Goal: Task Accomplishment & Management: Complete application form

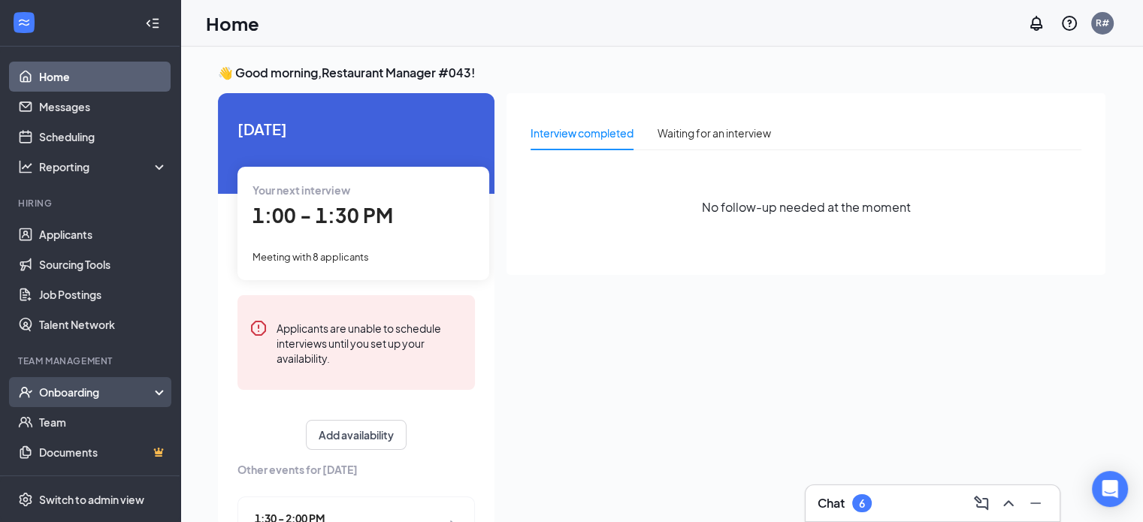
click at [93, 392] on div "Onboarding" at bounding box center [97, 392] width 116 height 15
click at [80, 420] on link "Overview" at bounding box center [103, 422] width 129 height 30
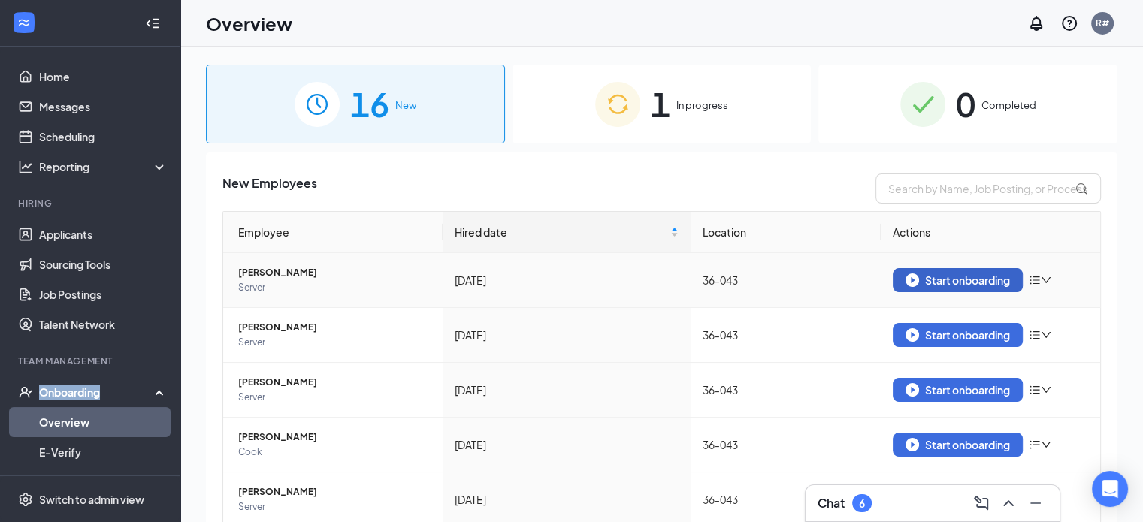
click at [936, 274] on div "Start onboarding" at bounding box center [958, 281] width 104 height 14
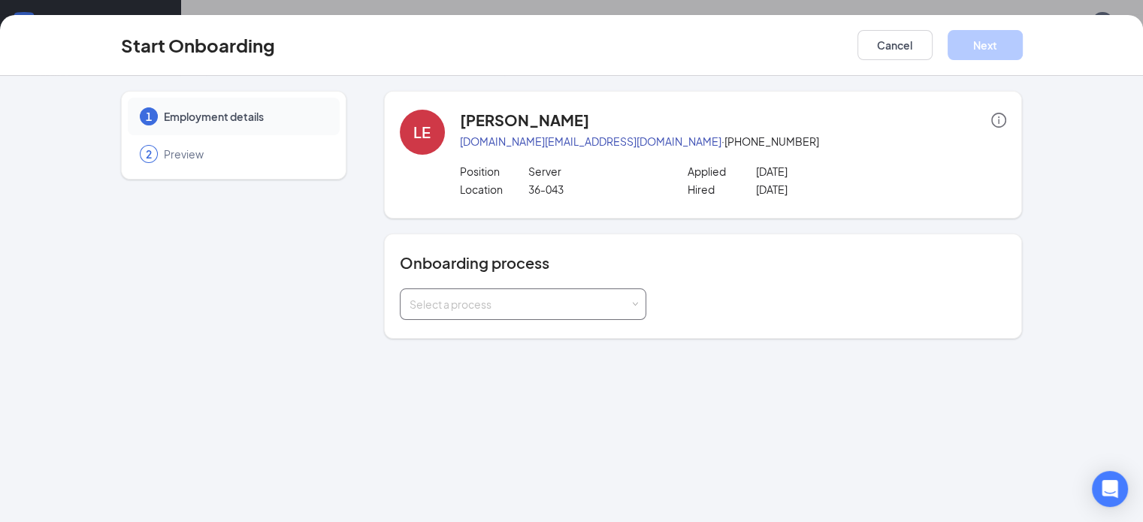
click at [597, 312] on div "Select a process" at bounding box center [523, 304] width 227 height 30
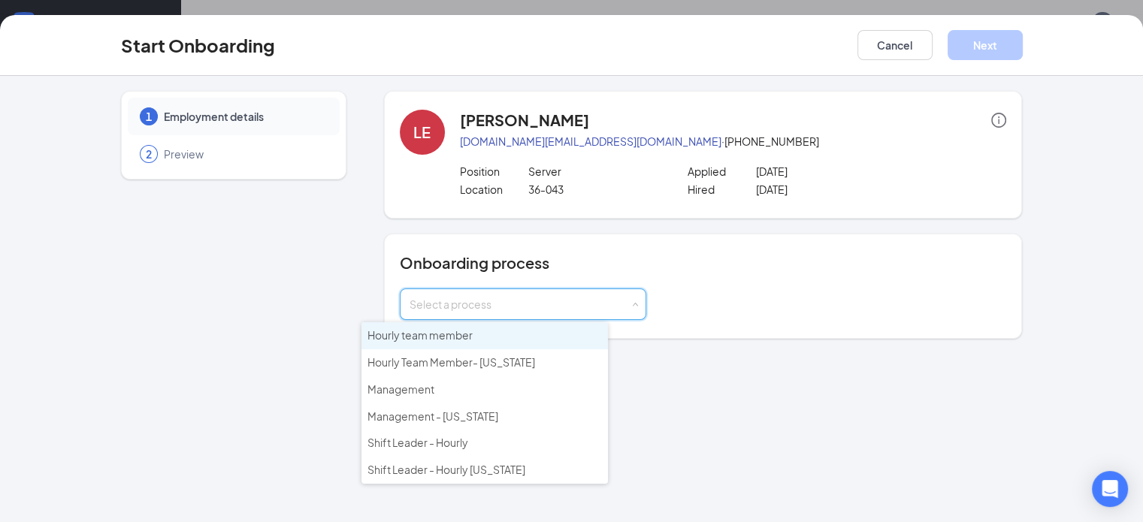
click at [487, 331] on li "Hourly team member" at bounding box center [484, 335] width 246 height 27
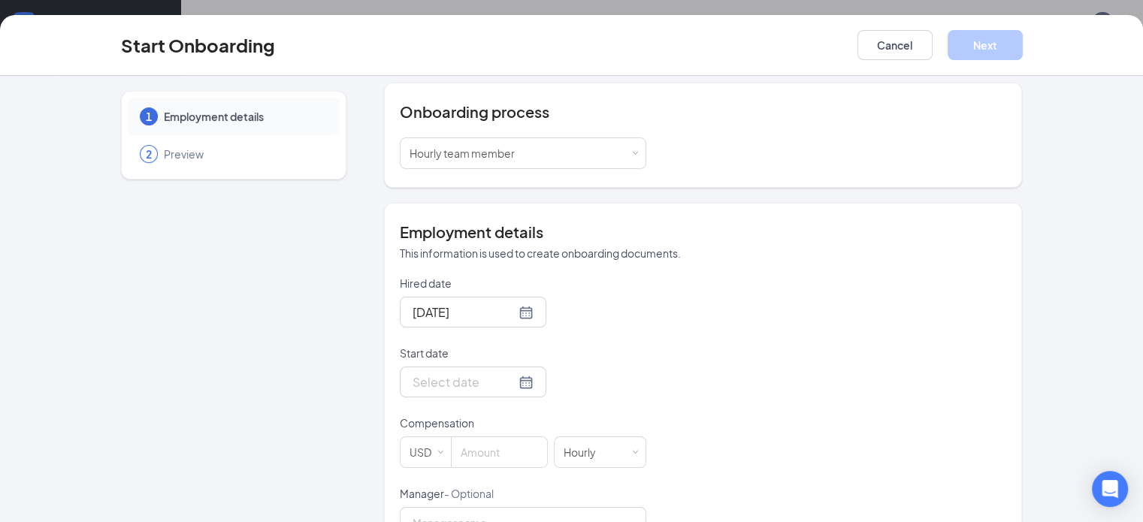
scroll to position [193, 0]
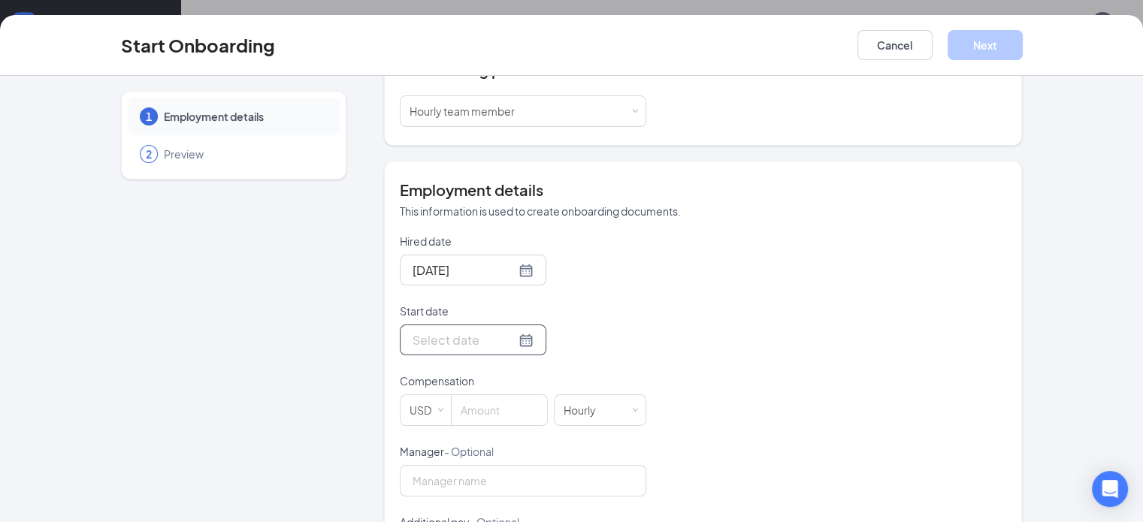
click at [472, 334] on div at bounding box center [473, 340] width 121 height 19
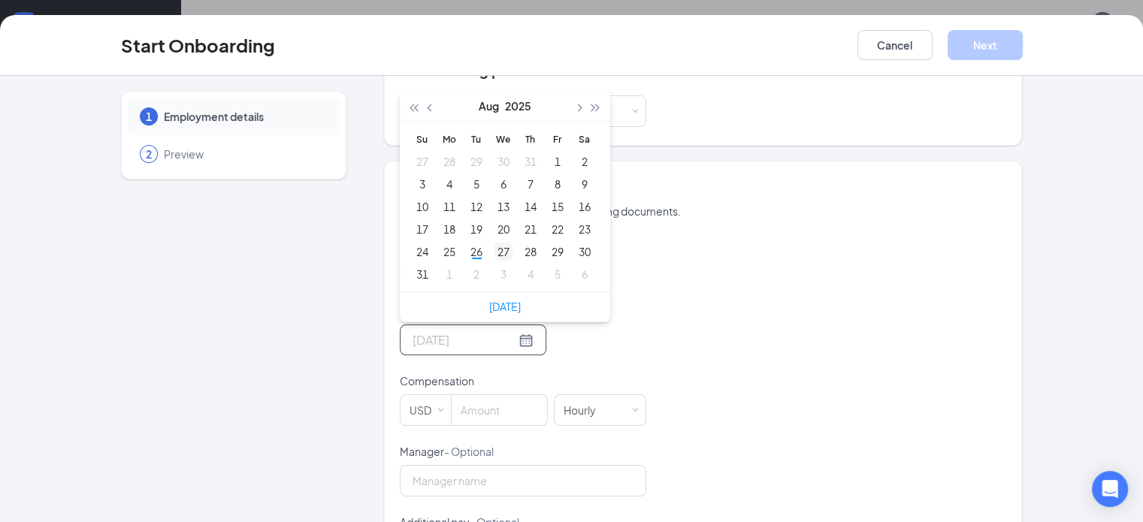
type input "[DATE]"
click at [494, 249] on div "27" at bounding box center [503, 252] width 18 height 18
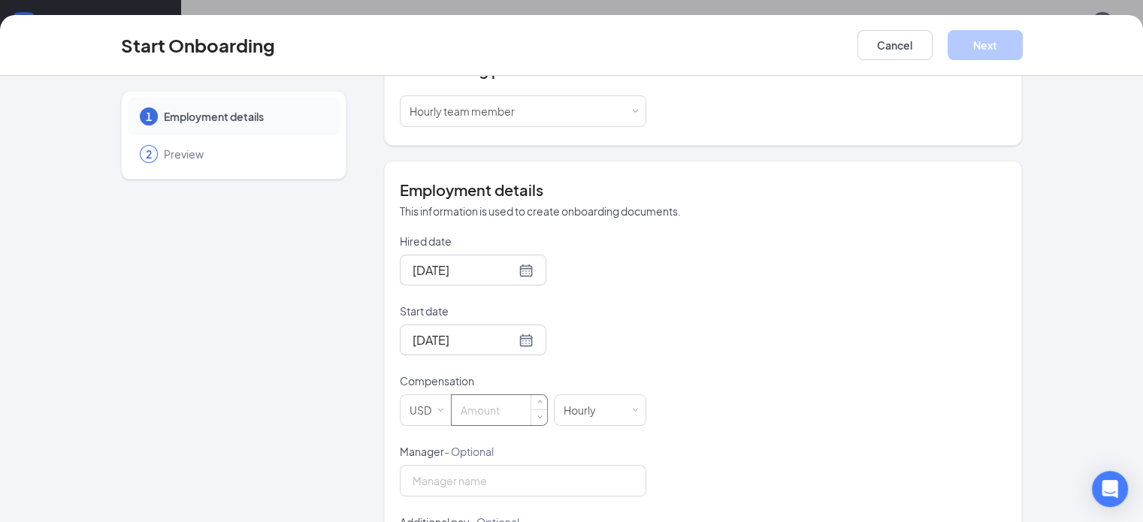
click at [452, 404] on input at bounding box center [499, 410] width 95 height 30
type input "9.98"
click at [1053, 297] on div "1 Employment details 2 Preview LE [PERSON_NAME] [DOMAIN_NAME][EMAIL_ADDRESS][DO…" at bounding box center [572, 242] width 962 height 688
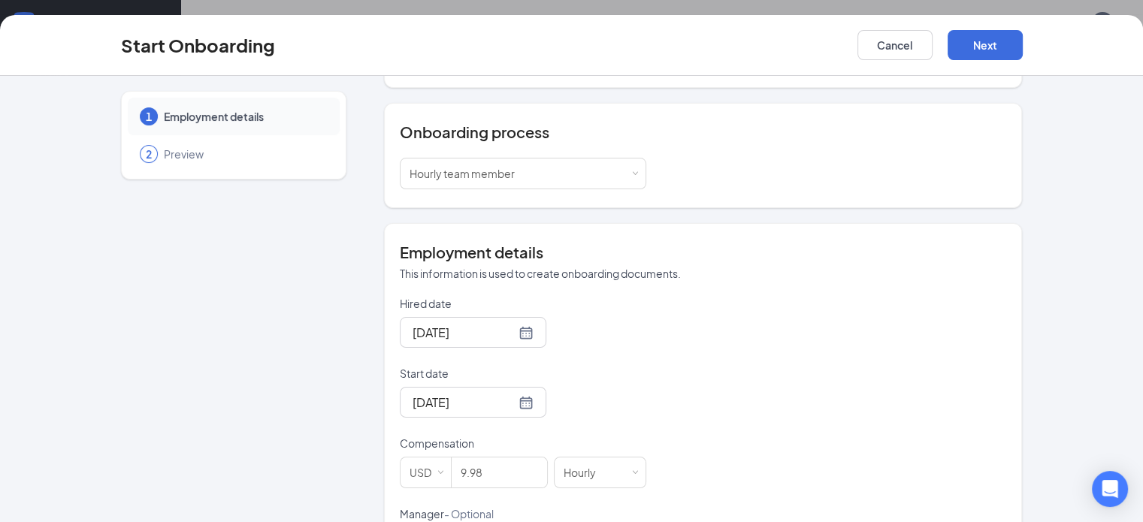
scroll to position [99, 0]
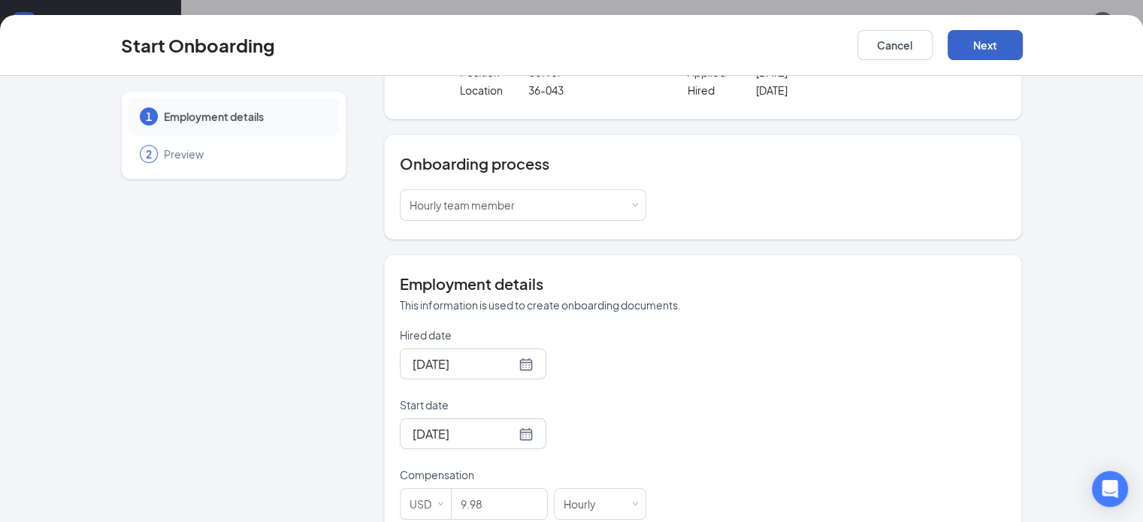
click at [1023, 53] on button "Next" at bounding box center [985, 45] width 75 height 30
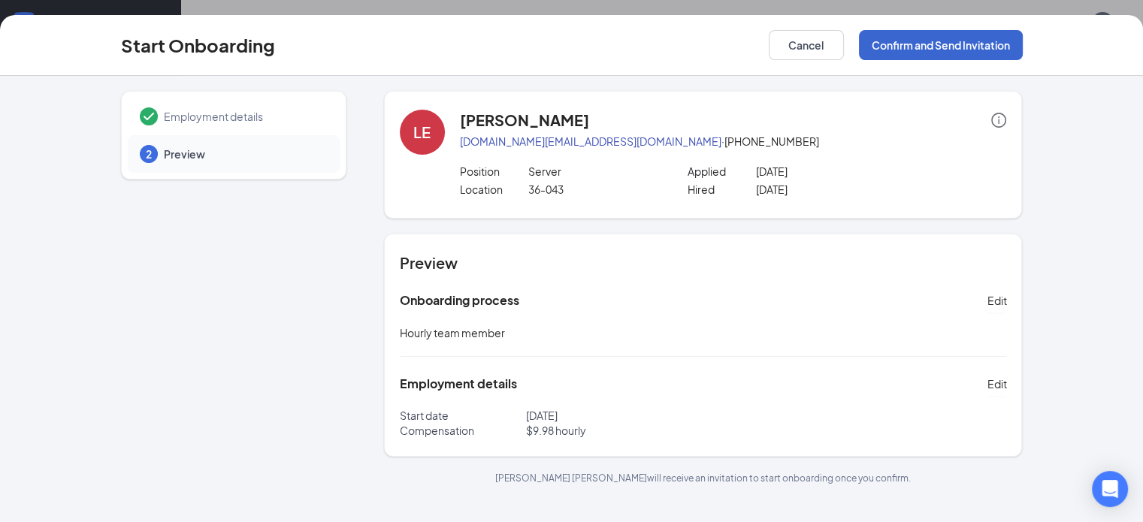
scroll to position [0, 0]
click at [1023, 53] on button "Confirm and Send Invitation" at bounding box center [941, 45] width 164 height 30
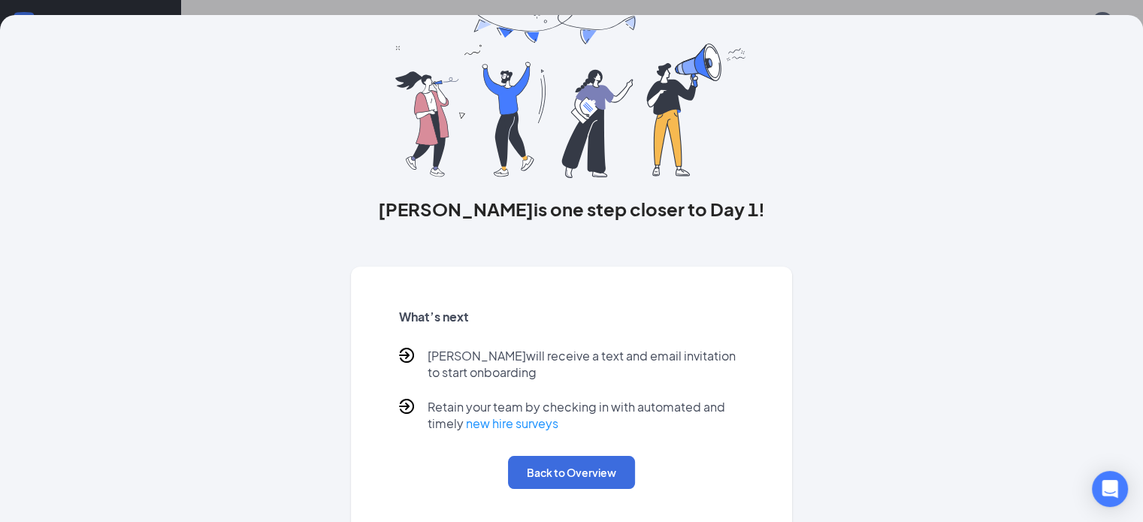
scroll to position [90, 0]
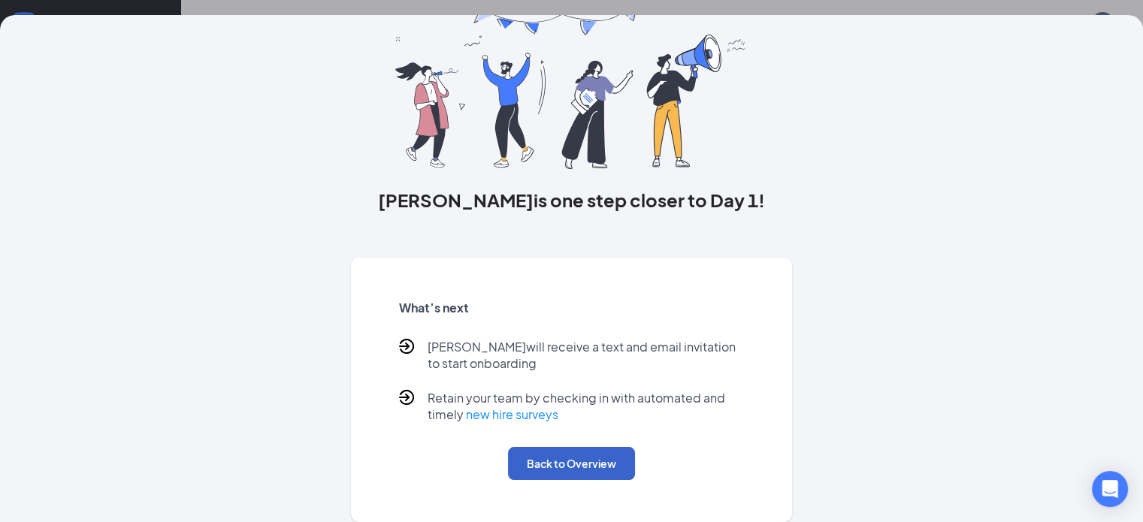
click at [559, 458] on button "Back to Overview" at bounding box center [571, 463] width 127 height 33
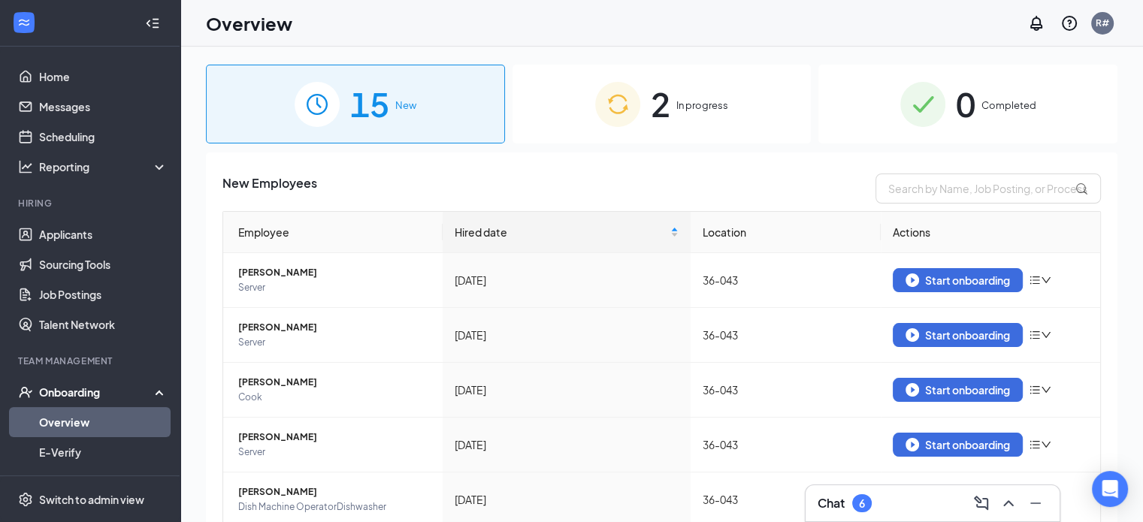
scroll to position [0, 0]
click at [936, 284] on div "Start onboarding" at bounding box center [958, 281] width 104 height 14
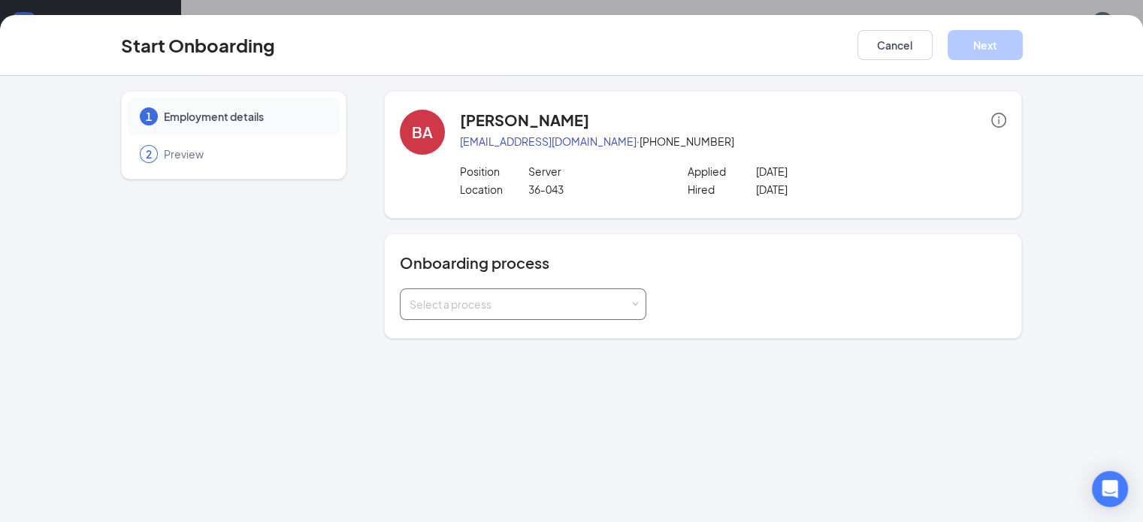
click at [601, 305] on div "Select a process" at bounding box center [523, 305] width 246 height 32
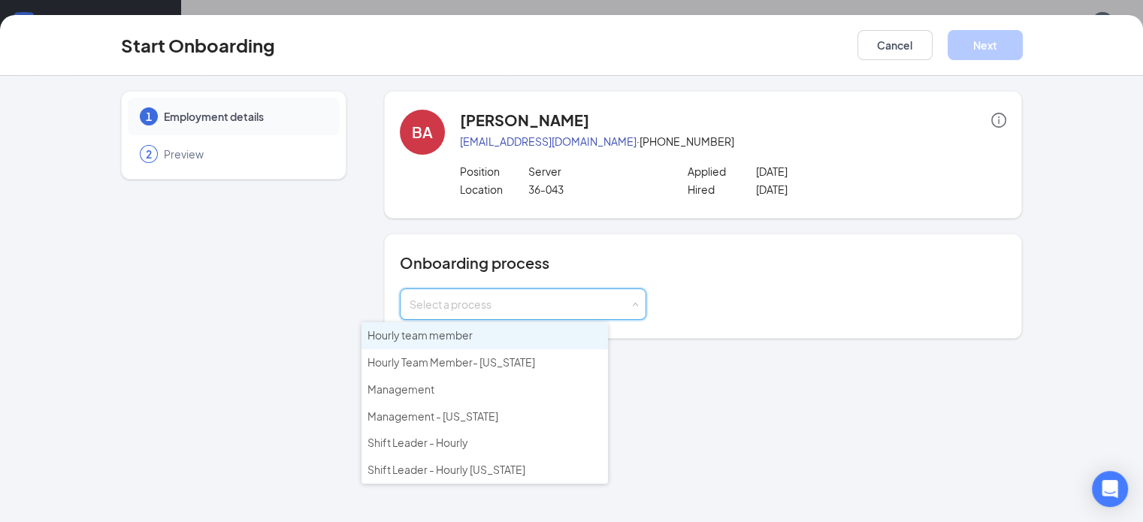
click at [464, 336] on span "Hourly team member" at bounding box center [419, 335] width 105 height 14
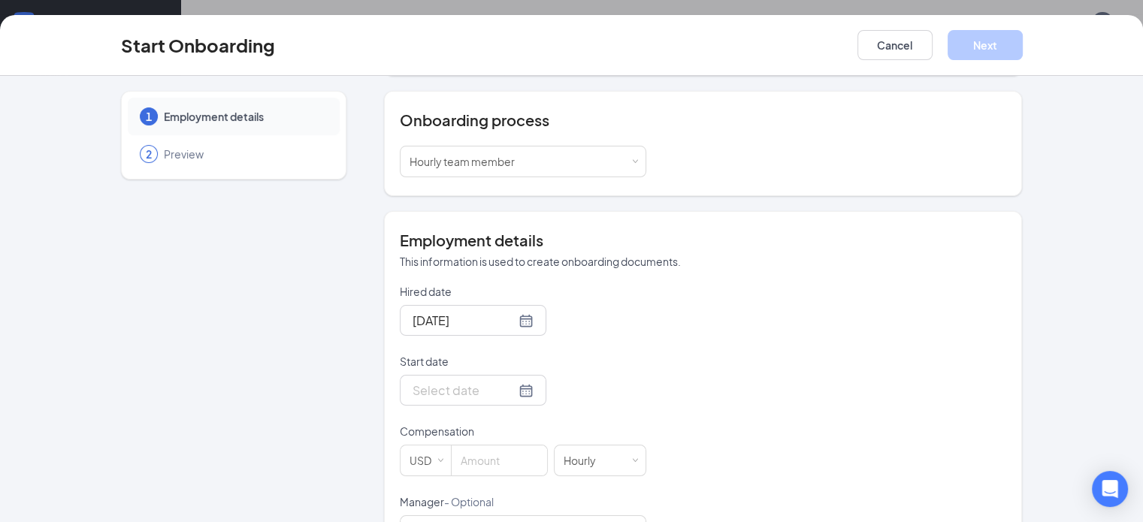
scroll to position [148, 0]
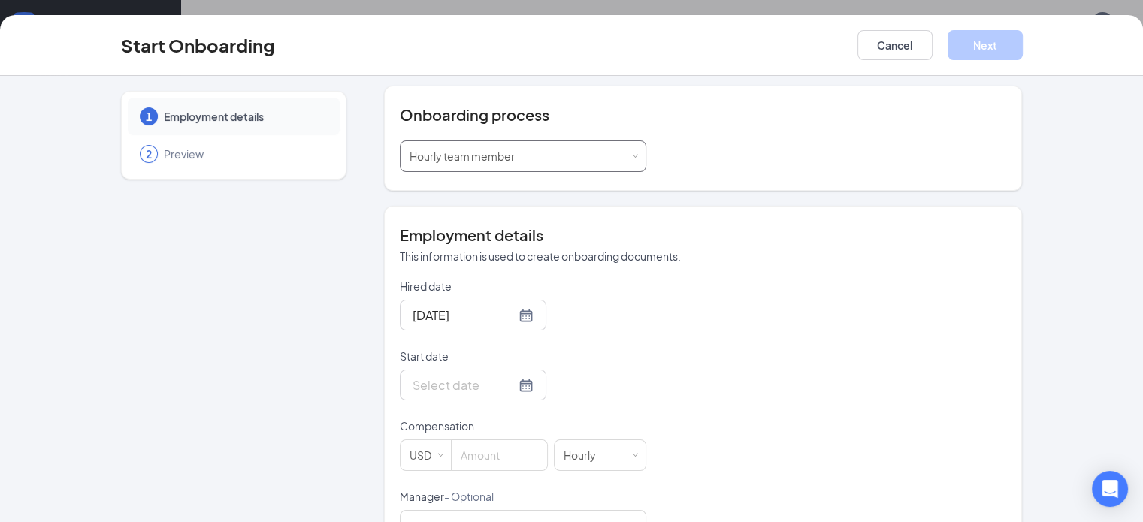
click at [583, 151] on div "Select a process Hourly team member" at bounding box center [523, 156] width 227 height 30
click at [699, 231] on h4 "Employment details" at bounding box center [703, 235] width 607 height 21
click at [473, 380] on div at bounding box center [473, 385] width 121 height 19
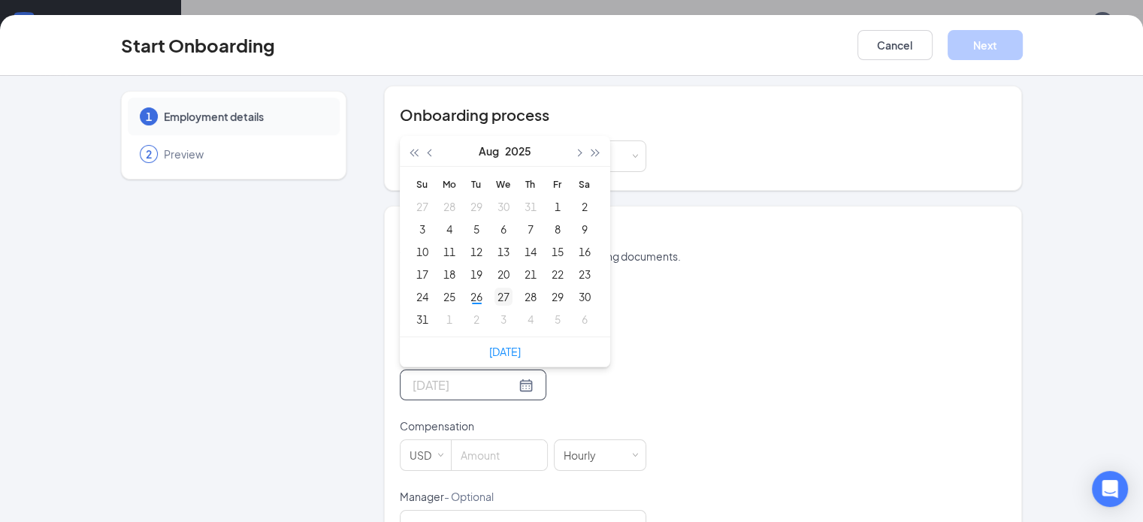
type input "[DATE]"
click at [494, 292] on div "27" at bounding box center [503, 297] width 18 height 18
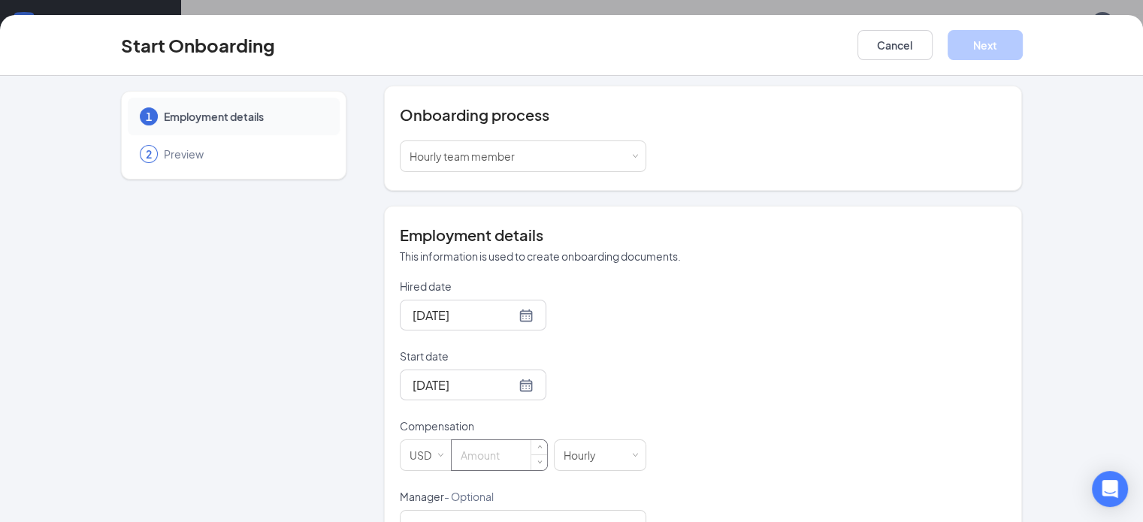
click at [452, 452] on input at bounding box center [499, 455] width 95 height 30
type input "9.98"
click at [1023, 48] on button "Next" at bounding box center [985, 45] width 75 height 30
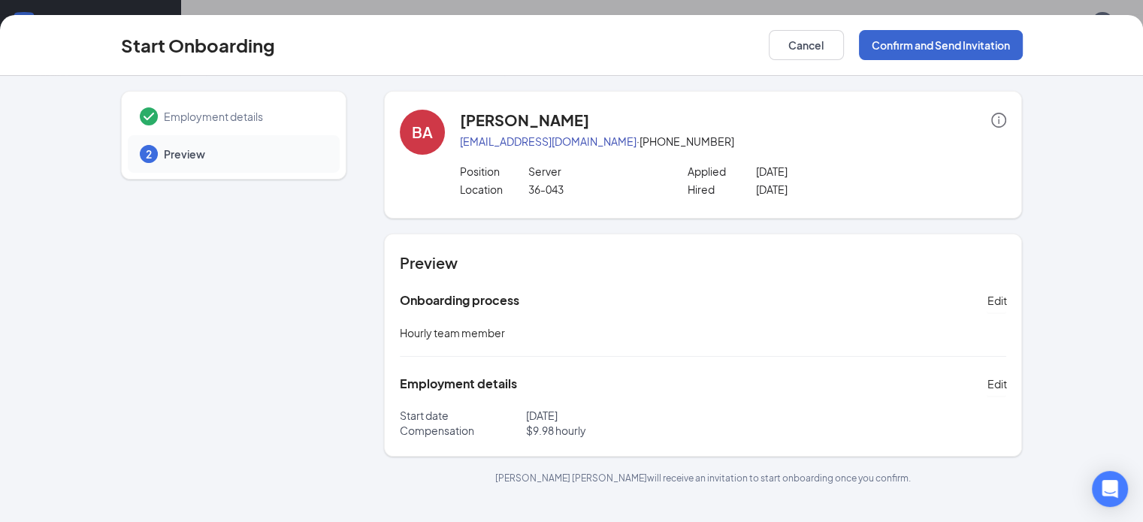
scroll to position [0, 0]
click at [1023, 48] on button "Confirm and Send Invitation" at bounding box center [941, 45] width 164 height 30
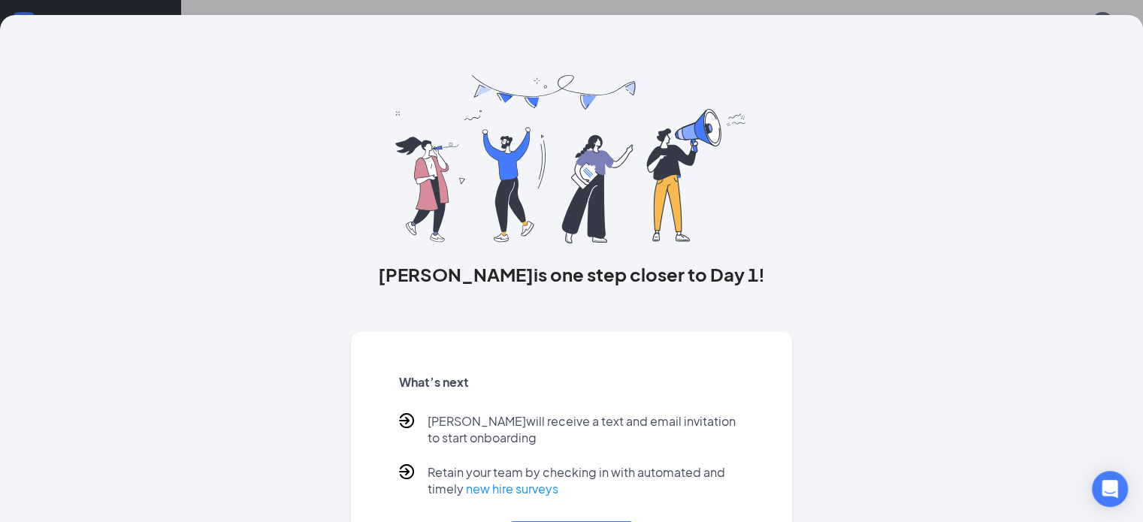
click at [1053, 48] on div "[PERSON_NAME] is one step closer to Day 1! What’s next [PERSON_NAME] will recei…" at bounding box center [572, 306] width 962 height 582
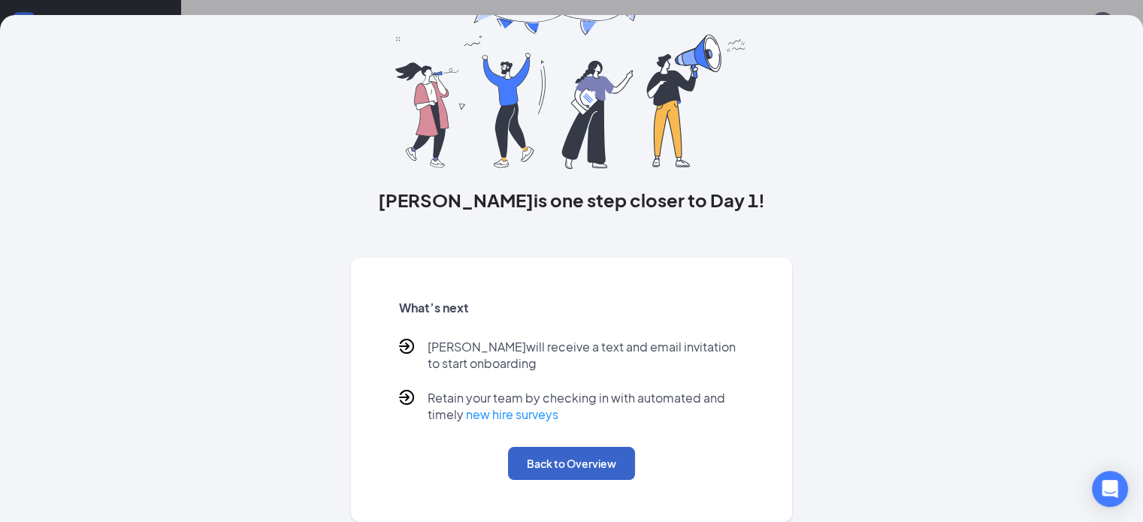
click at [597, 464] on button "Back to Overview" at bounding box center [571, 463] width 127 height 33
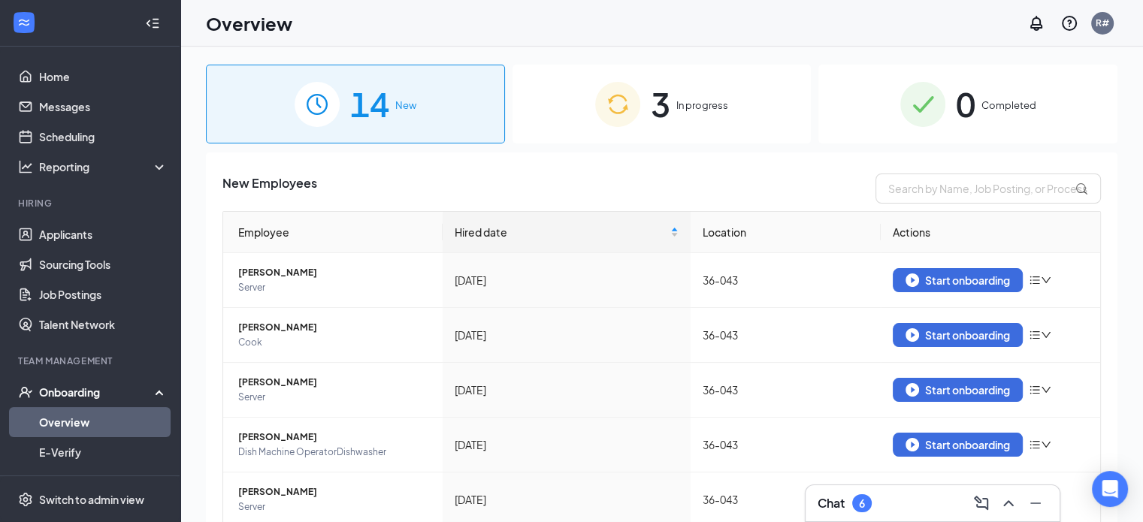
scroll to position [0, 0]
click at [929, 283] on div "Start onboarding" at bounding box center [958, 281] width 104 height 14
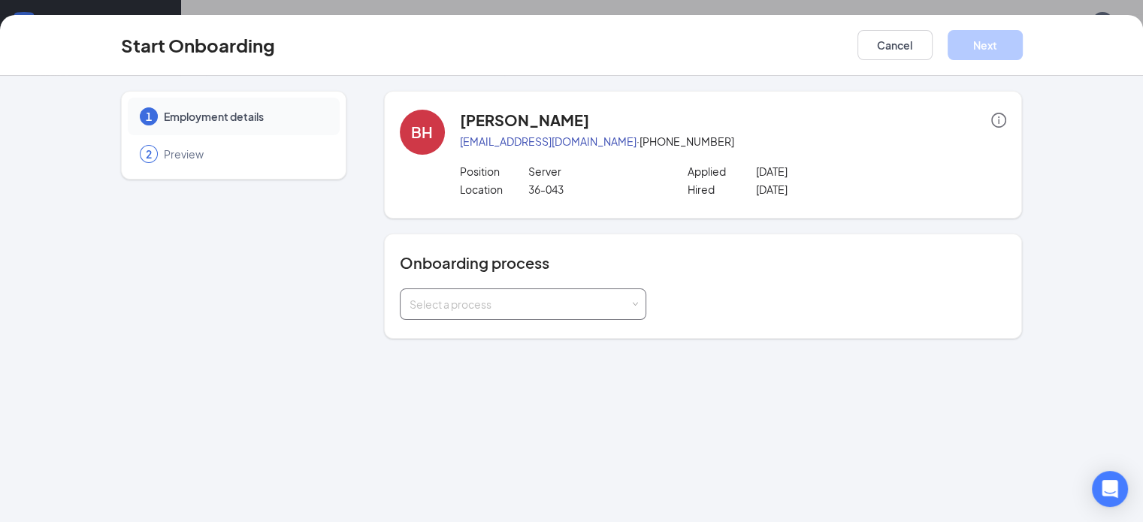
click at [595, 310] on div "Select a process" at bounding box center [523, 304] width 227 height 30
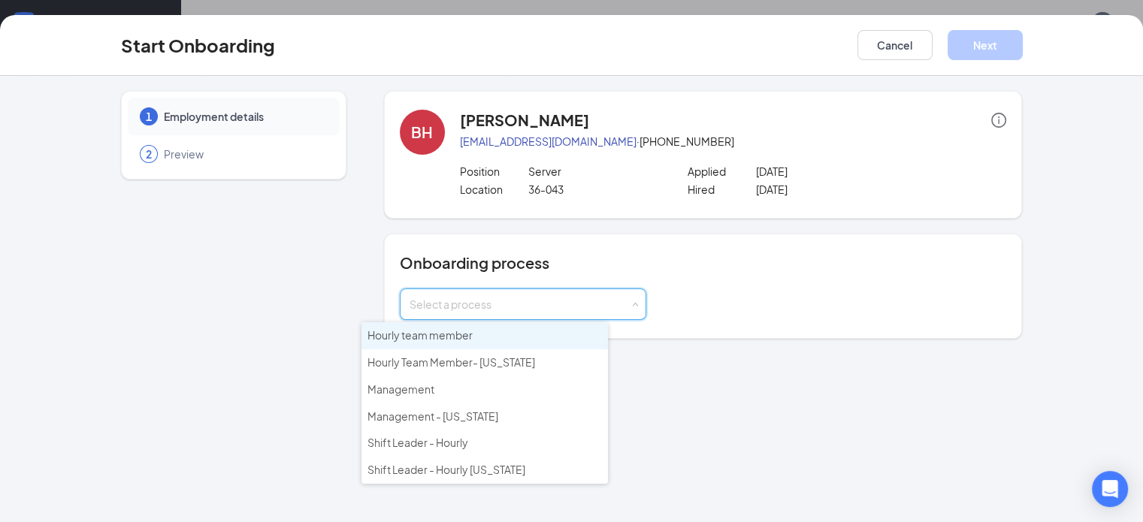
click at [443, 333] on span "Hourly team member" at bounding box center [419, 335] width 105 height 14
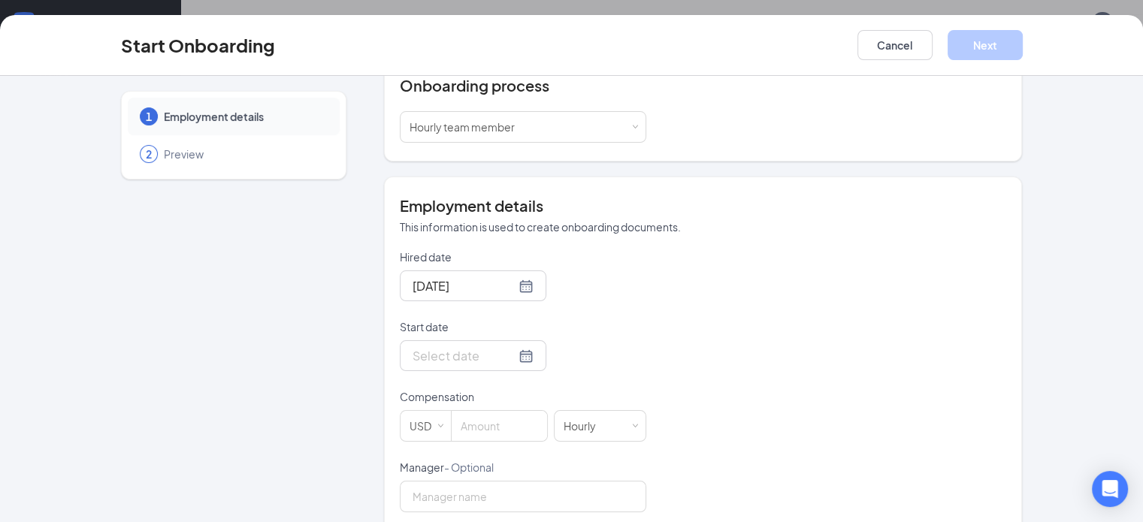
scroll to position [207, 0]
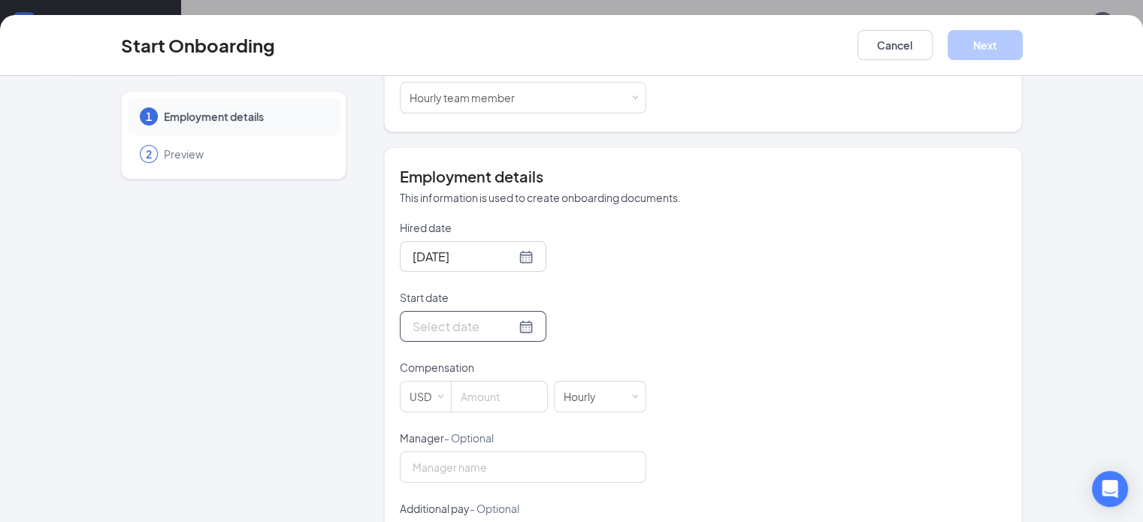
click at [473, 324] on div at bounding box center [473, 326] width 121 height 19
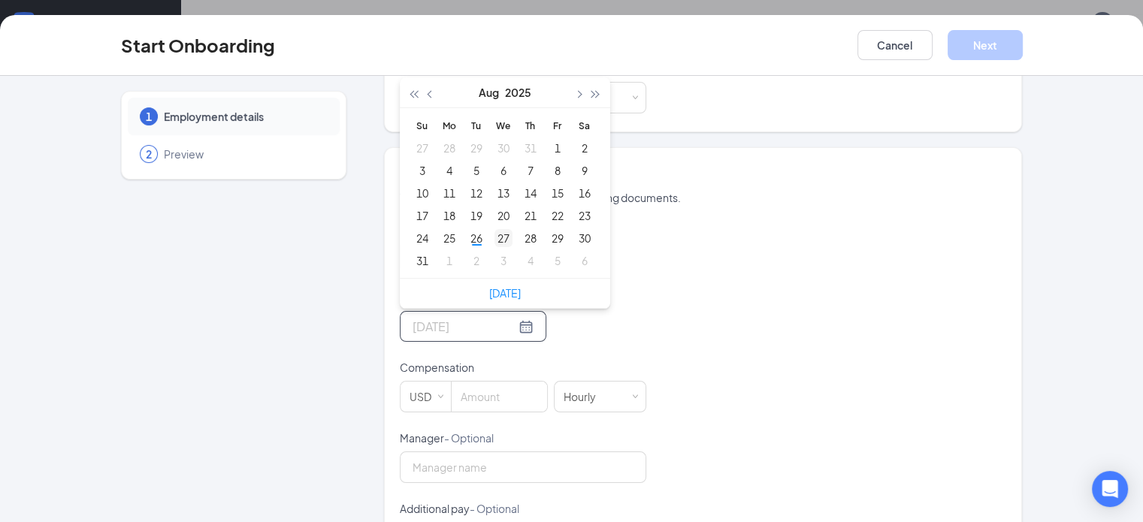
type input "[DATE]"
click at [494, 231] on div "27" at bounding box center [503, 238] width 18 height 18
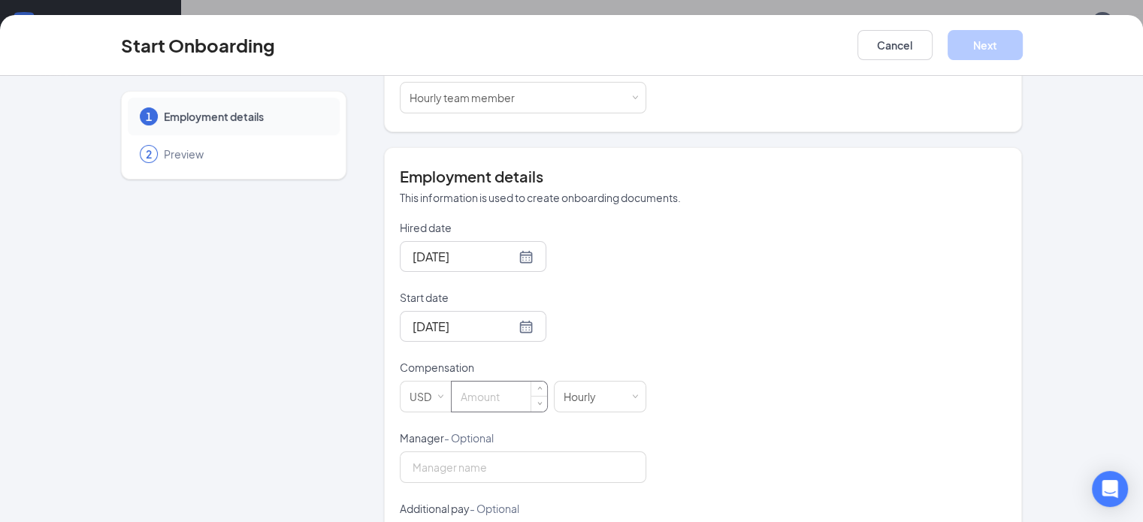
click at [452, 399] on input at bounding box center [499, 397] width 95 height 30
type input "9.98"
click at [1023, 50] on button "Next" at bounding box center [985, 45] width 75 height 30
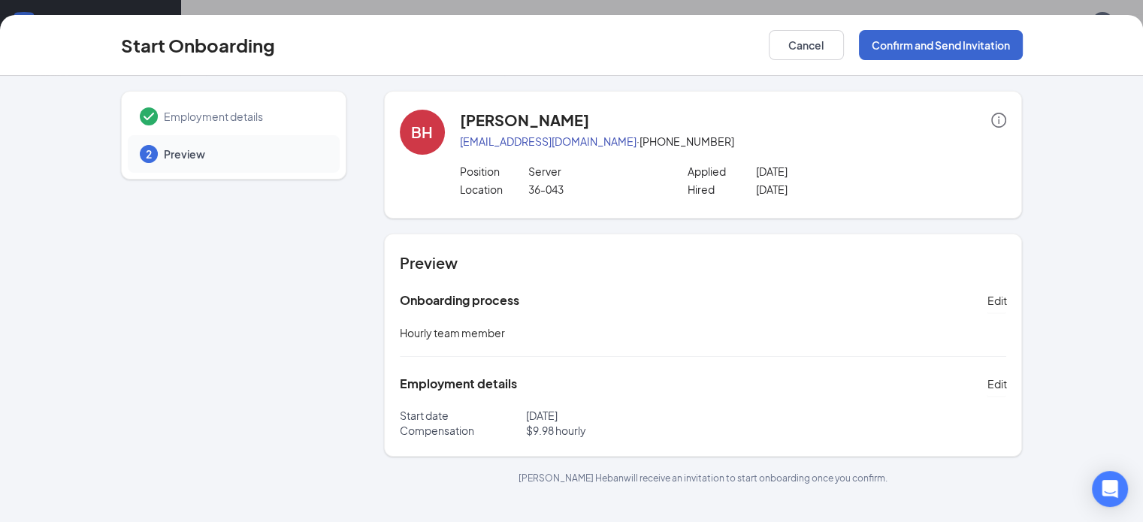
scroll to position [0, 0]
click at [1023, 50] on button "Confirm and Send Invitation" at bounding box center [941, 45] width 164 height 30
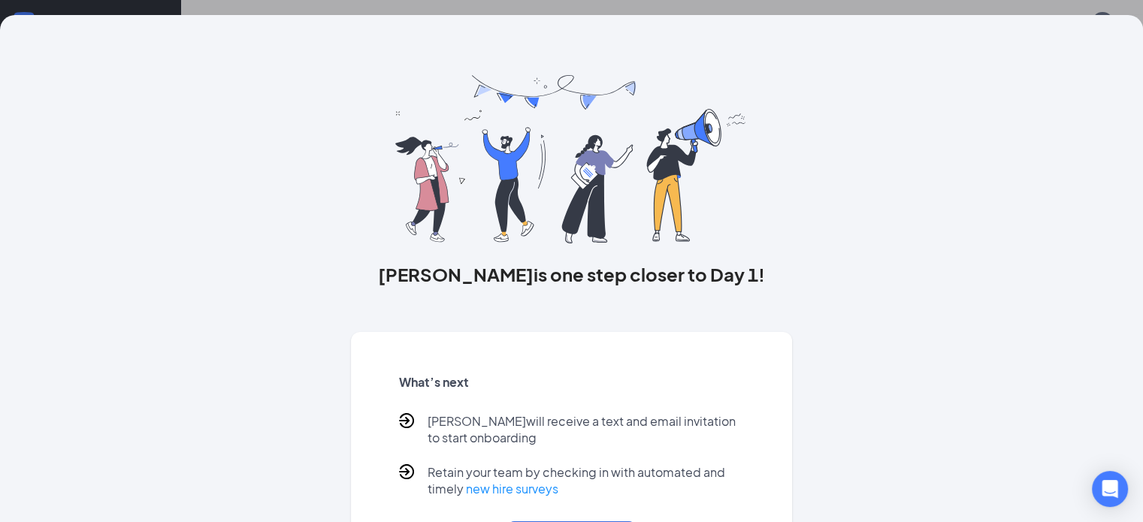
scroll to position [90, 0]
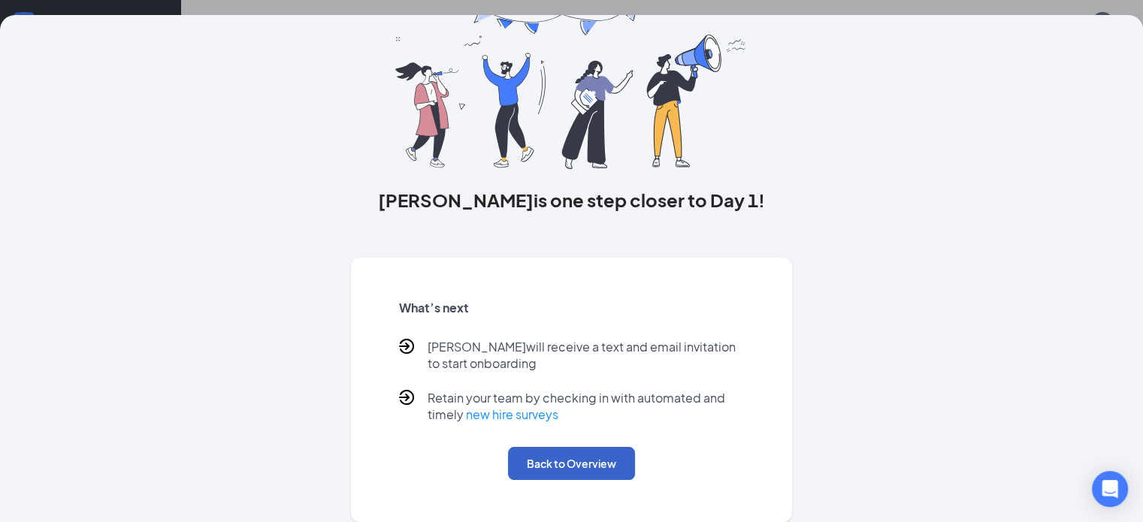
click at [570, 461] on button "Back to Overview" at bounding box center [571, 463] width 127 height 33
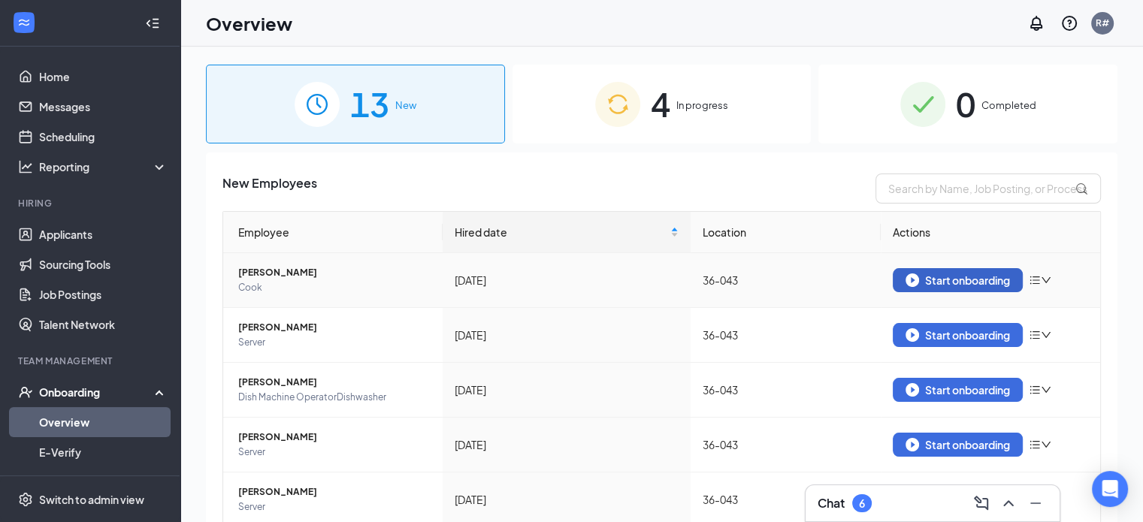
click at [920, 281] on div "Start onboarding" at bounding box center [958, 281] width 104 height 14
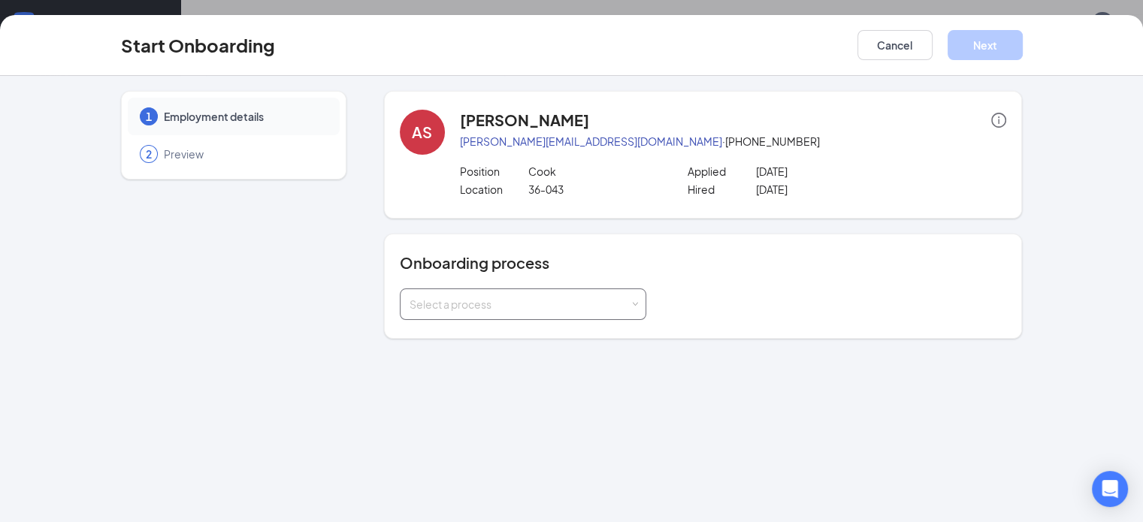
click at [598, 295] on div "Select a process" at bounding box center [523, 304] width 227 height 30
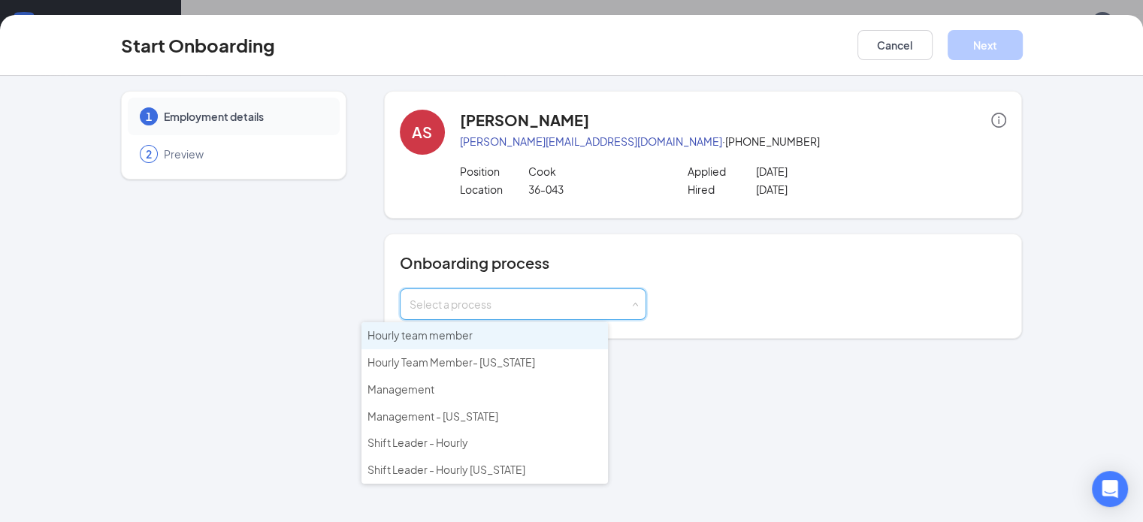
click at [447, 340] on span "Hourly team member" at bounding box center [419, 335] width 105 height 14
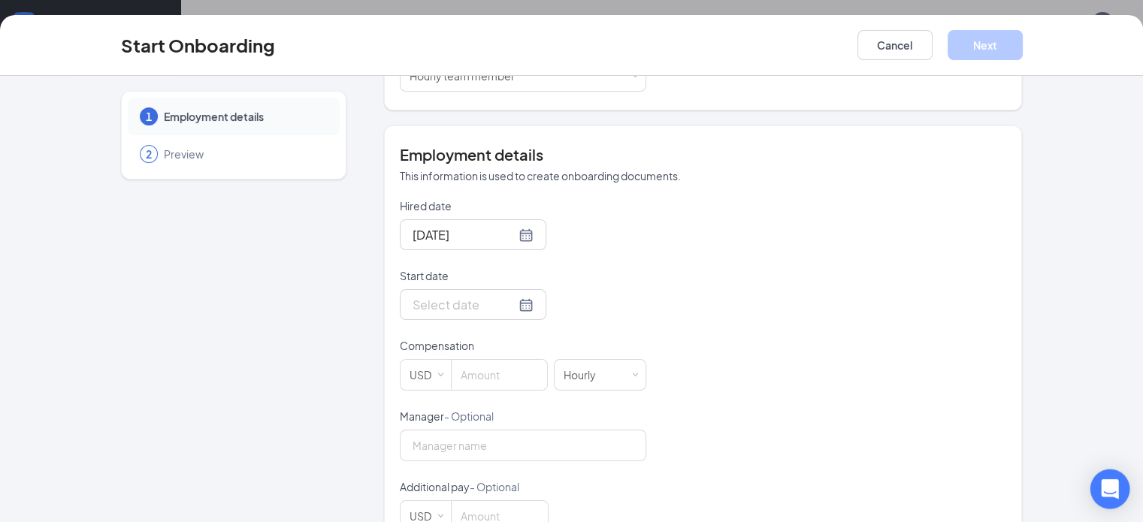
scroll to position [240, 0]
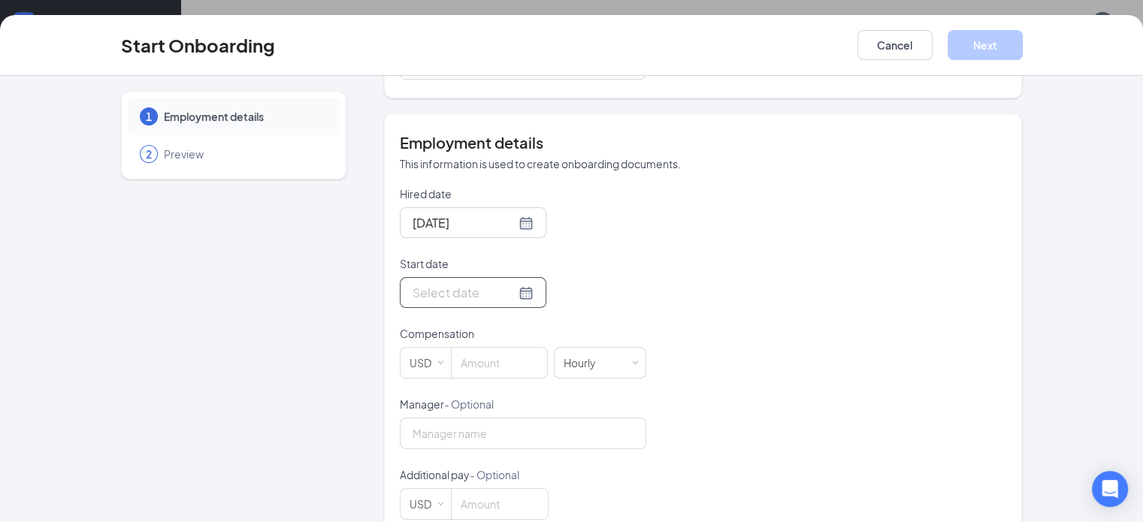
click at [469, 291] on div at bounding box center [473, 292] width 121 height 19
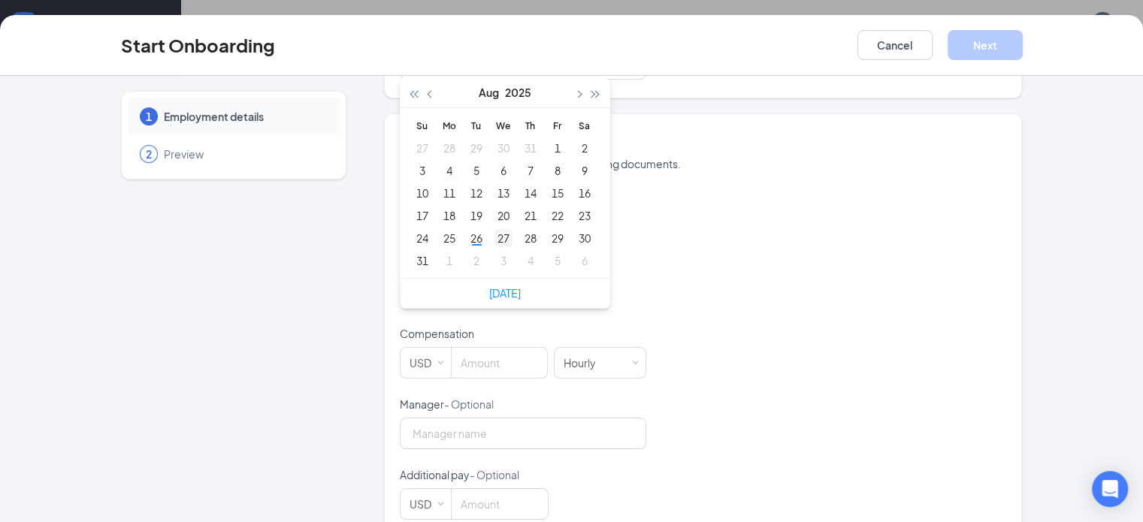
type input "[DATE]"
click at [494, 231] on div "27" at bounding box center [503, 238] width 18 height 18
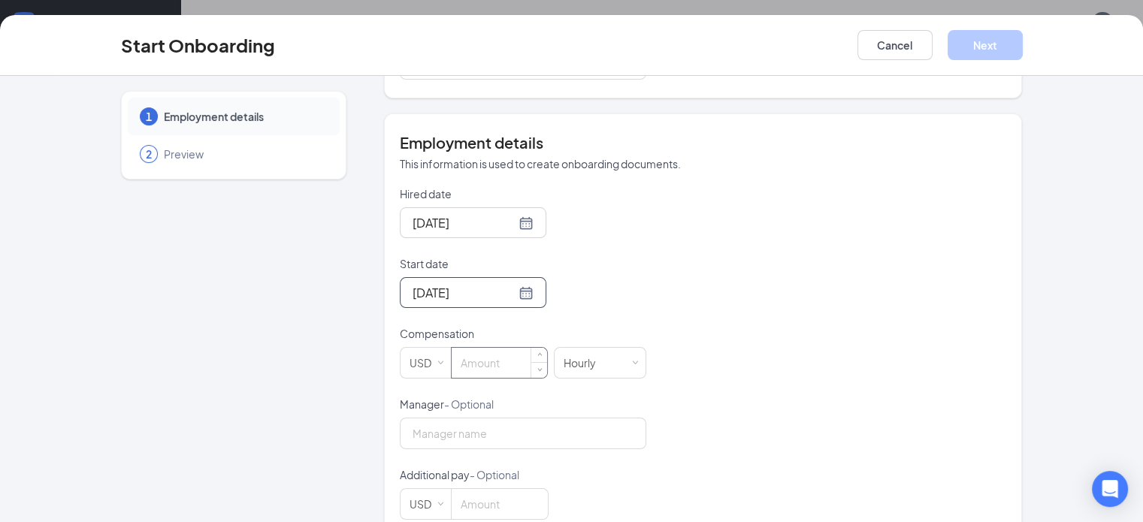
click at [452, 367] on input at bounding box center [499, 363] width 95 height 30
type input "18"
click at [1023, 47] on button "Next" at bounding box center [985, 45] width 75 height 30
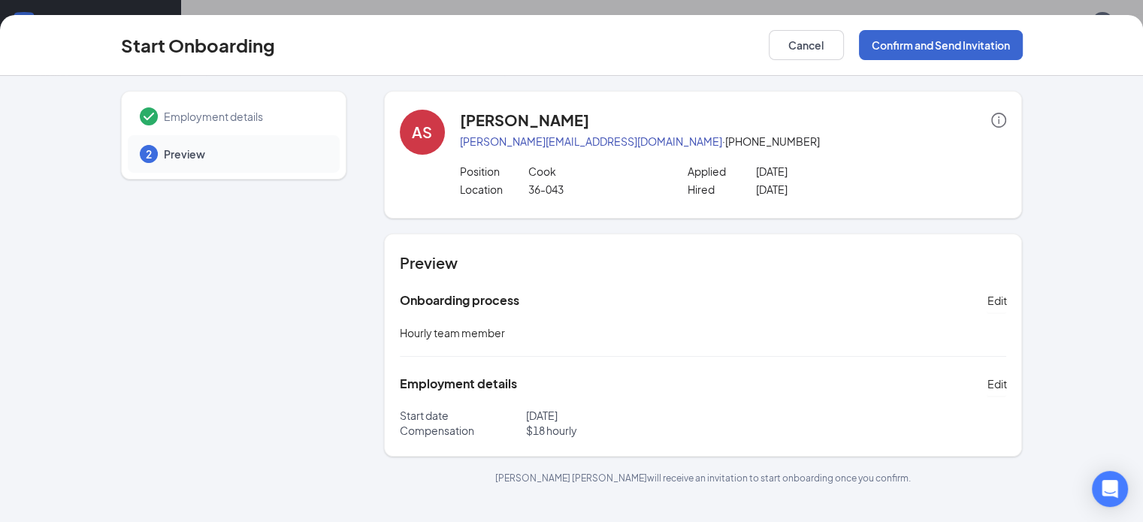
scroll to position [0, 0]
click at [1023, 47] on button "Confirm and Send Invitation" at bounding box center [941, 45] width 164 height 30
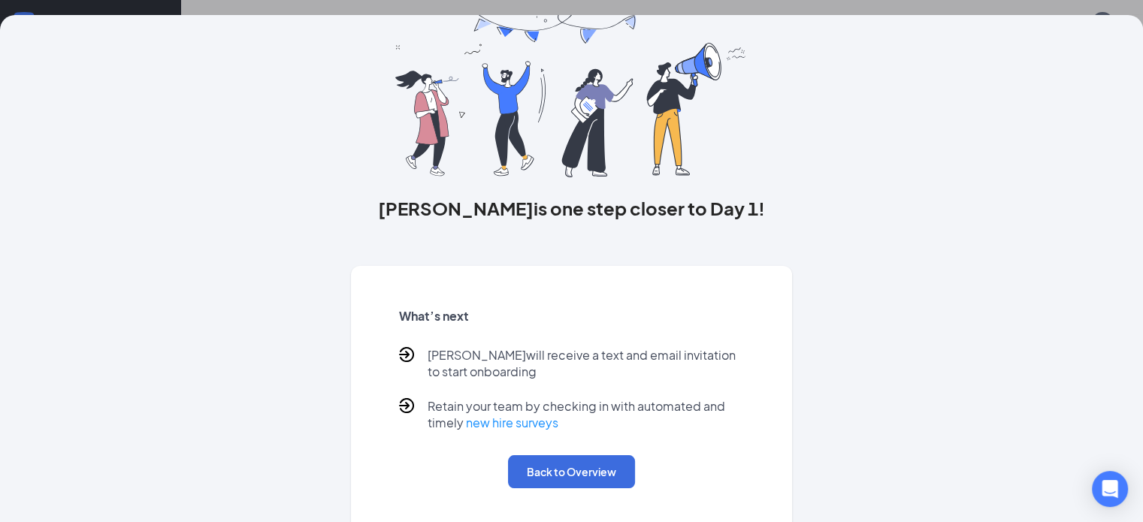
scroll to position [90, 0]
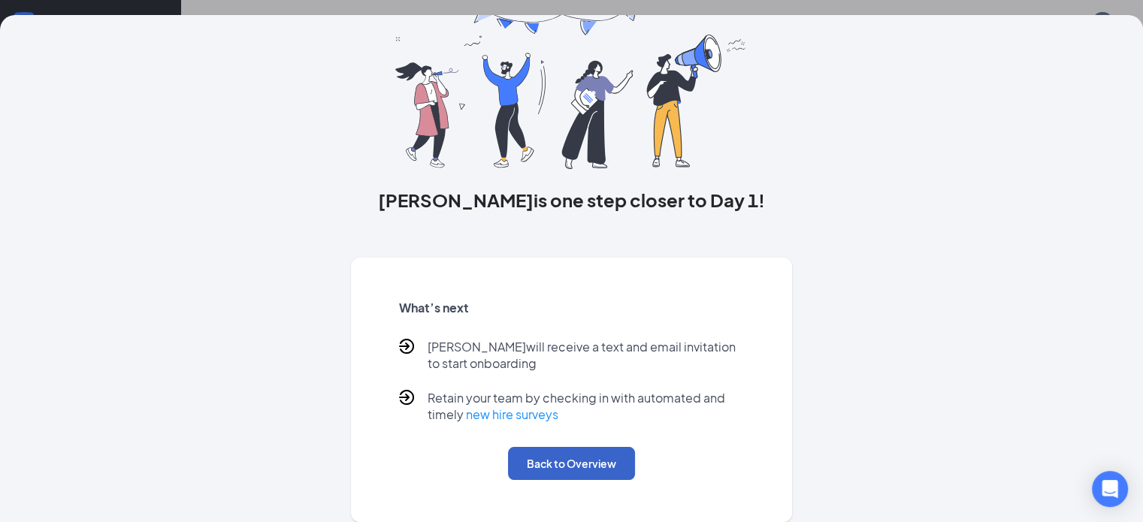
click at [592, 458] on button "Back to Overview" at bounding box center [571, 463] width 127 height 33
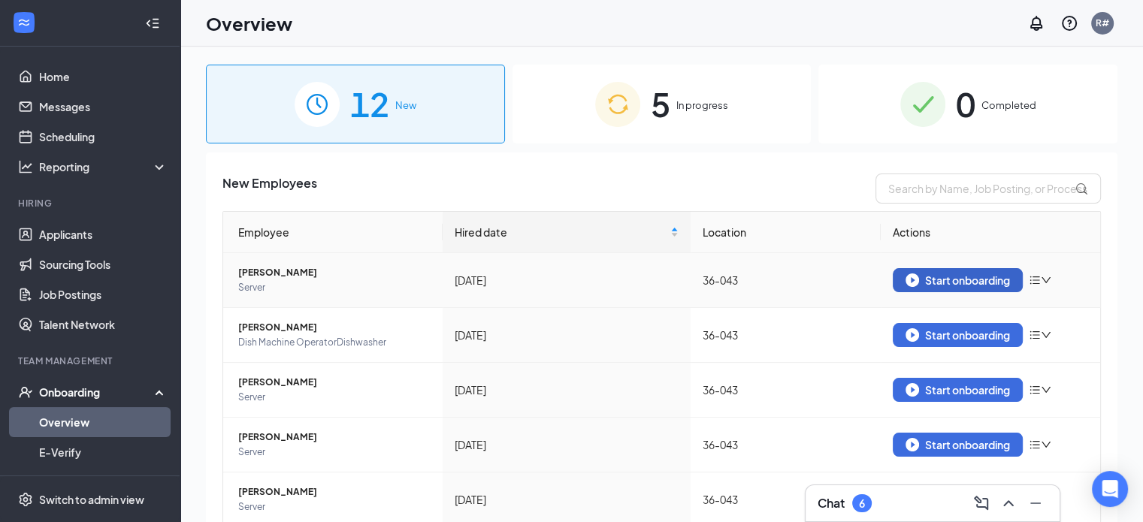
click at [944, 279] on div "Start onboarding" at bounding box center [958, 281] width 104 height 14
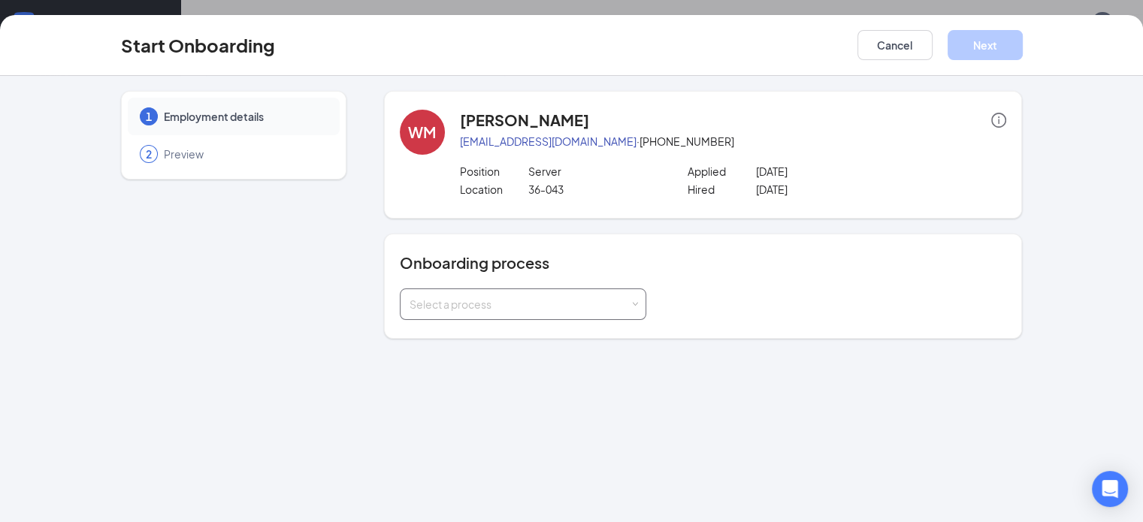
click at [601, 308] on div "Select a process" at bounding box center [523, 305] width 246 height 32
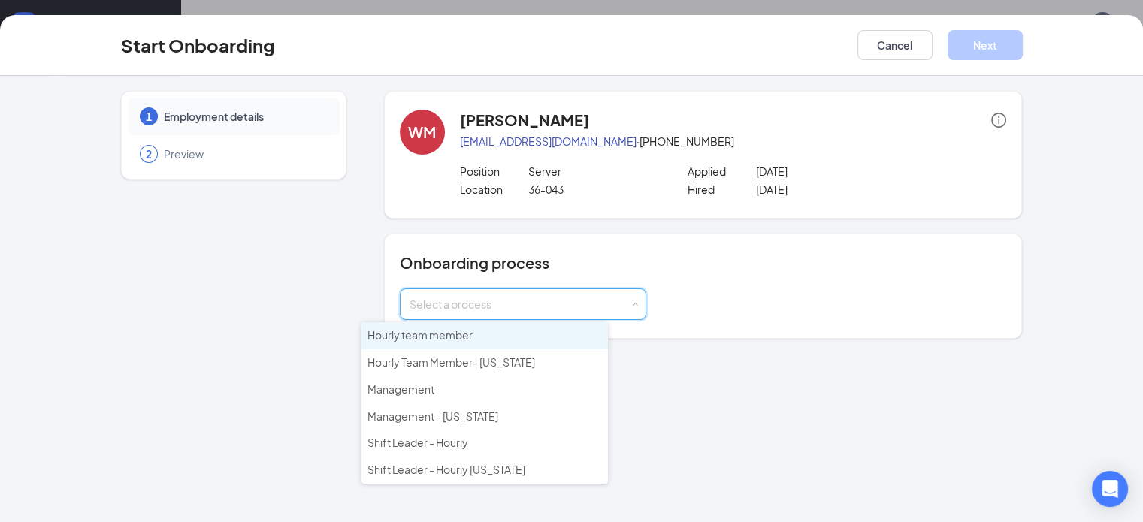
click at [494, 337] on li "Hourly team member" at bounding box center [484, 335] width 246 height 27
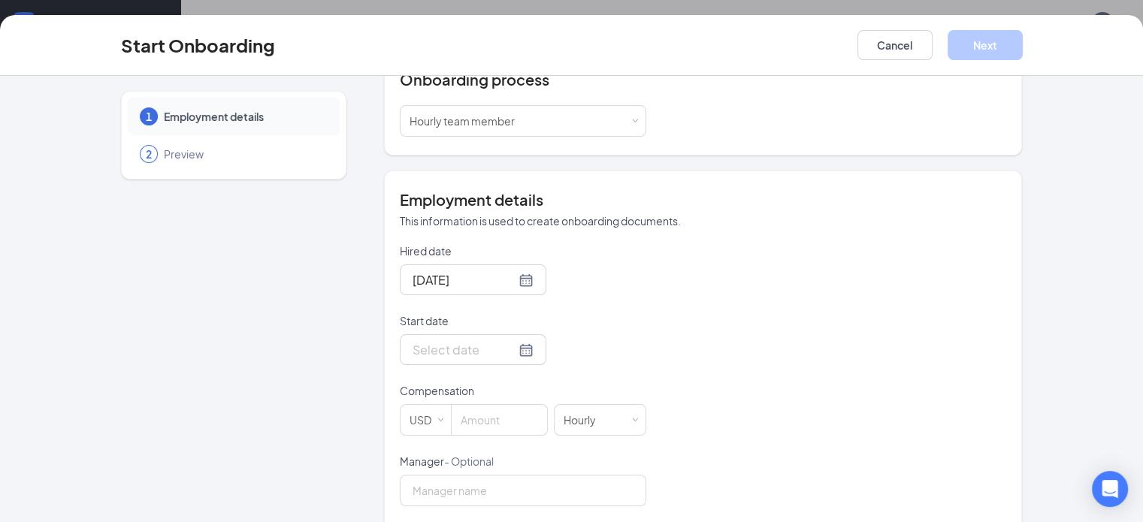
scroll to position [186, 0]
click at [473, 349] on div at bounding box center [473, 346] width 121 height 19
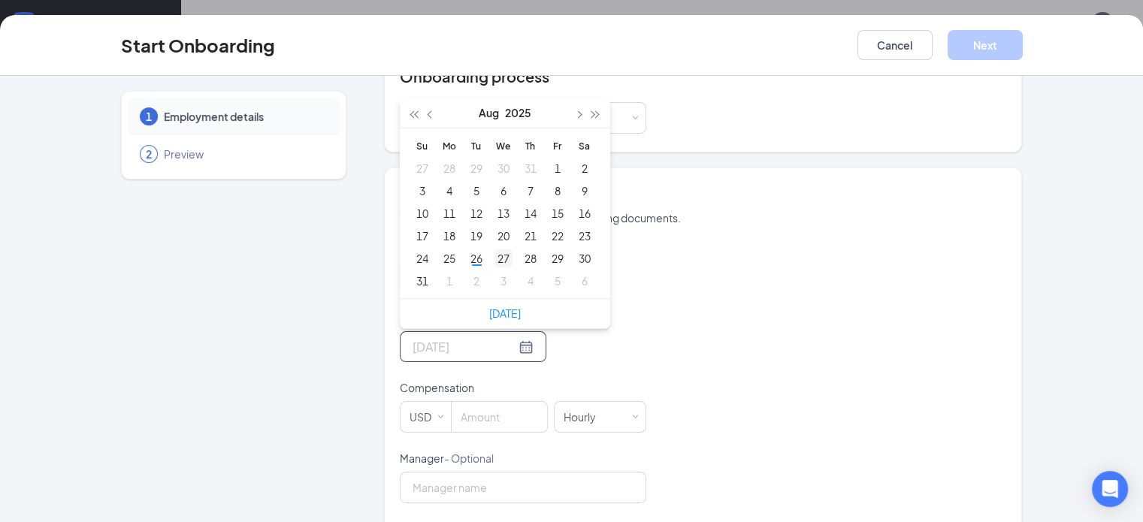
type input "[DATE]"
click at [494, 252] on div "27" at bounding box center [503, 258] width 18 height 18
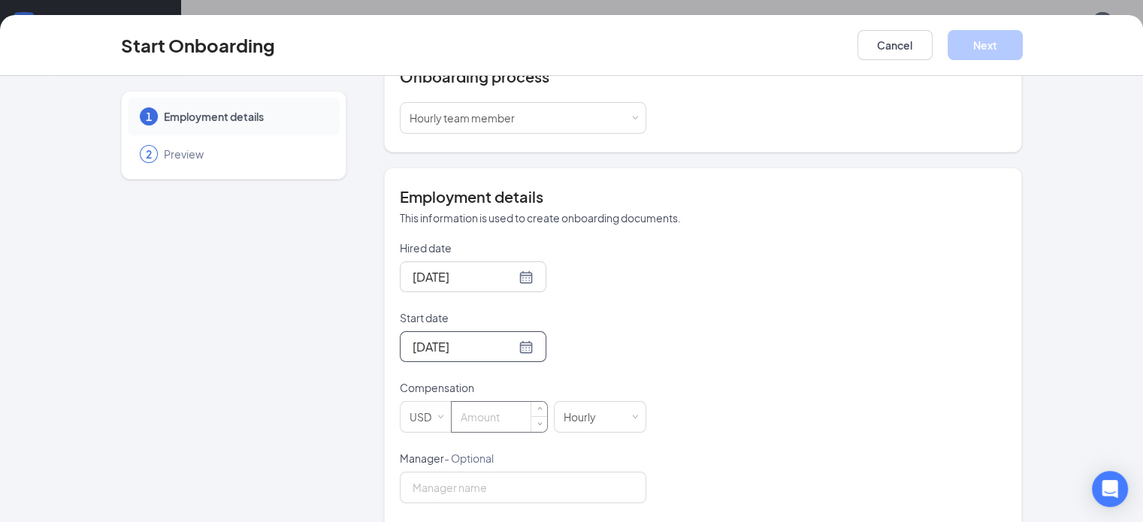
click at [452, 411] on input at bounding box center [499, 417] width 95 height 30
type input "9.98"
click at [1023, 38] on button "Next" at bounding box center [985, 45] width 75 height 30
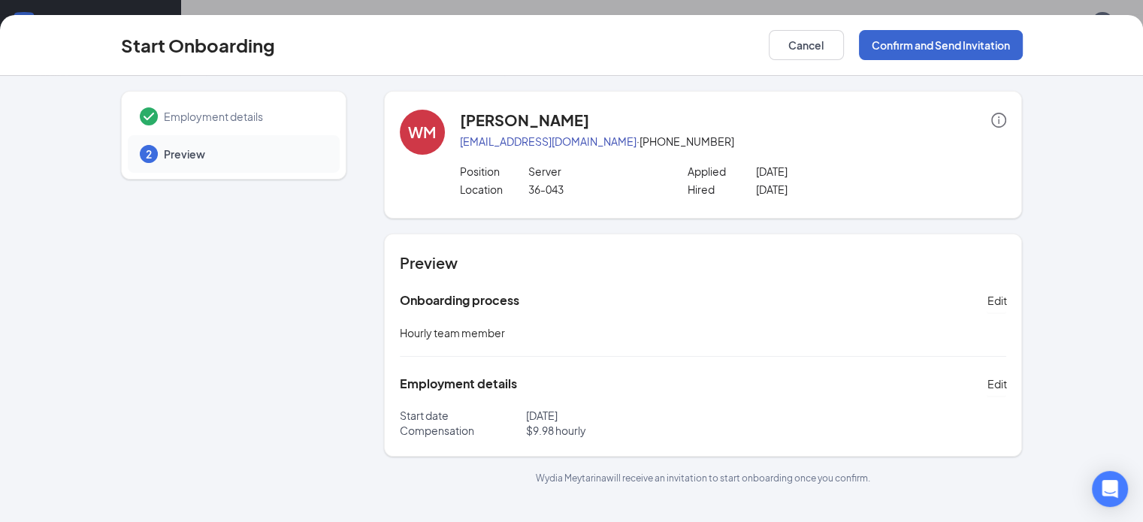
scroll to position [0, 0]
click at [1023, 38] on button "Confirm and Send Invitation" at bounding box center [941, 45] width 164 height 30
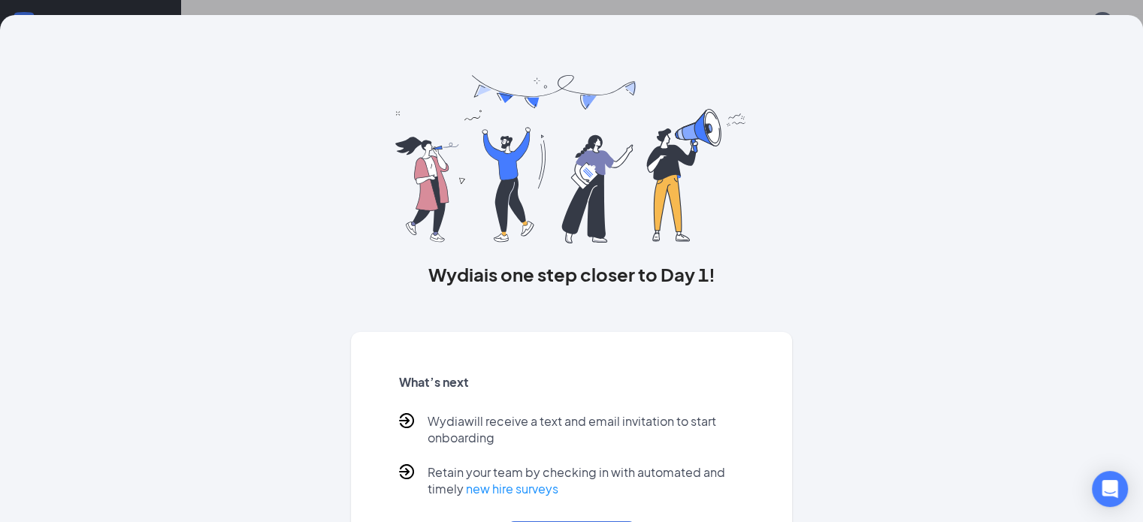
scroll to position [90, 0]
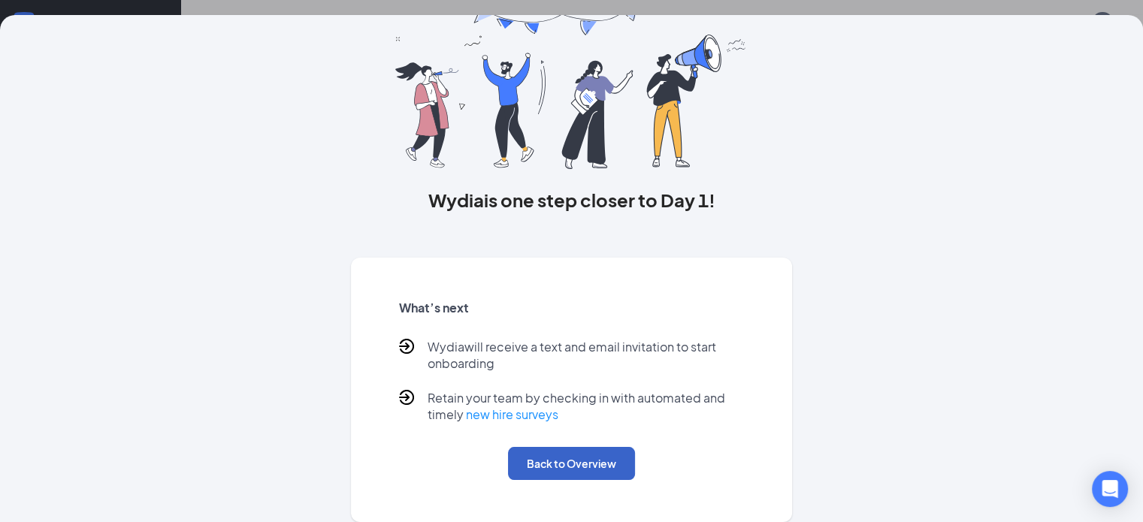
click at [593, 459] on button "Back to Overview" at bounding box center [571, 463] width 127 height 33
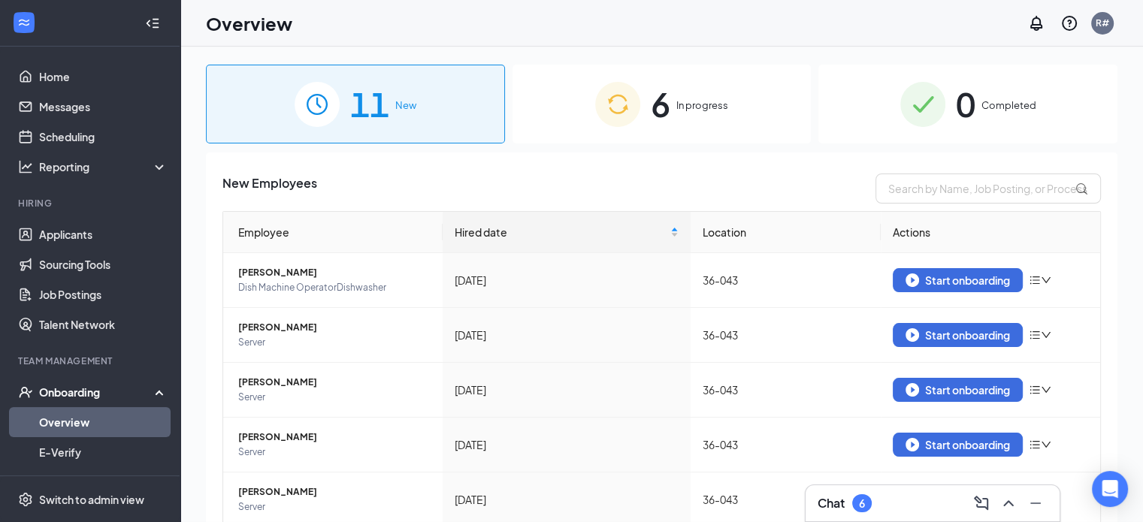
scroll to position [0, 0]
click at [929, 283] on div "Start onboarding" at bounding box center [958, 281] width 104 height 14
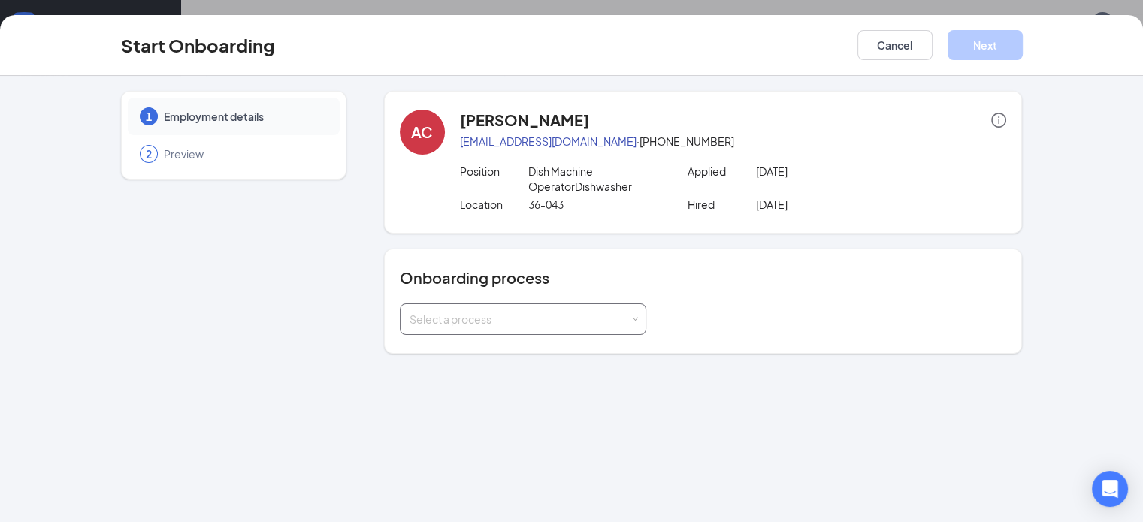
click at [631, 322] on span at bounding box center [634, 319] width 7 height 7
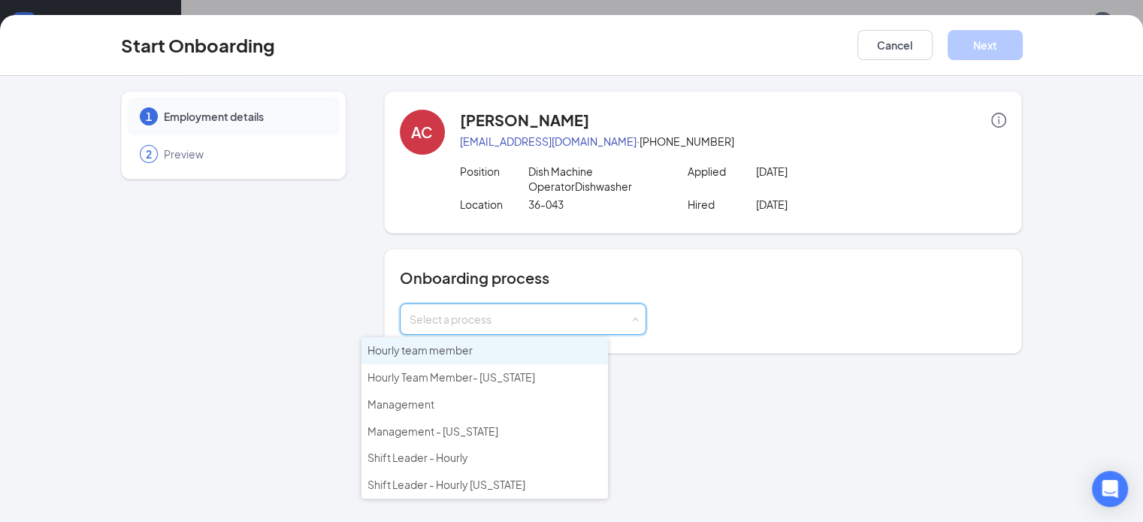
click at [455, 347] on span "Hourly team member" at bounding box center [419, 350] width 105 height 14
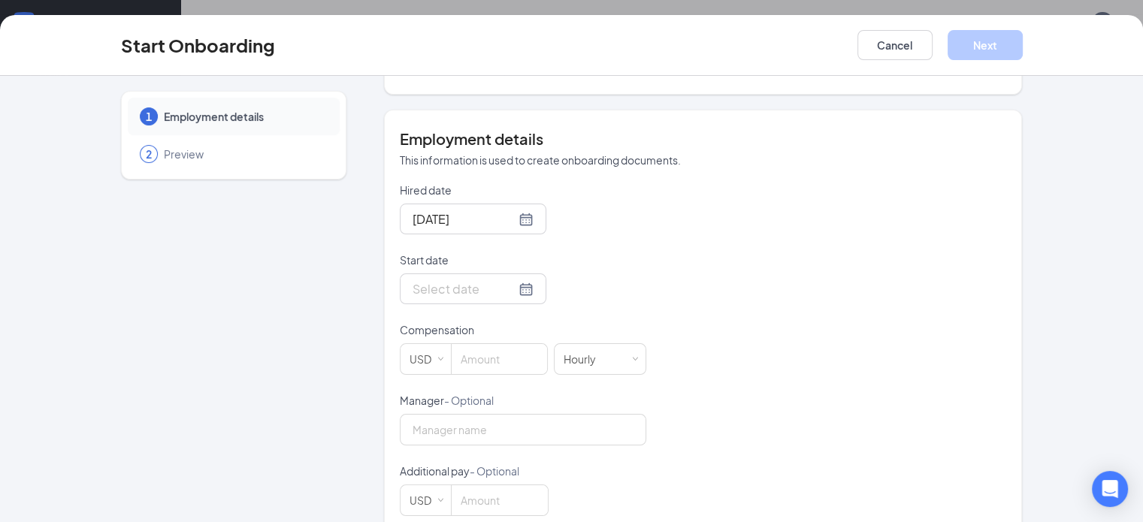
scroll to position [261, 0]
click at [475, 286] on div at bounding box center [473, 287] width 121 height 19
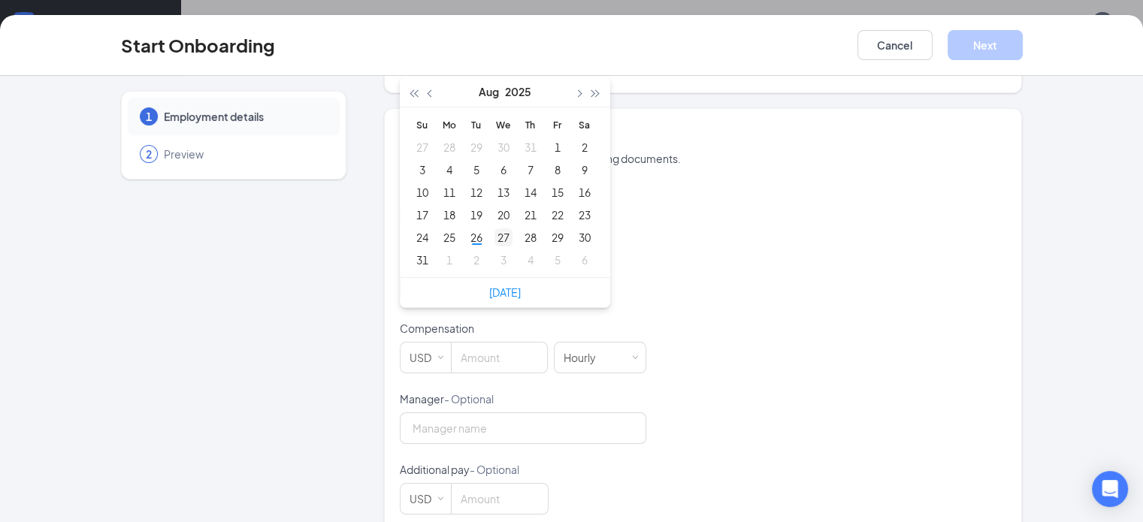
type input "[DATE]"
click at [494, 234] on div "27" at bounding box center [503, 237] width 18 height 18
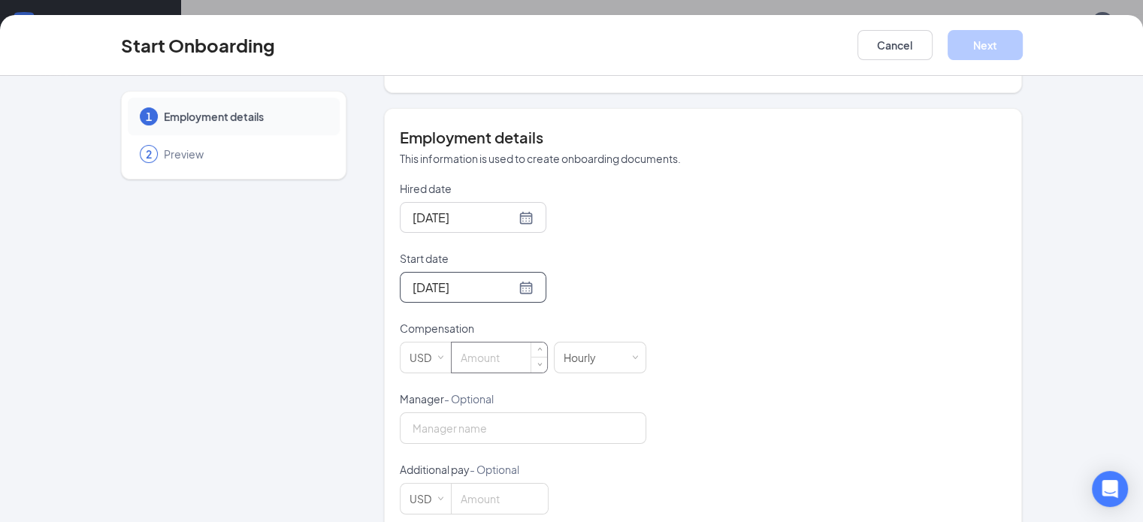
click at [452, 362] on input at bounding box center [499, 358] width 95 height 30
type input "14"
click at [1023, 44] on button "Next" at bounding box center [985, 45] width 75 height 30
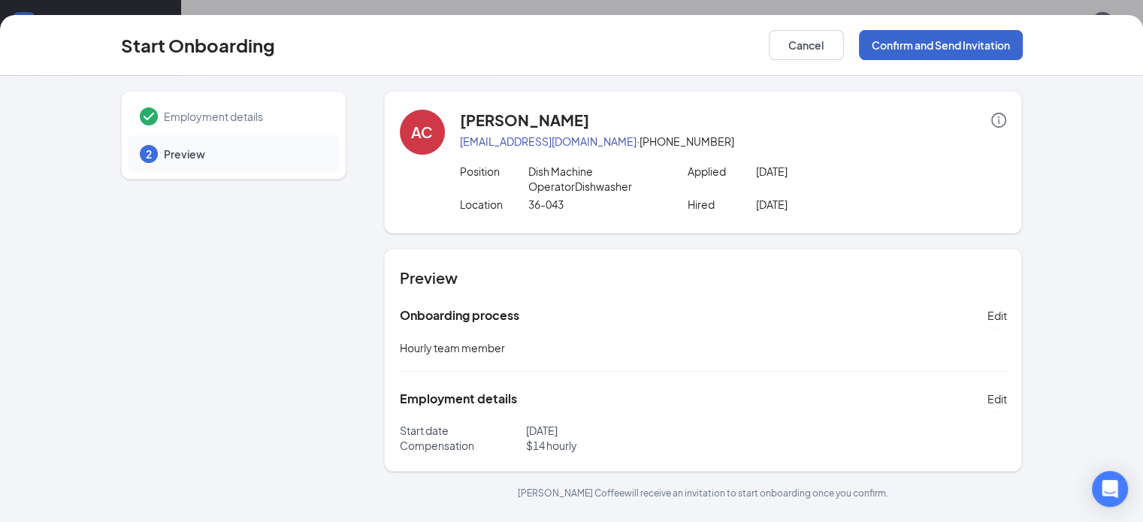
scroll to position [0, 0]
click at [1023, 44] on button "Confirm and Send Invitation" at bounding box center [941, 45] width 164 height 30
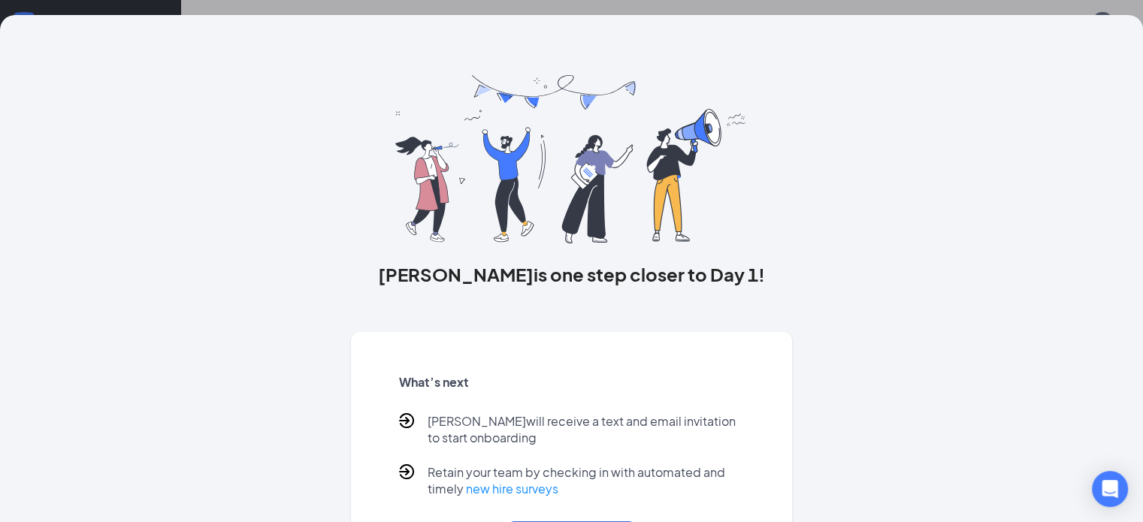
scroll to position [90, 0]
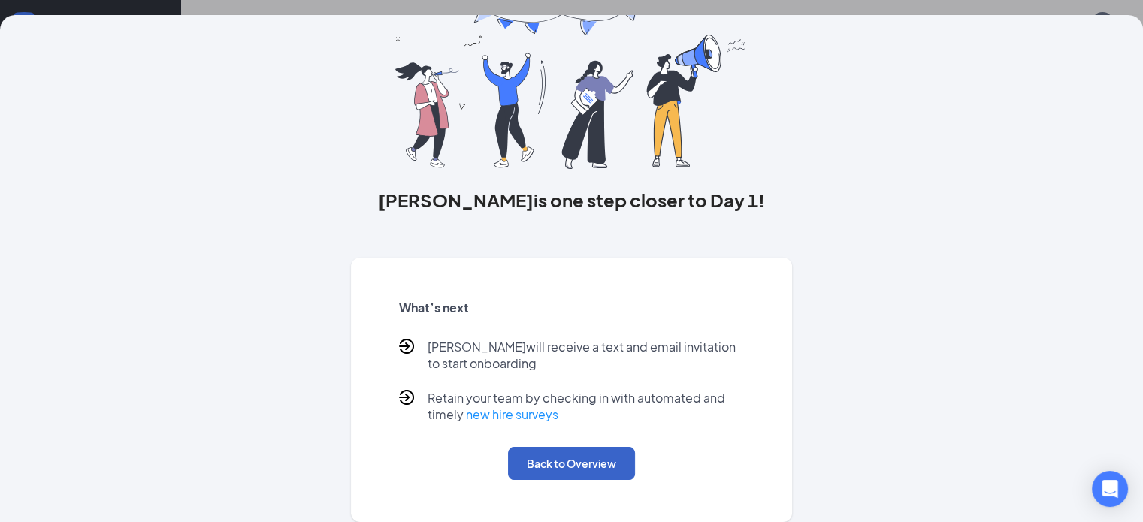
click at [580, 452] on button "Back to Overview" at bounding box center [571, 463] width 127 height 33
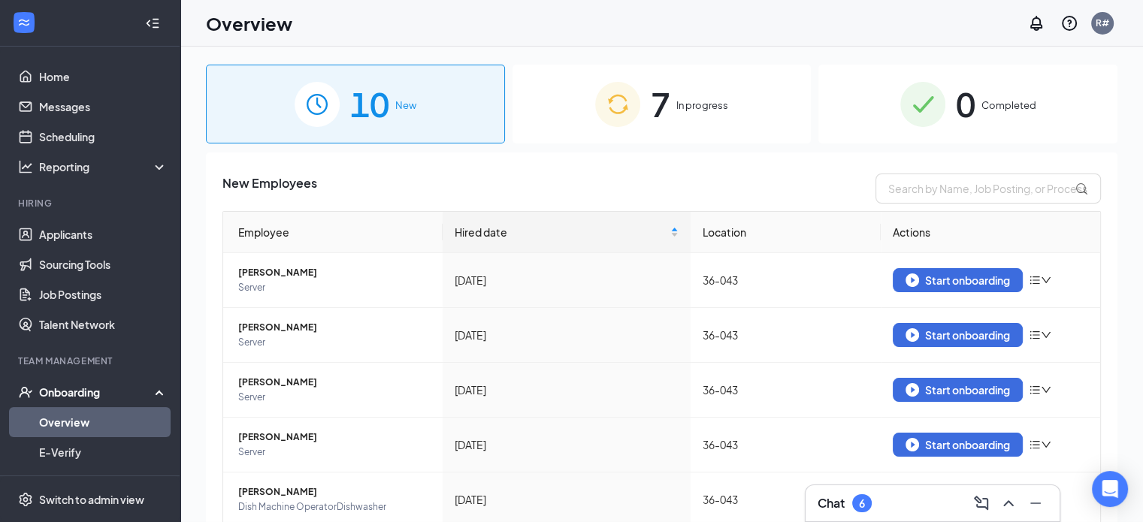
scroll to position [0, 0]
click at [955, 276] on div "Start onboarding" at bounding box center [958, 281] width 104 height 14
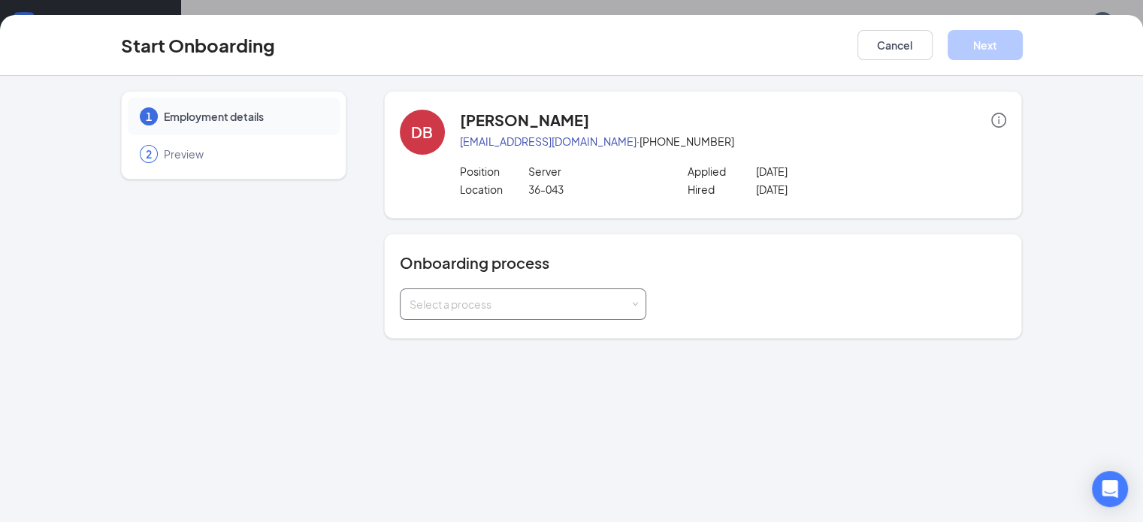
click at [600, 300] on div "Select a process" at bounding box center [523, 305] width 246 height 32
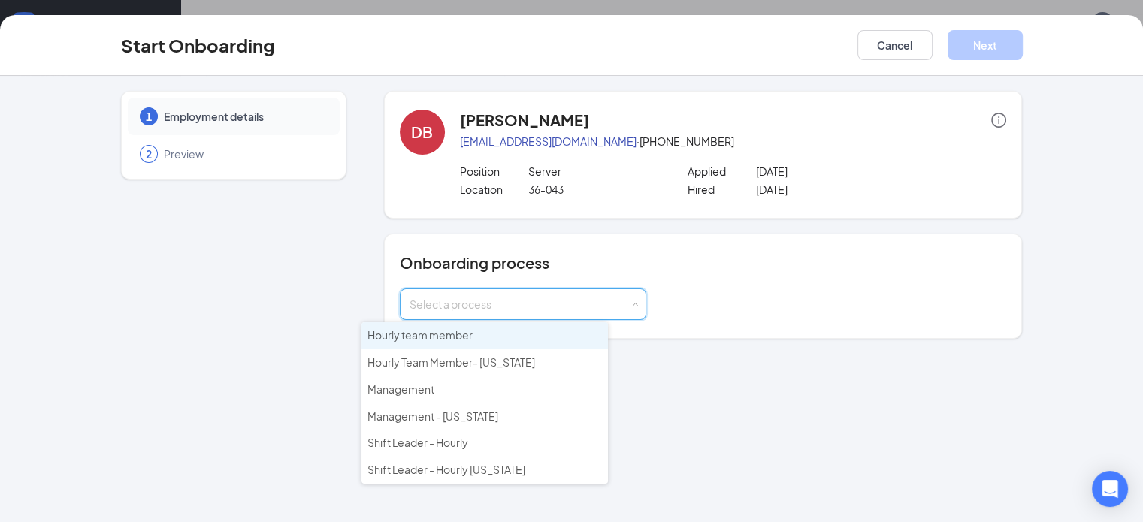
click at [453, 336] on span "Hourly team member" at bounding box center [419, 335] width 105 height 14
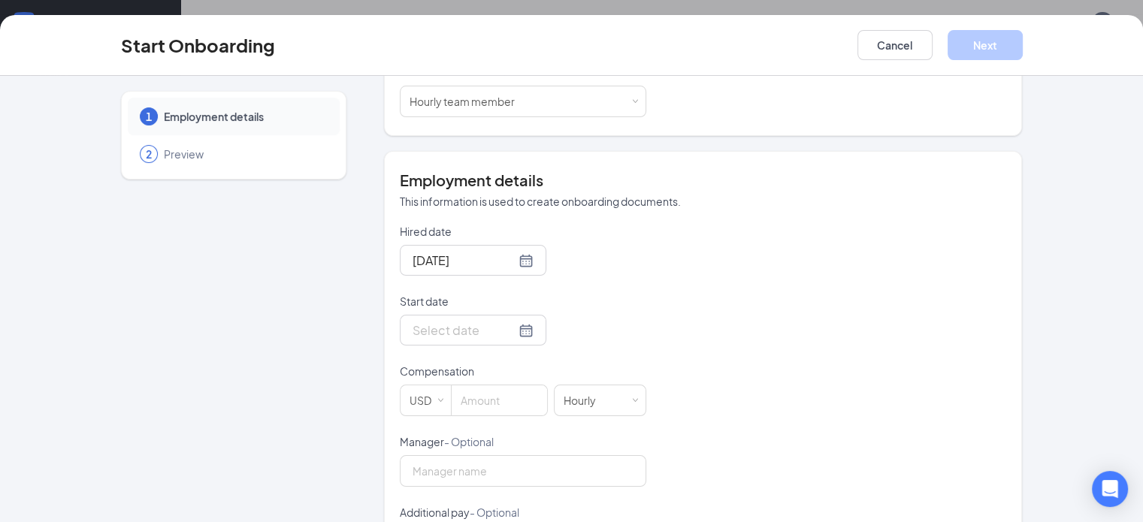
scroll to position [210, 0]
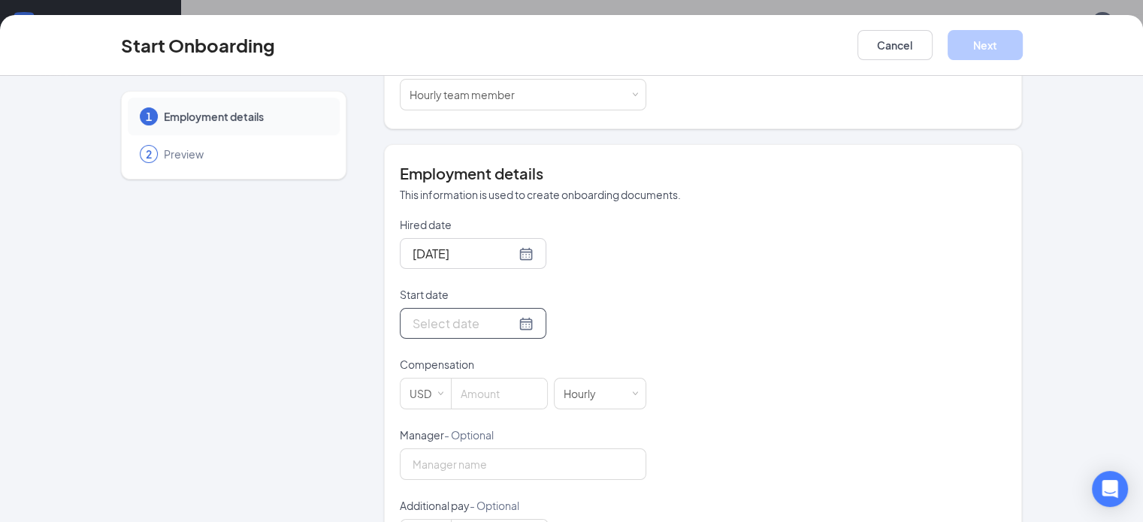
click at [476, 326] on div at bounding box center [473, 323] width 121 height 19
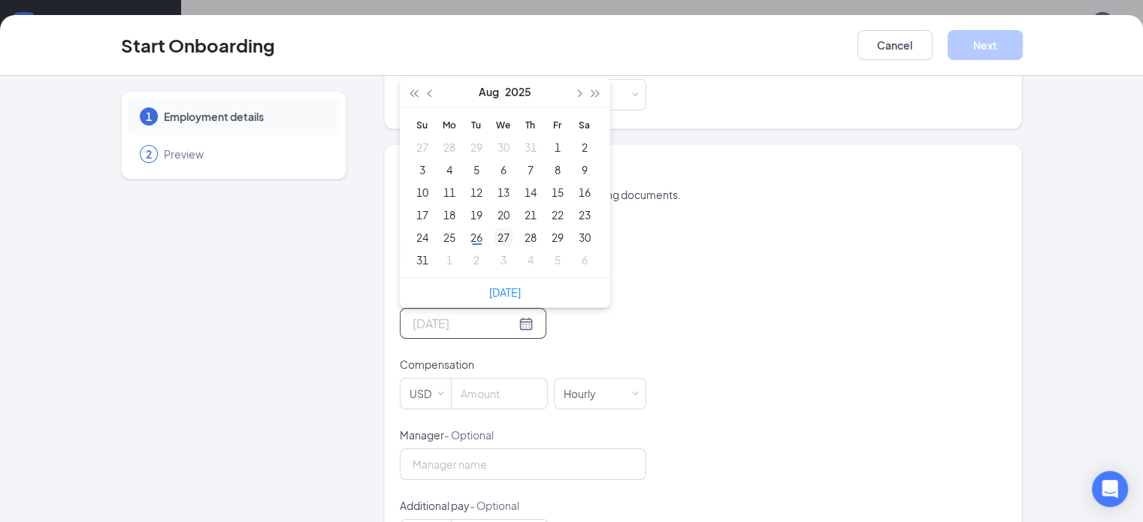
type input "[DATE]"
click at [494, 237] on div "27" at bounding box center [503, 237] width 18 height 18
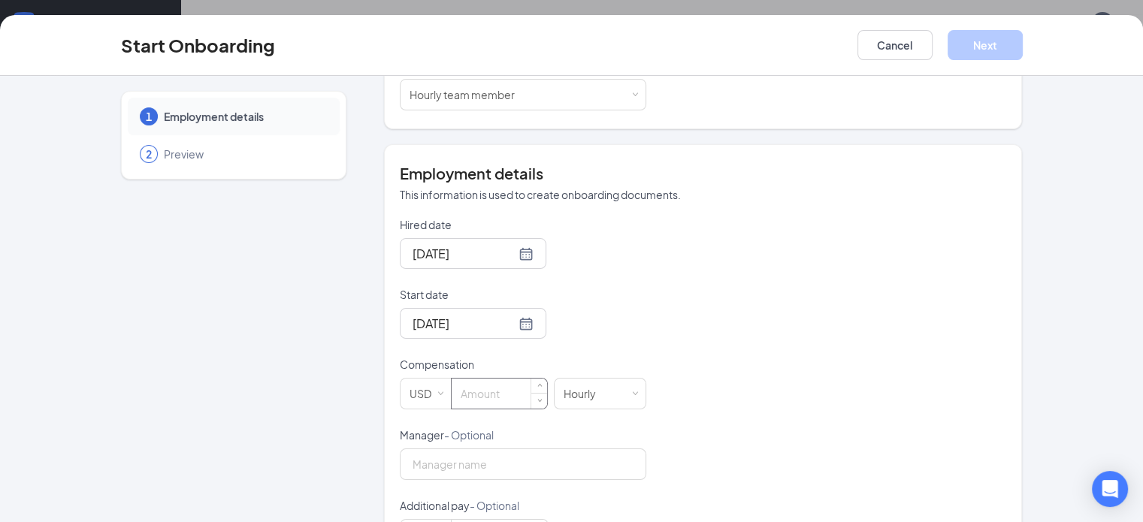
click at [452, 399] on input at bounding box center [499, 394] width 95 height 30
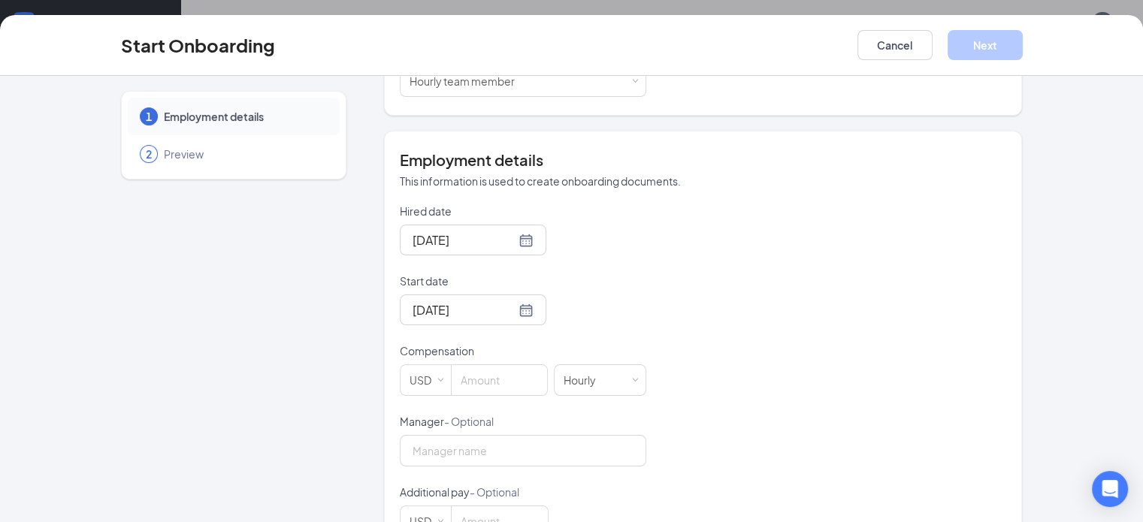
scroll to position [271, 0]
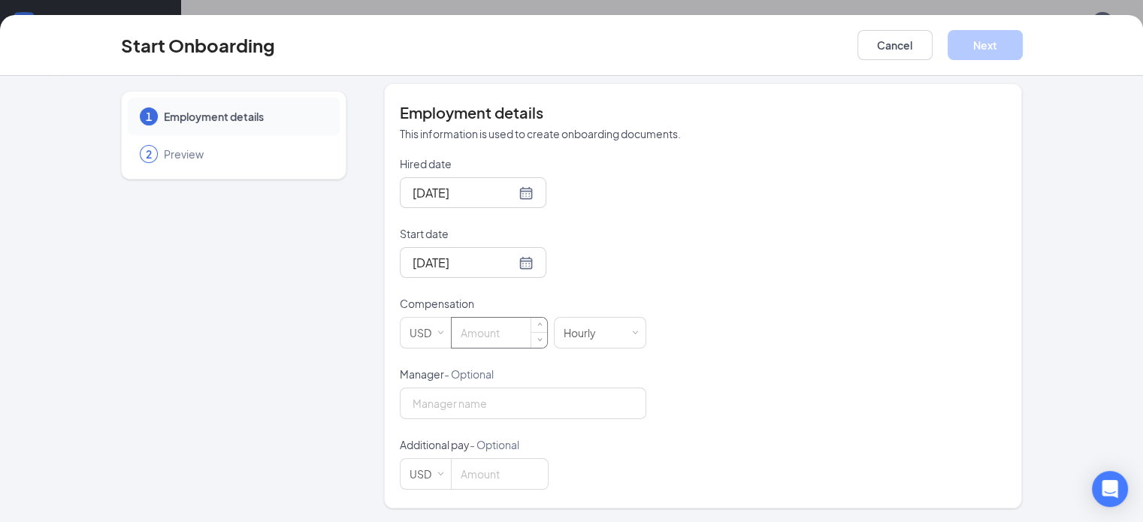
click at [462, 333] on input at bounding box center [499, 333] width 95 height 30
type input "9.98"
click at [1023, 41] on button "Next" at bounding box center [985, 45] width 75 height 30
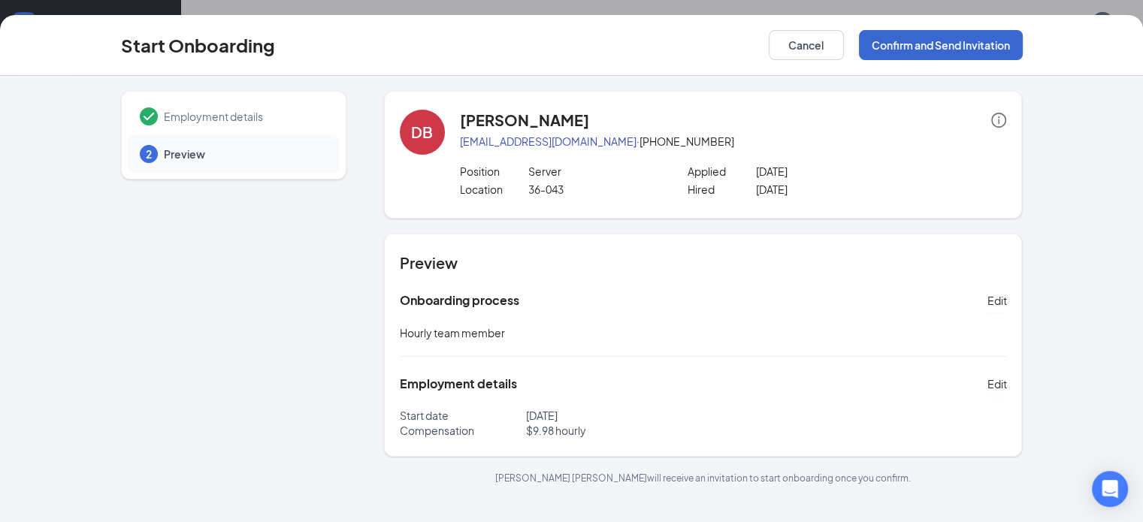
scroll to position [0, 0]
click at [1023, 41] on button "Confirm and Send Invitation" at bounding box center [941, 45] width 164 height 30
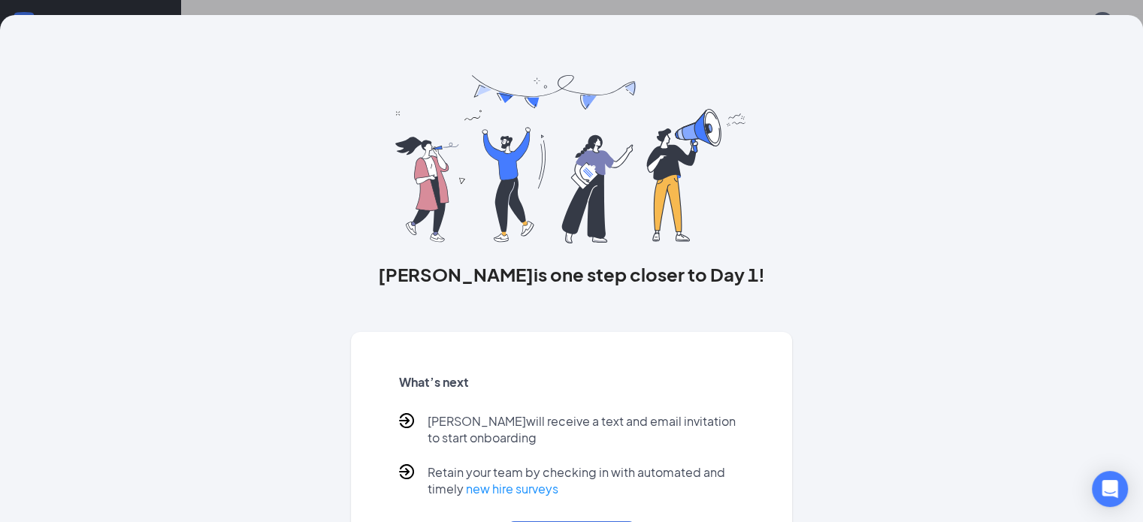
scroll to position [90, 0]
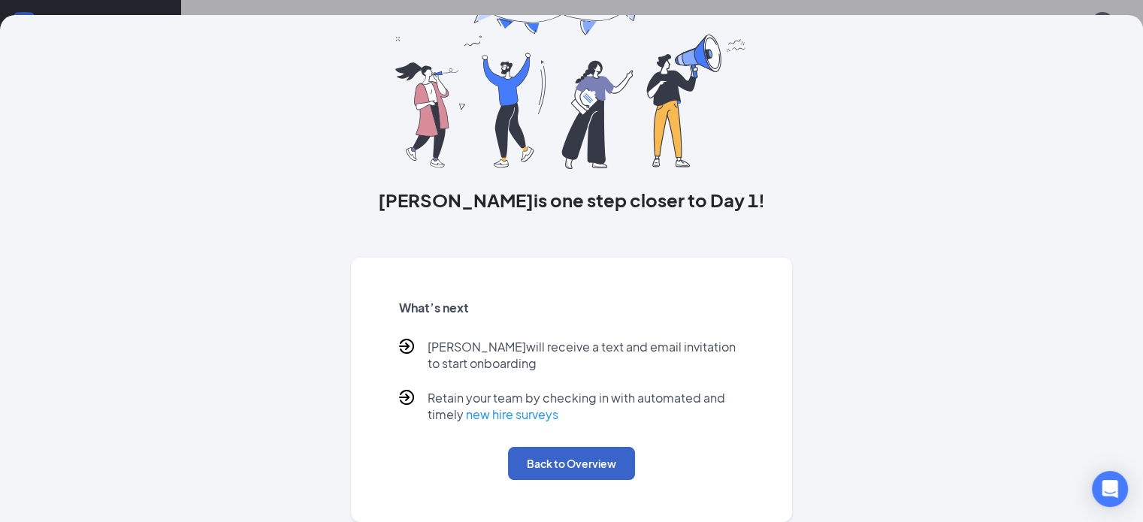
click at [573, 468] on button "Back to Overview" at bounding box center [571, 463] width 127 height 33
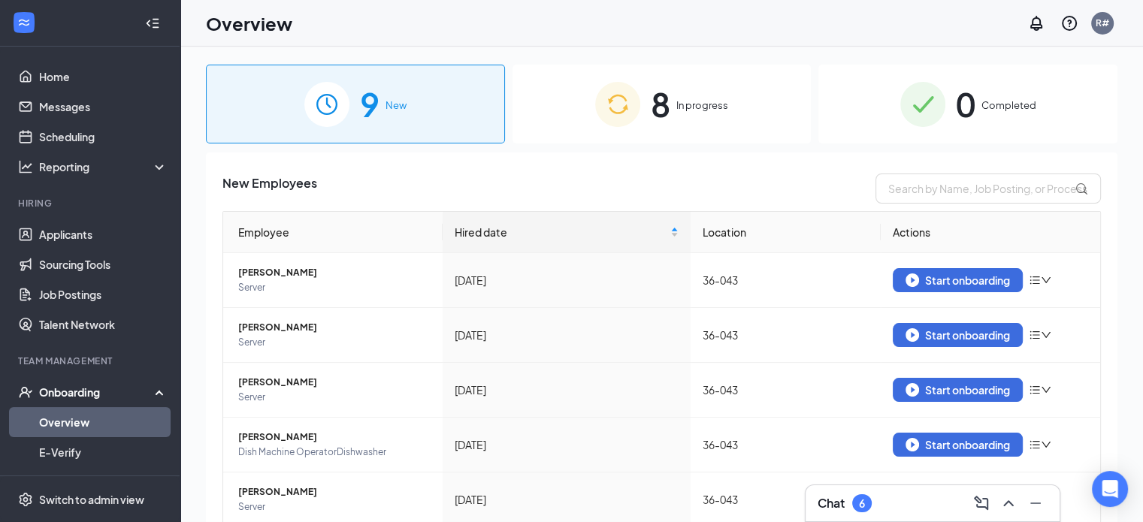
scroll to position [0, 0]
click at [914, 279] on div "Start onboarding" at bounding box center [958, 281] width 104 height 14
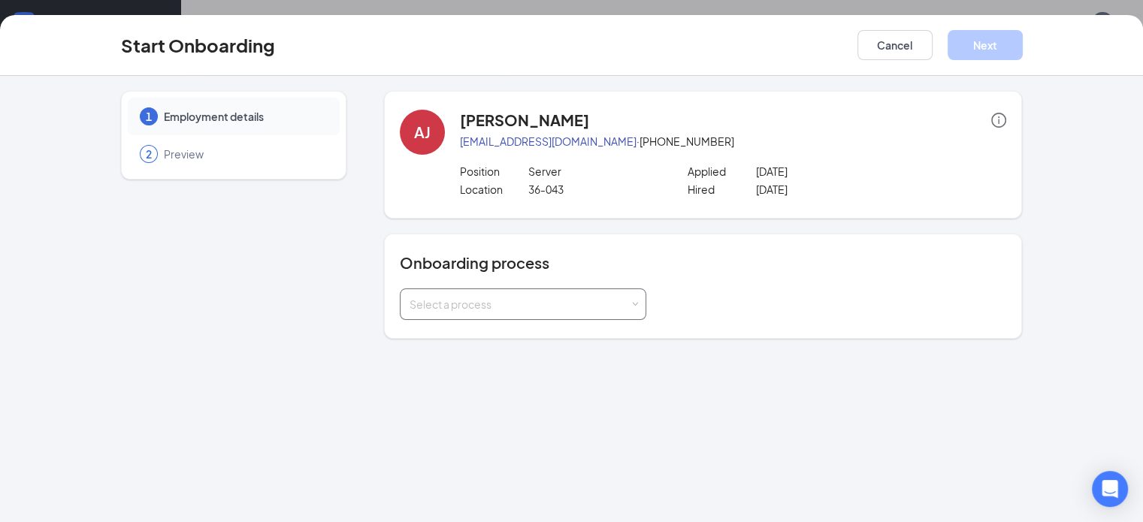
click at [604, 304] on div "Select a process" at bounding box center [523, 305] width 246 height 32
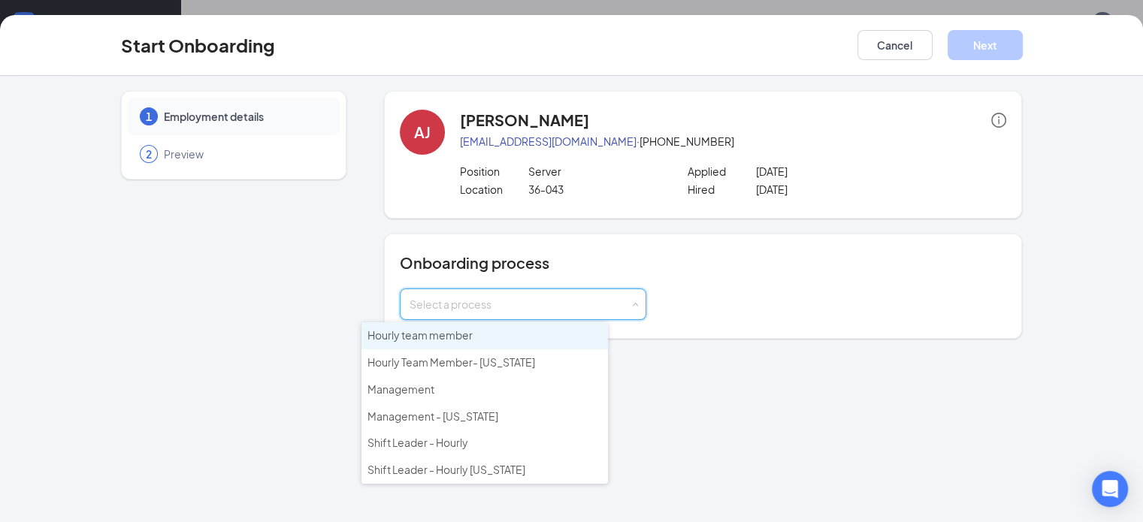
click at [476, 331] on li "Hourly team member" at bounding box center [484, 335] width 246 height 27
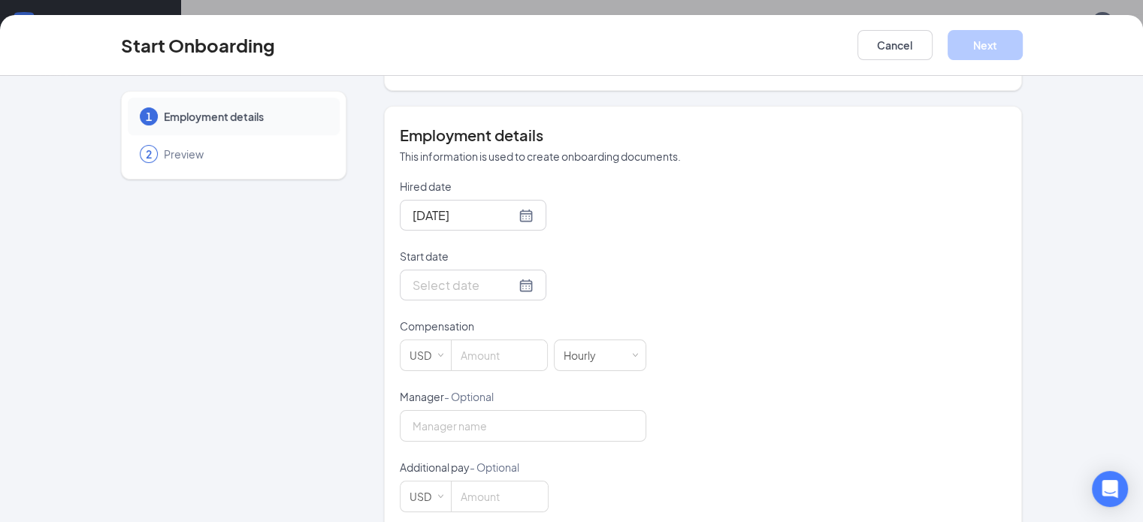
scroll to position [257, 0]
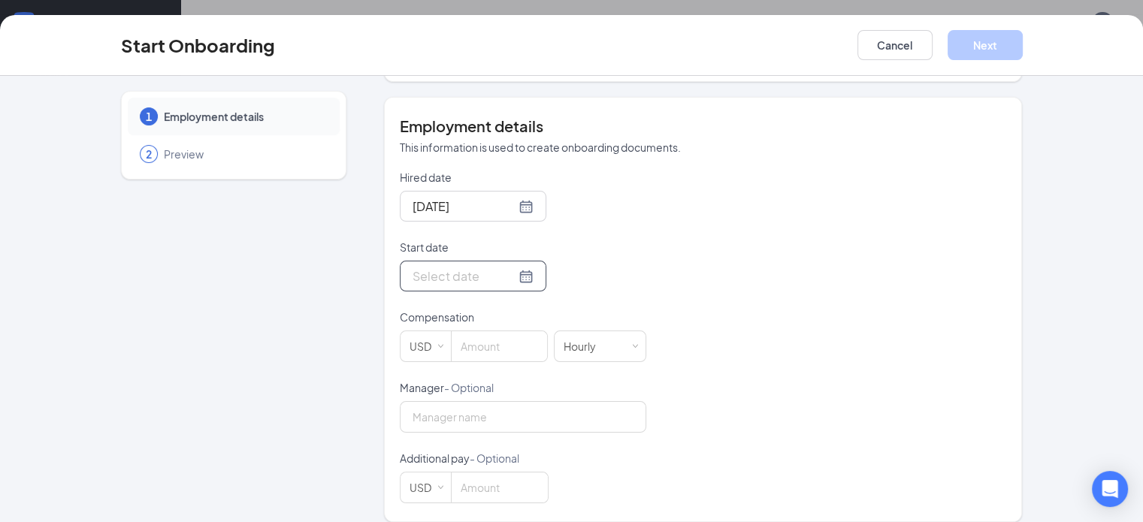
click at [470, 278] on div at bounding box center [473, 276] width 121 height 19
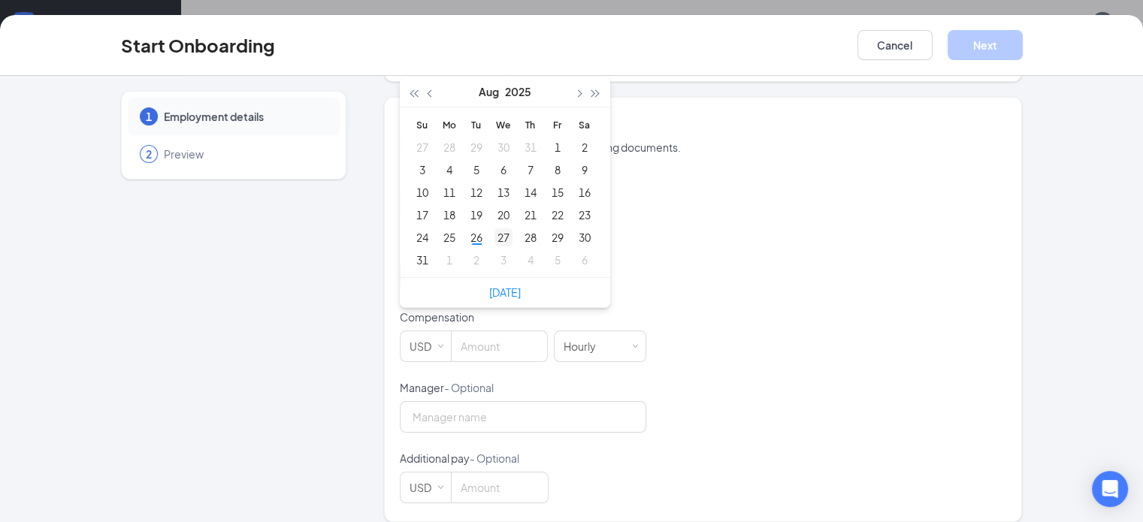
type input "[DATE]"
click at [494, 234] on div "27" at bounding box center [503, 237] width 18 height 18
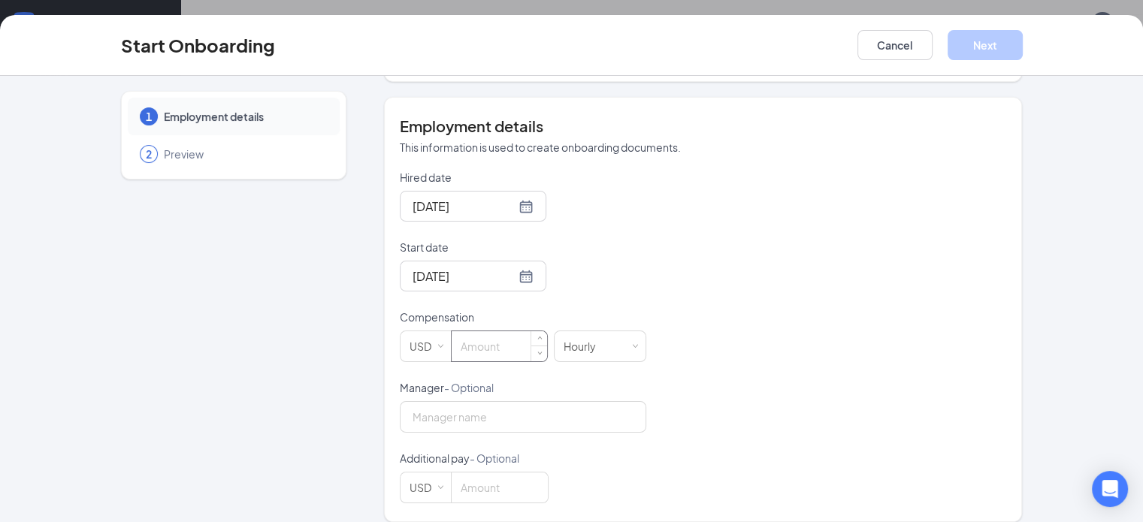
click at [452, 348] on input at bounding box center [499, 346] width 95 height 30
type input "9.98"
click at [1023, 45] on button "Next" at bounding box center [985, 45] width 75 height 30
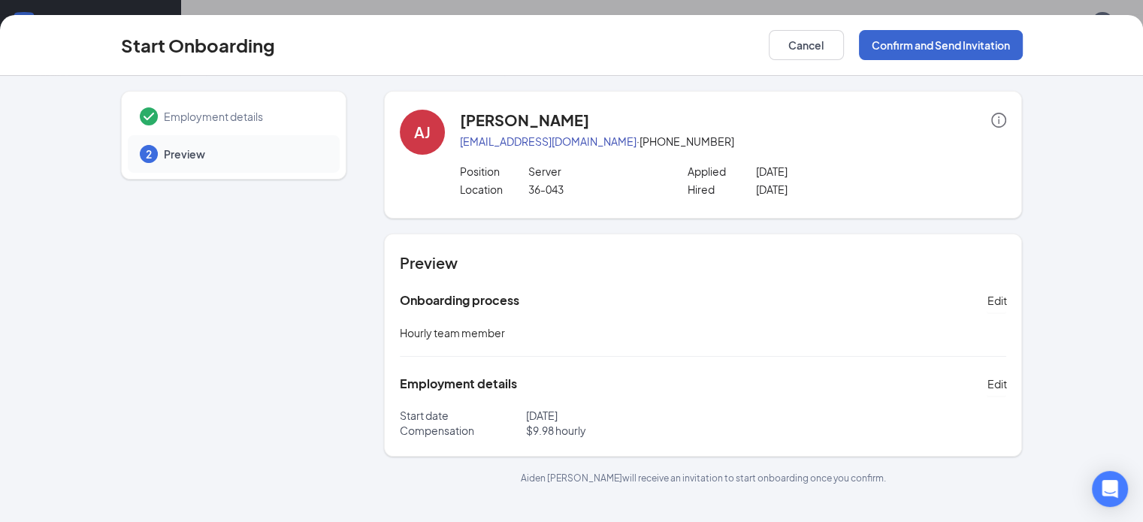
scroll to position [0, 0]
click at [1023, 45] on button "Confirm and Send Invitation" at bounding box center [941, 45] width 164 height 30
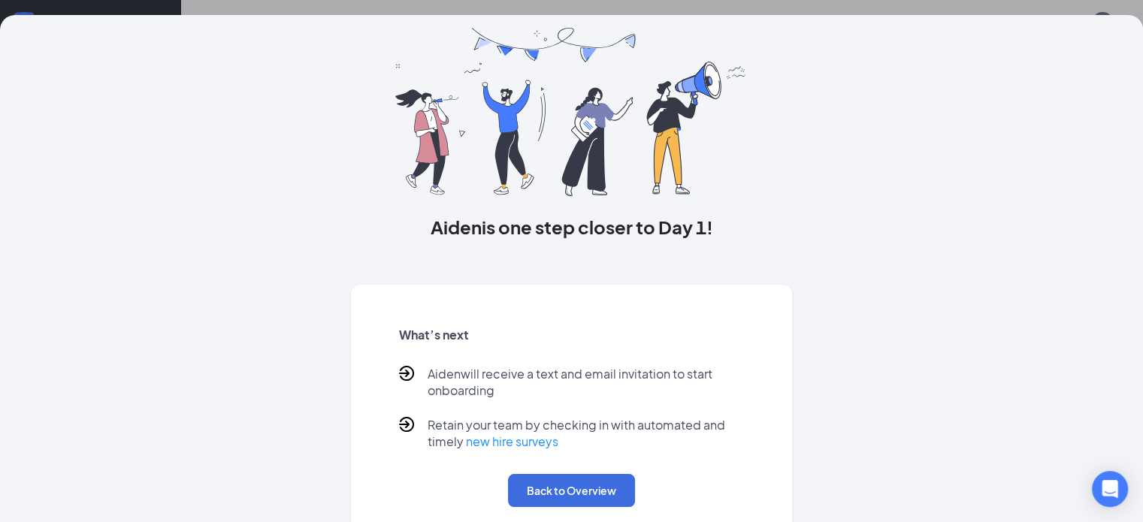
scroll to position [90, 0]
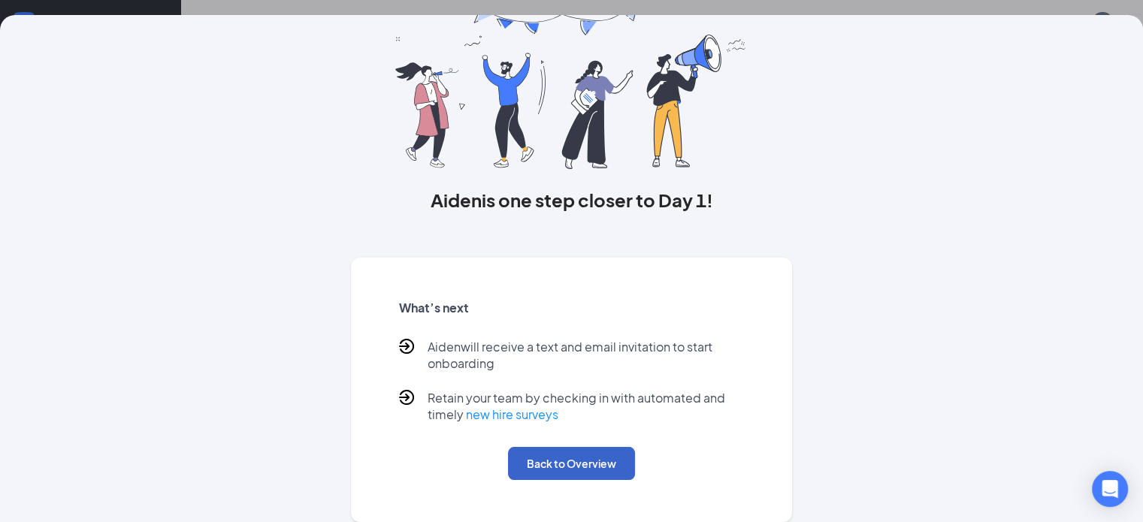
click at [582, 458] on button "Back to Overview" at bounding box center [571, 463] width 127 height 33
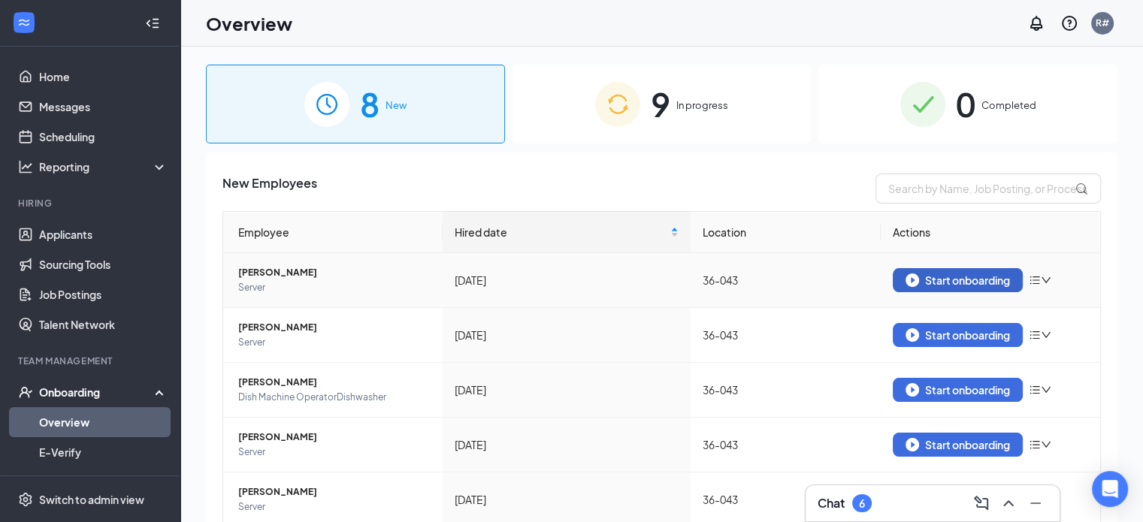
click at [923, 280] on div "Start onboarding" at bounding box center [958, 281] width 104 height 14
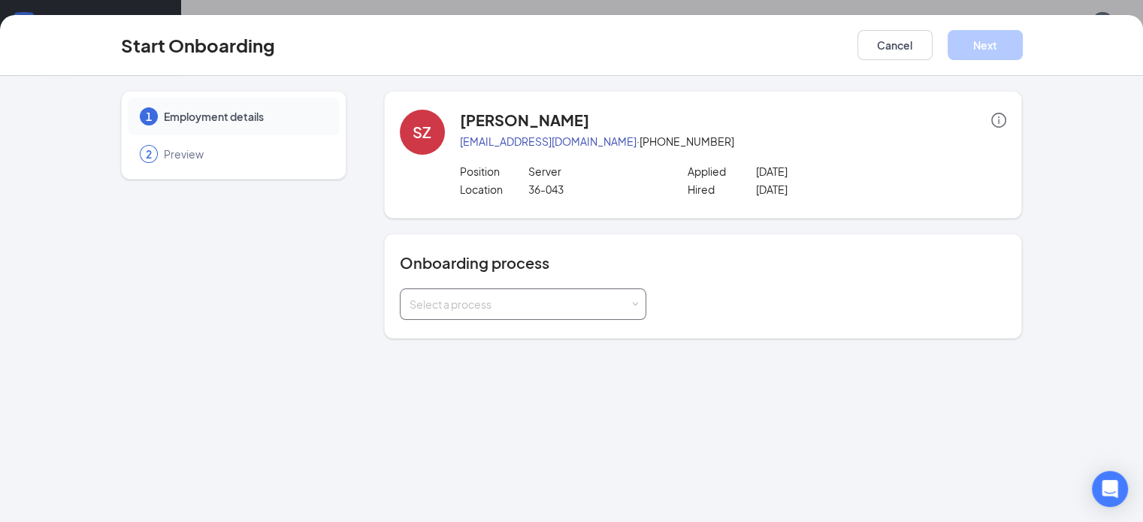
click at [600, 303] on div "Select a process" at bounding box center [523, 305] width 246 height 32
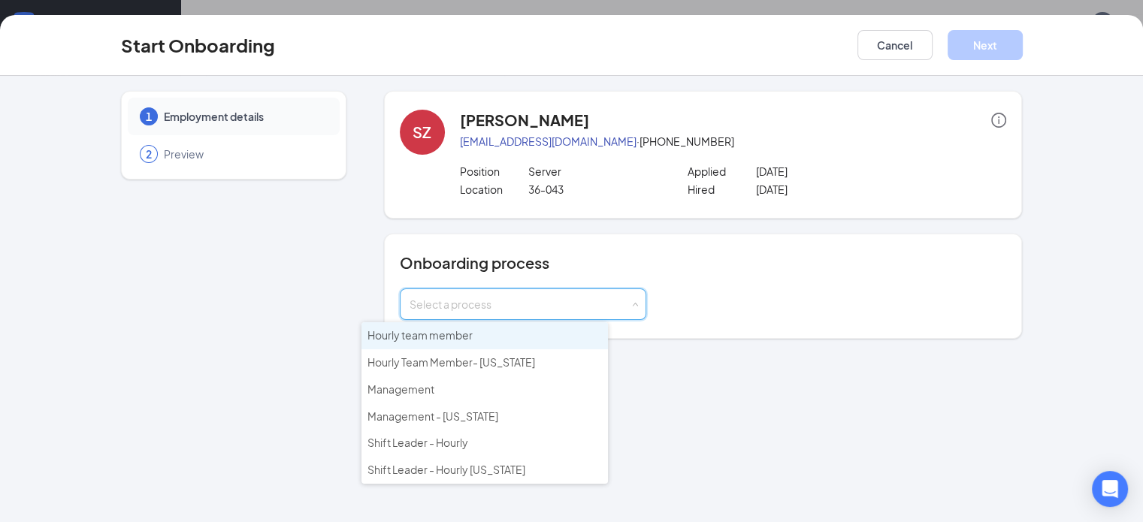
click at [447, 337] on span "Hourly team member" at bounding box center [419, 335] width 105 height 14
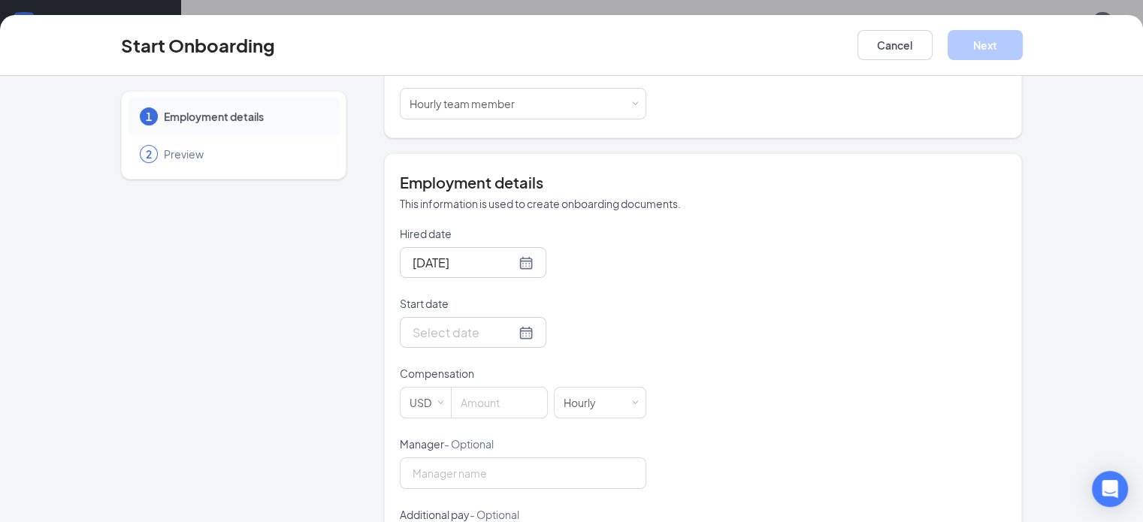
scroll to position [265, 0]
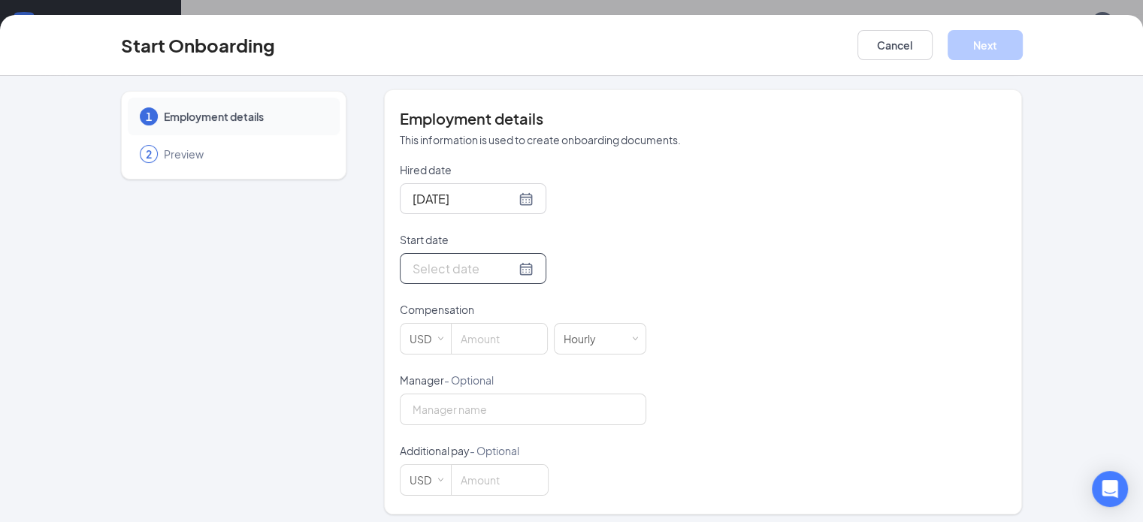
click at [474, 268] on div at bounding box center [473, 268] width 121 height 19
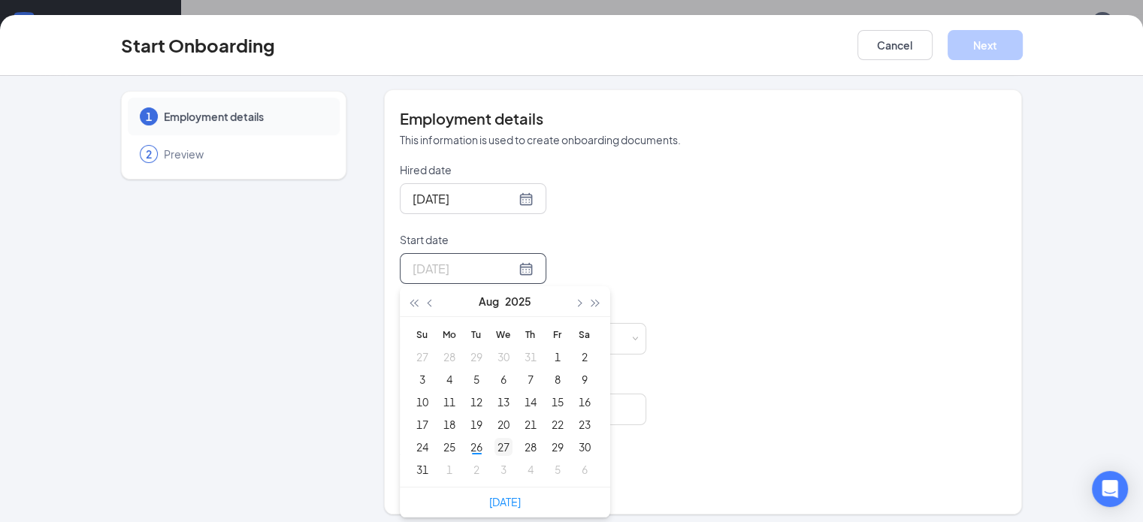
type input "[DATE]"
click at [494, 448] on div "27" at bounding box center [503, 447] width 18 height 18
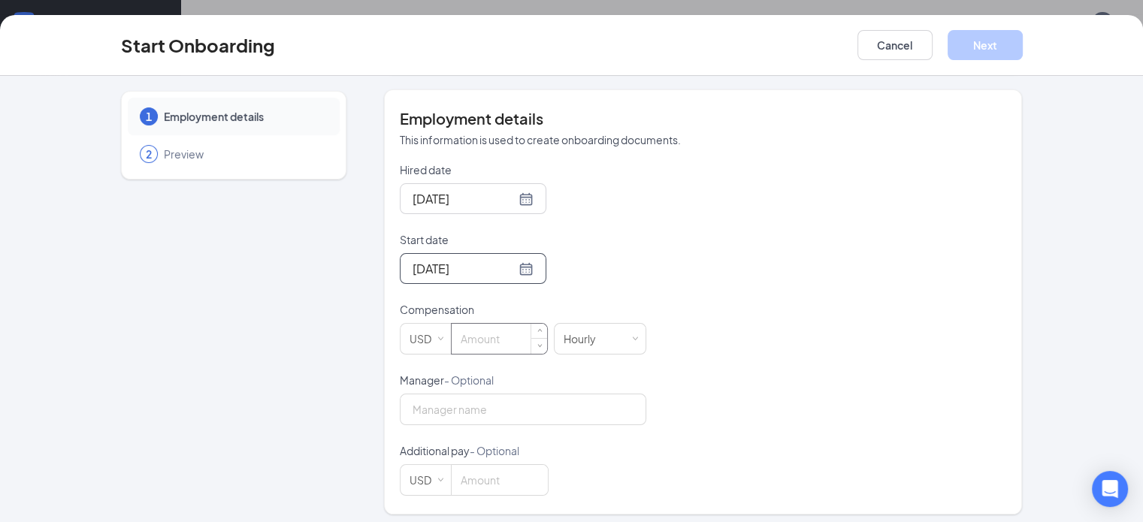
click at [456, 329] on input at bounding box center [499, 339] width 95 height 30
type input "9.98"
click at [1023, 47] on button "Next" at bounding box center [985, 45] width 75 height 30
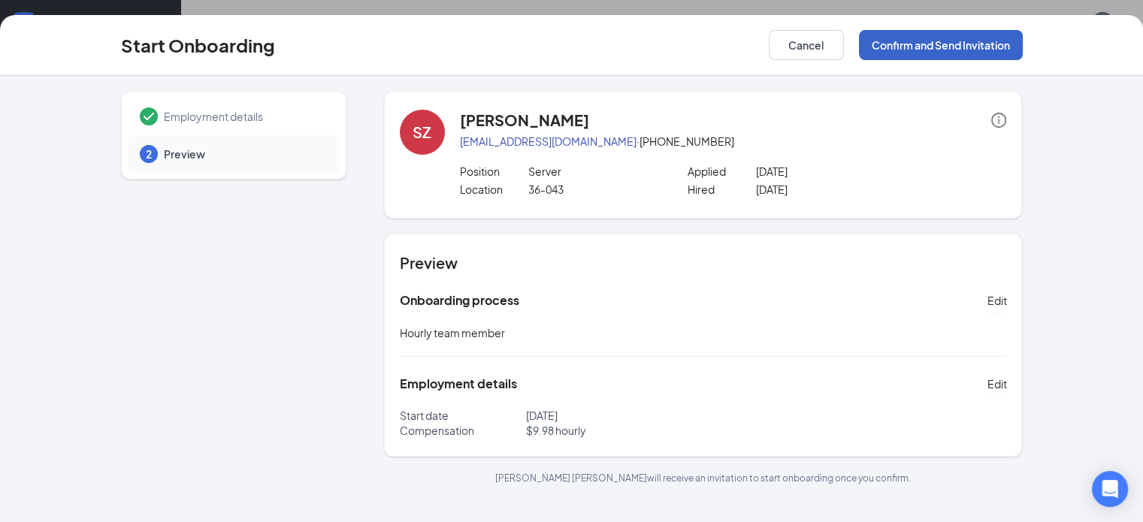
click at [1023, 47] on button "Confirm and Send Invitation" at bounding box center [941, 45] width 164 height 30
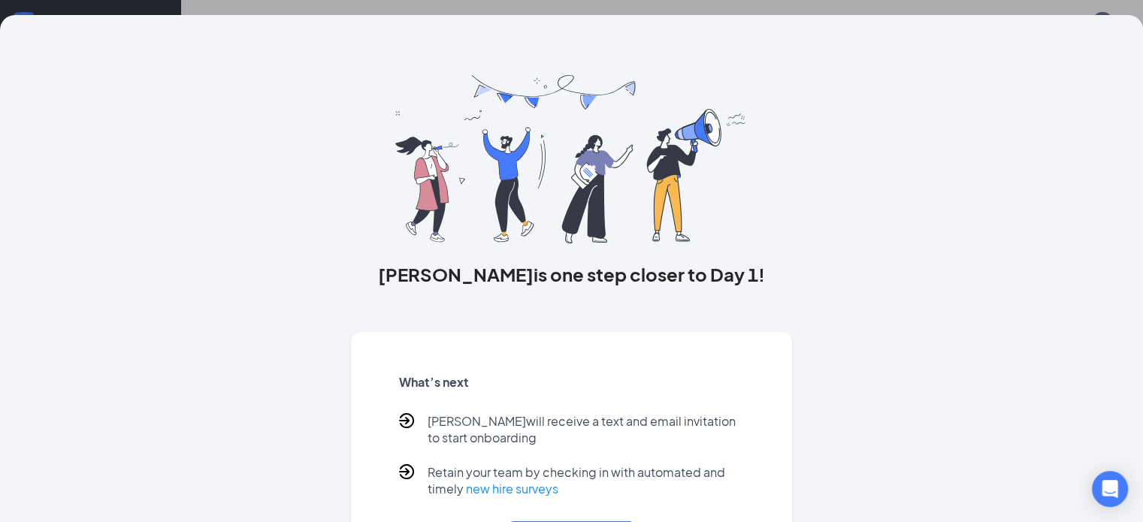
scroll to position [90, 0]
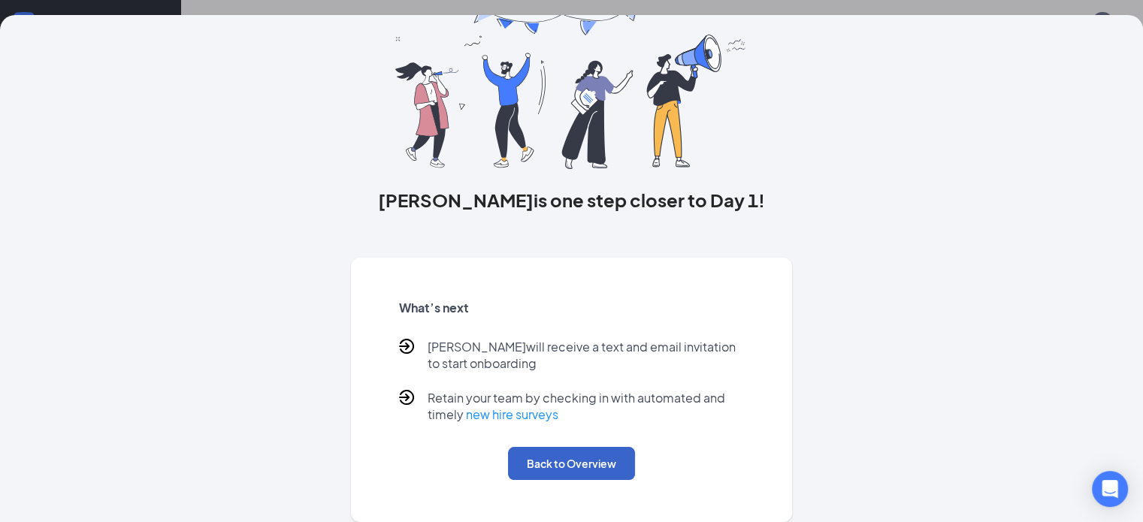
click at [607, 467] on button "Back to Overview" at bounding box center [571, 463] width 127 height 33
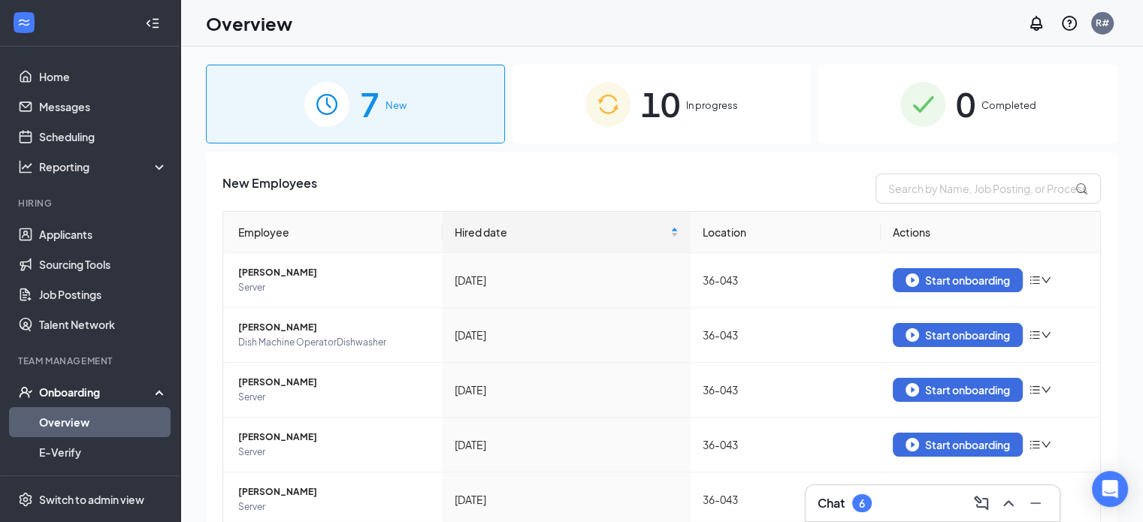
scroll to position [0, 0]
click at [894, 278] on button "Start onboarding" at bounding box center [958, 280] width 130 height 24
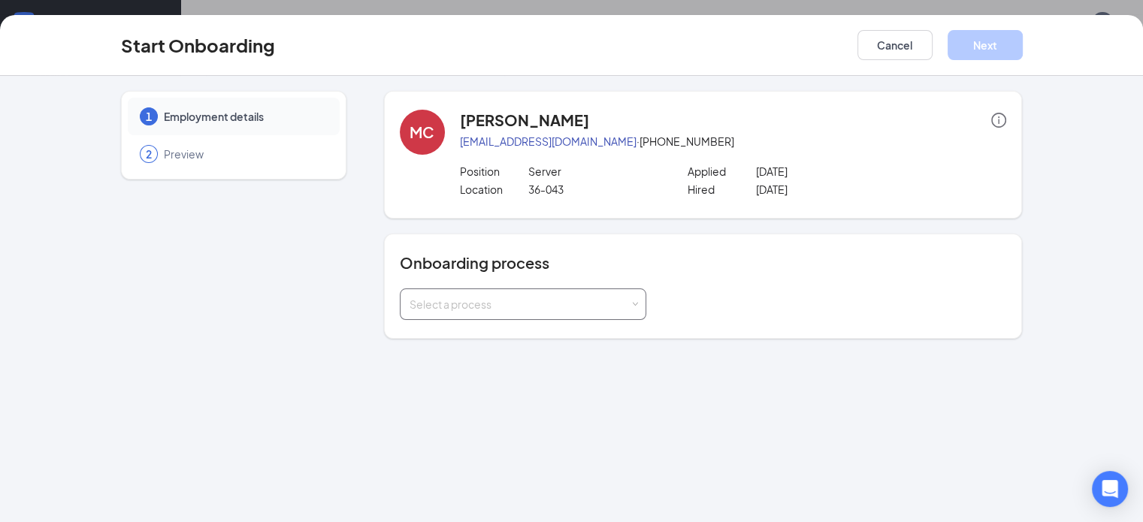
click at [599, 300] on div "Select a process" at bounding box center [523, 305] width 246 height 32
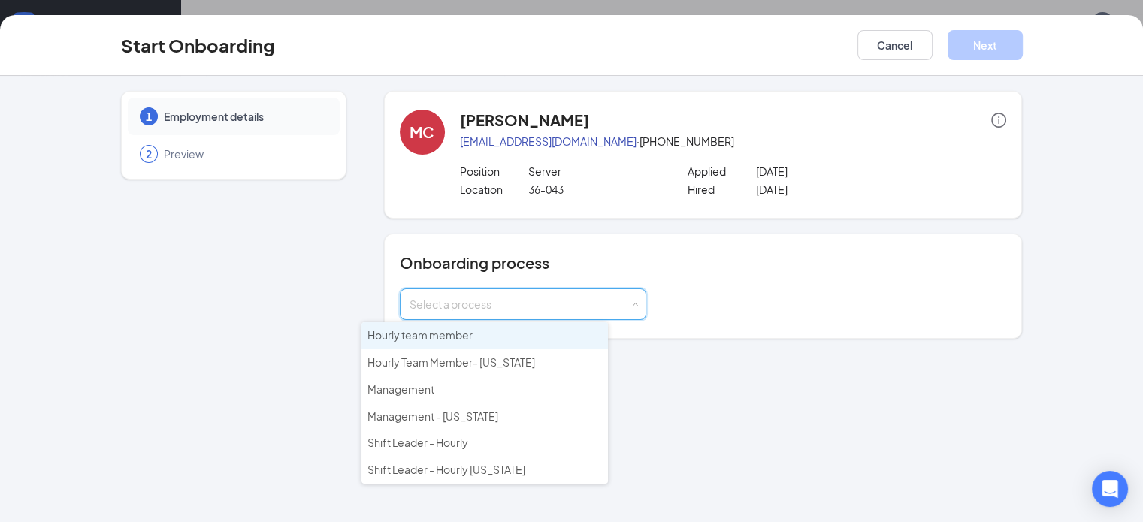
click at [472, 336] on li "Hourly team member" at bounding box center [484, 335] width 246 height 27
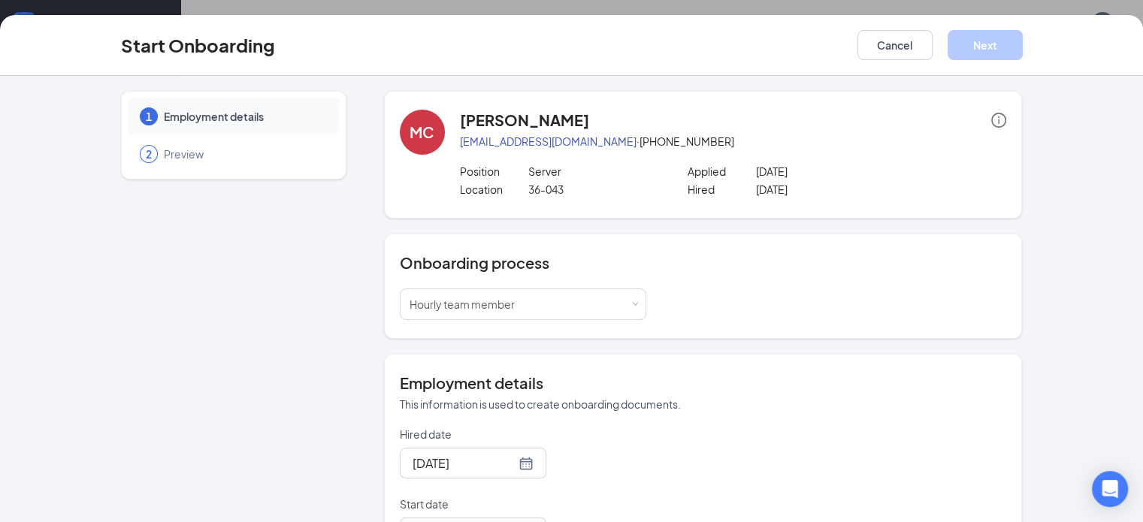
scroll to position [271, 0]
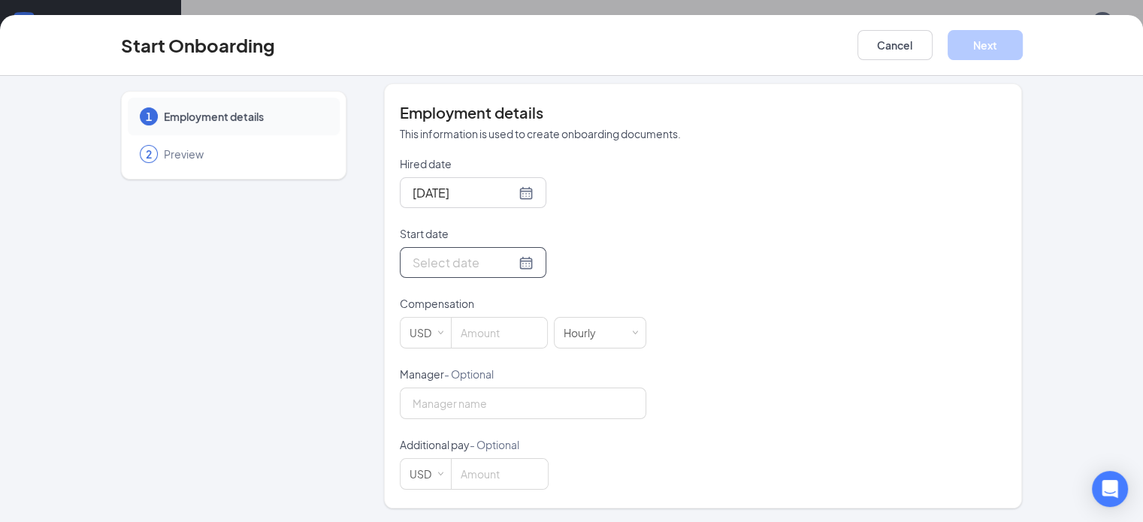
click at [474, 263] on div at bounding box center [473, 262] width 121 height 19
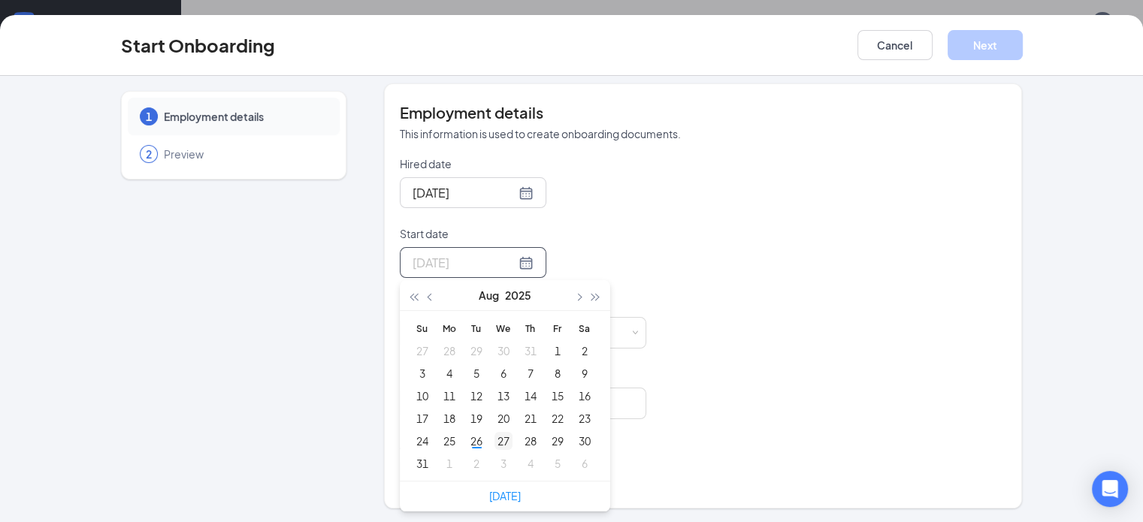
type input "[DATE]"
click at [494, 438] on div "27" at bounding box center [503, 441] width 18 height 18
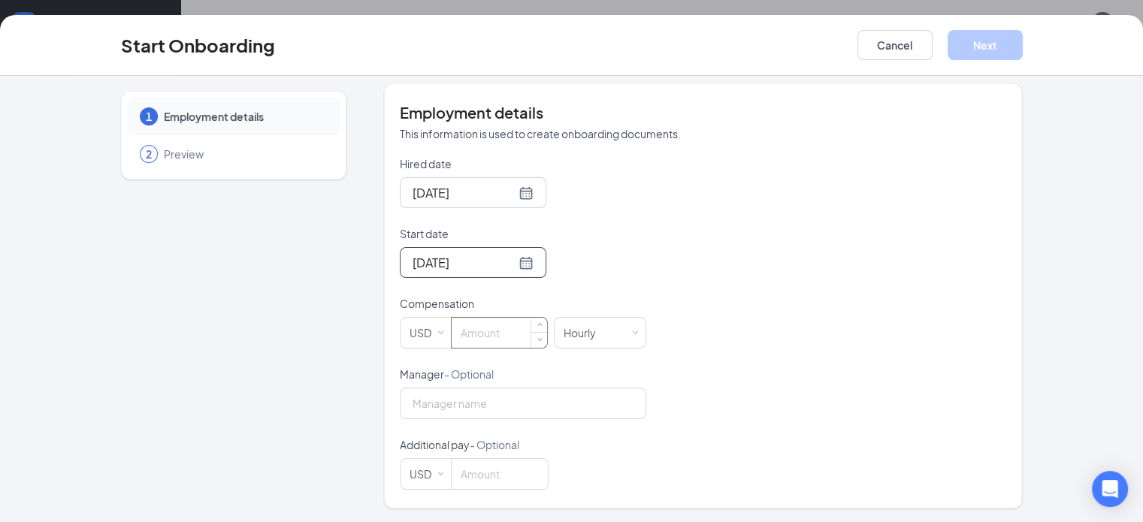
click at [452, 342] on input at bounding box center [499, 333] width 95 height 30
type input "9.98"
click at [1023, 38] on button "Next" at bounding box center [985, 45] width 75 height 30
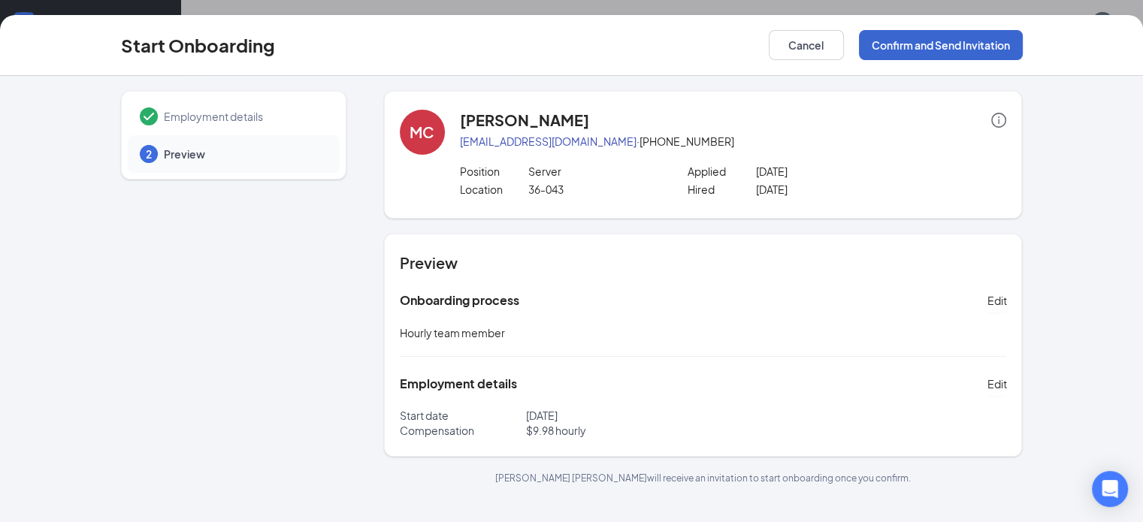
scroll to position [0, 0]
click at [1023, 38] on button "Confirm and Send Invitation" at bounding box center [941, 45] width 164 height 30
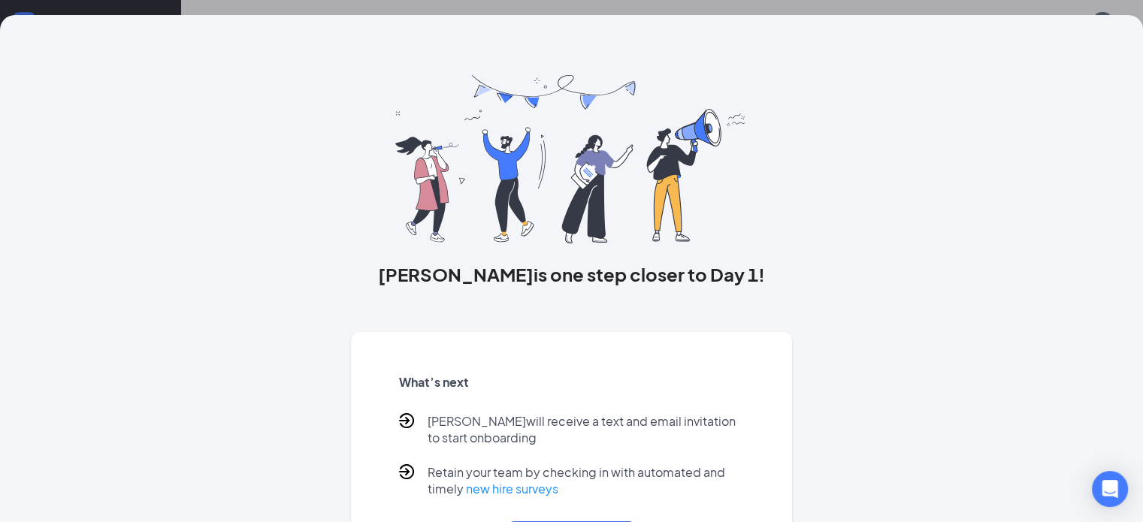
scroll to position [90, 0]
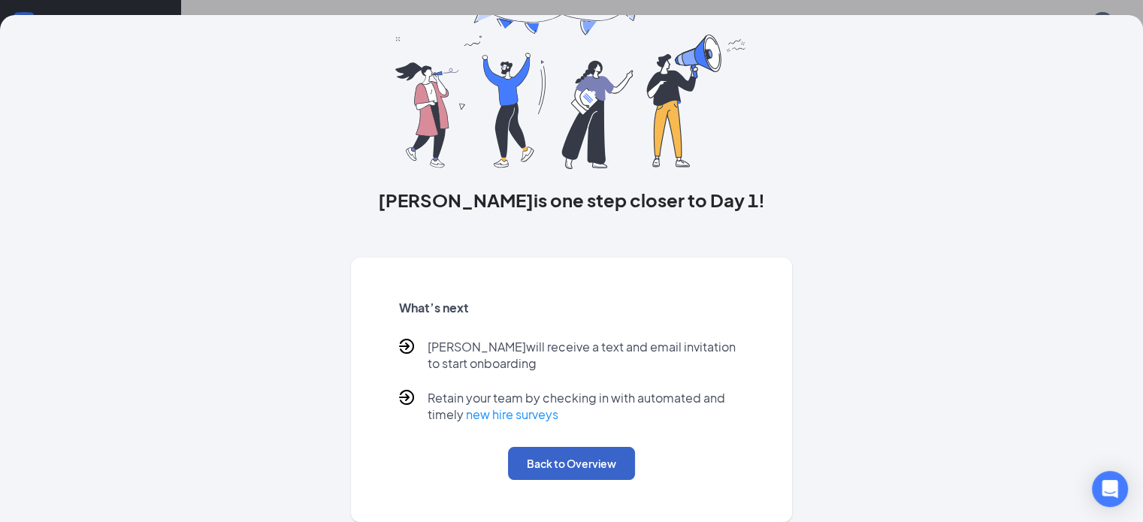
click at [613, 457] on button "Back to Overview" at bounding box center [571, 463] width 127 height 33
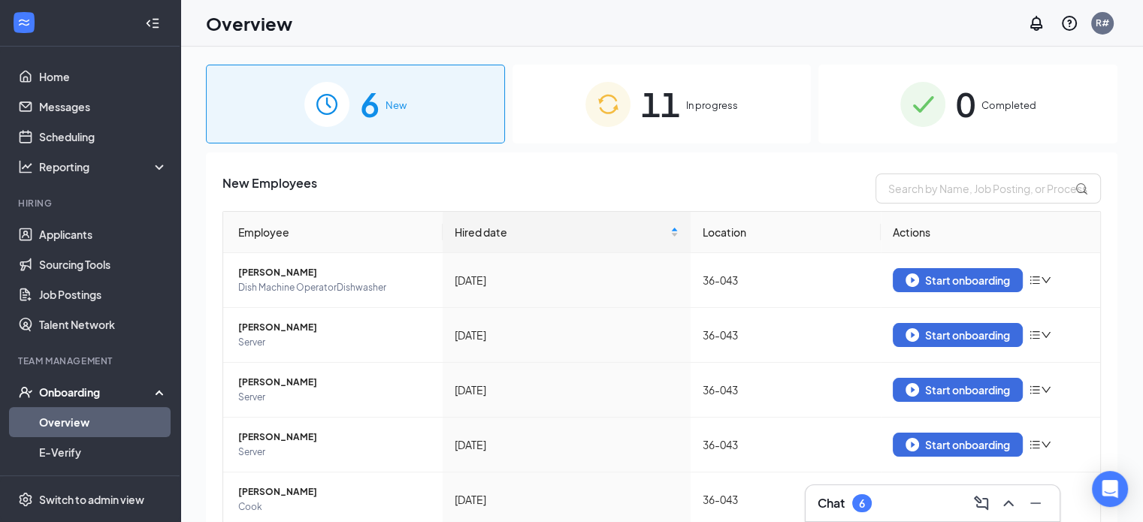
scroll to position [0, 0]
click at [919, 279] on div "Start onboarding" at bounding box center [958, 281] width 104 height 14
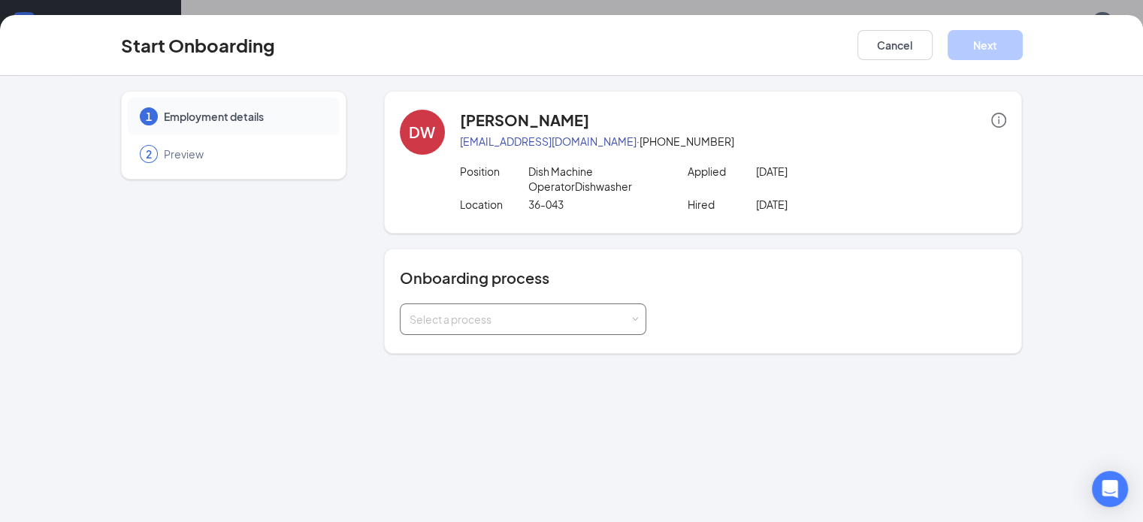
click at [600, 325] on div "Select a process" at bounding box center [523, 320] width 246 height 32
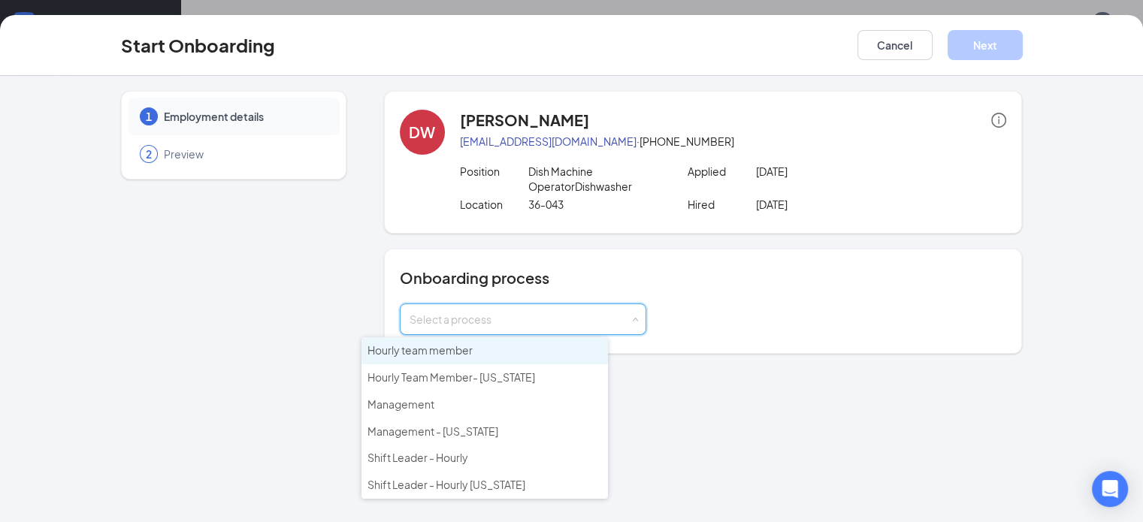
click at [470, 345] on span "Hourly team member" at bounding box center [419, 350] width 105 height 14
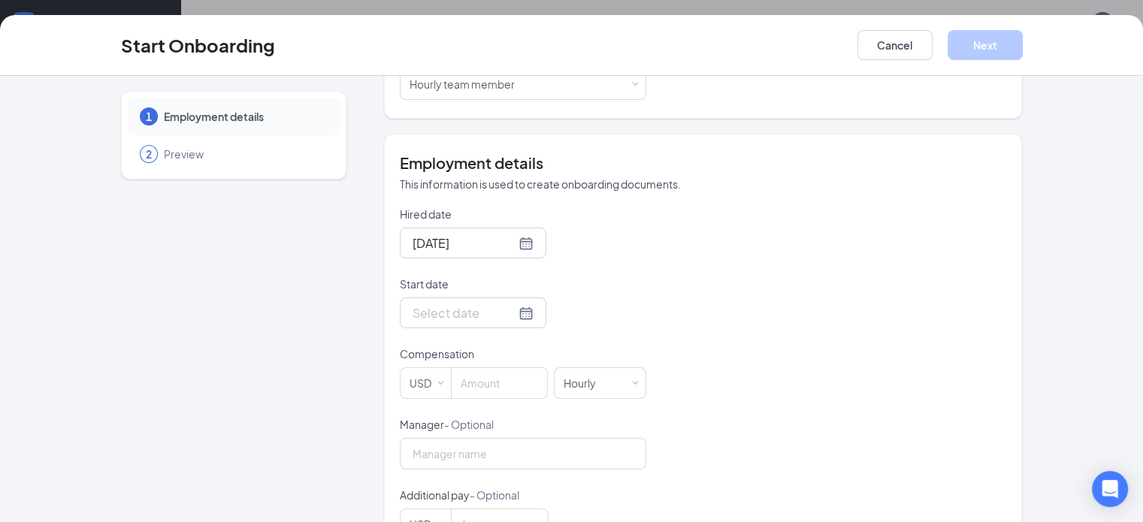
scroll to position [249, 0]
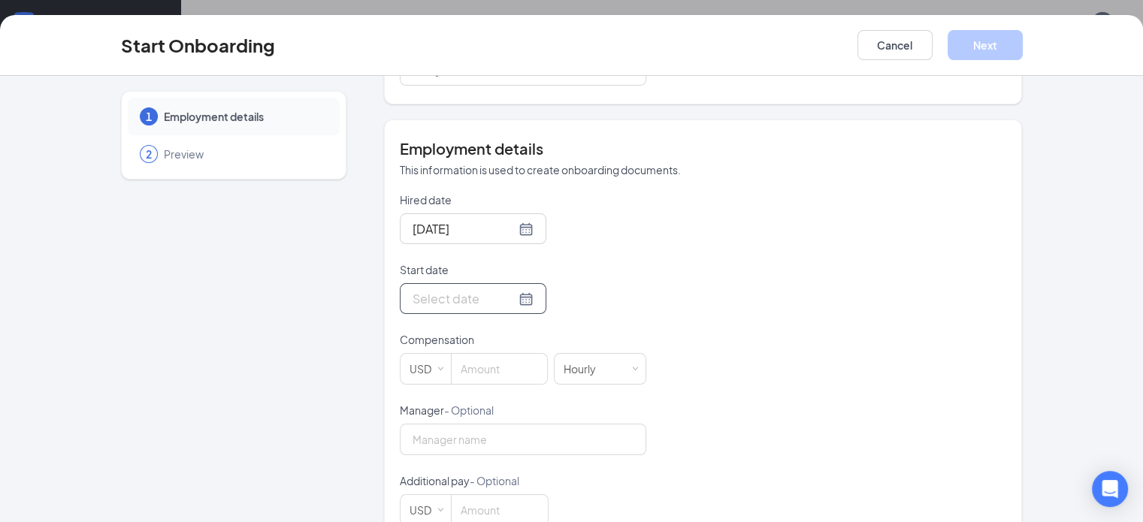
click at [467, 293] on div at bounding box center [473, 298] width 121 height 19
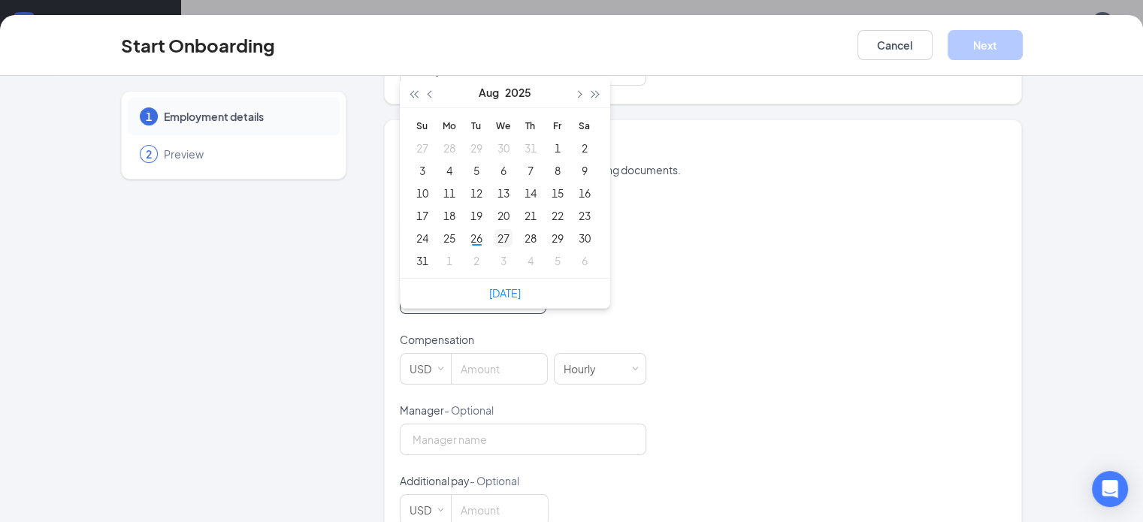
type input "[DATE]"
click at [494, 240] on div "27" at bounding box center [503, 238] width 18 height 18
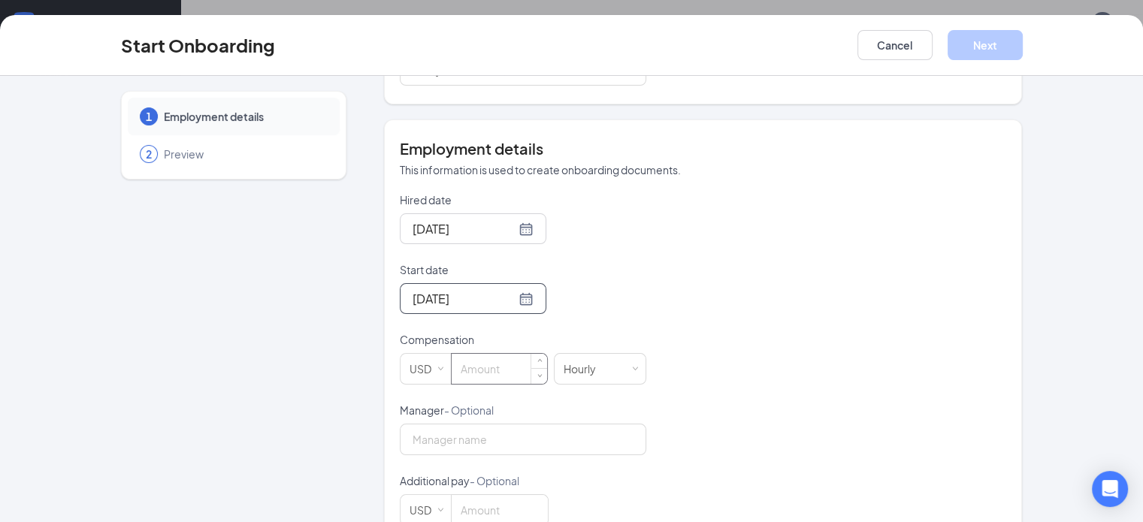
click at [455, 369] on input at bounding box center [499, 369] width 95 height 30
type input "14"
click at [1023, 53] on button "Next" at bounding box center [985, 45] width 75 height 30
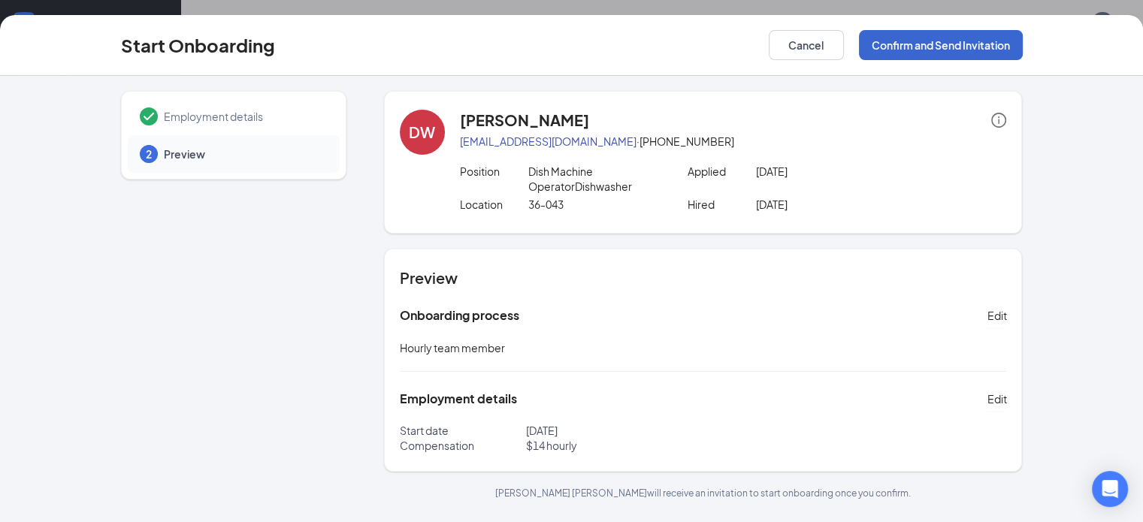
scroll to position [0, 0]
click at [1023, 48] on button "Confirm and Send Invitation" at bounding box center [941, 45] width 164 height 30
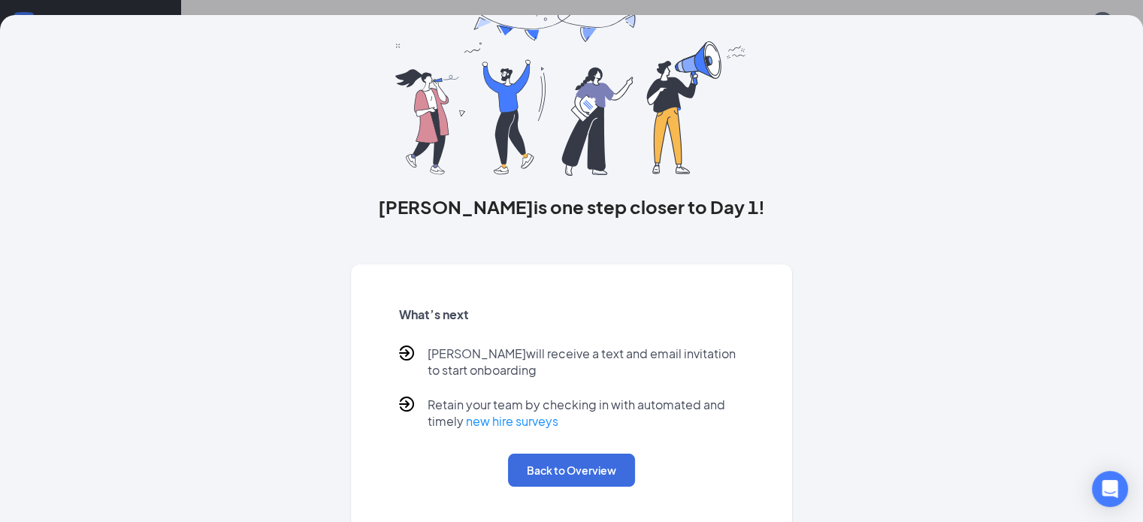
scroll to position [90, 0]
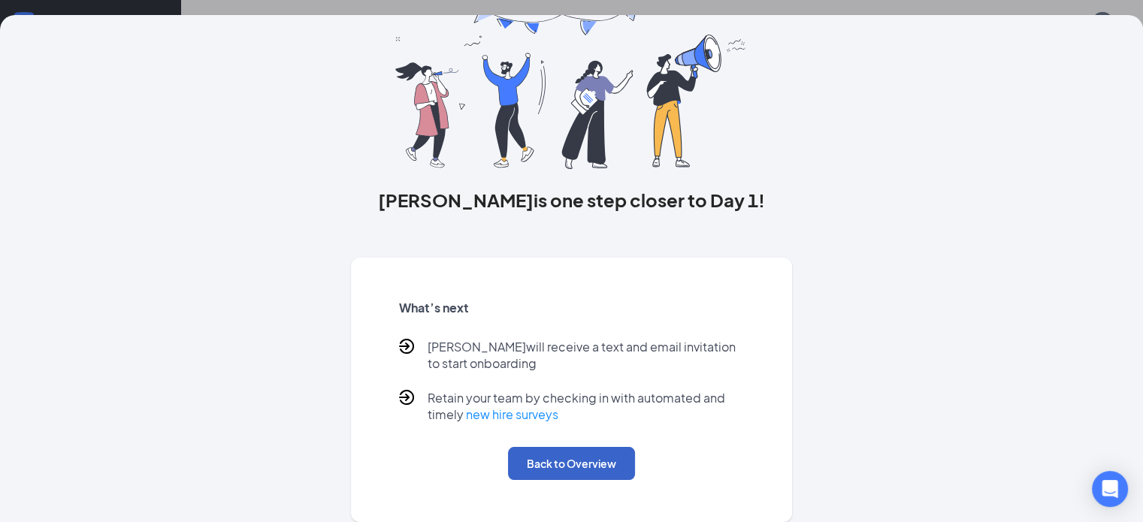
click at [599, 458] on button "Back to Overview" at bounding box center [571, 463] width 127 height 33
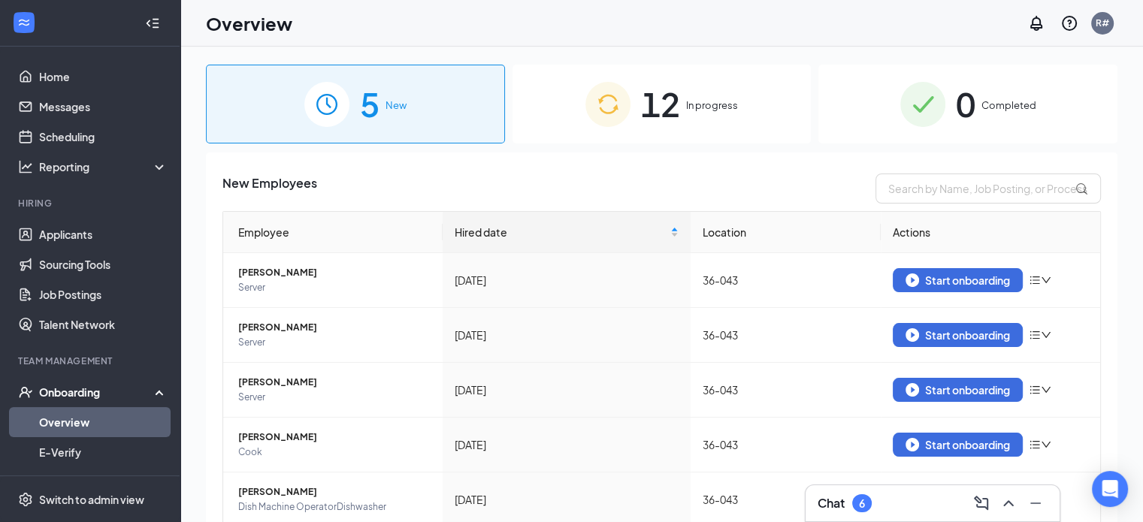
scroll to position [0, 0]
click at [856, 290] on td "36-043" at bounding box center [786, 280] width 191 height 55
click at [932, 274] on div "Start onboarding" at bounding box center [958, 281] width 104 height 14
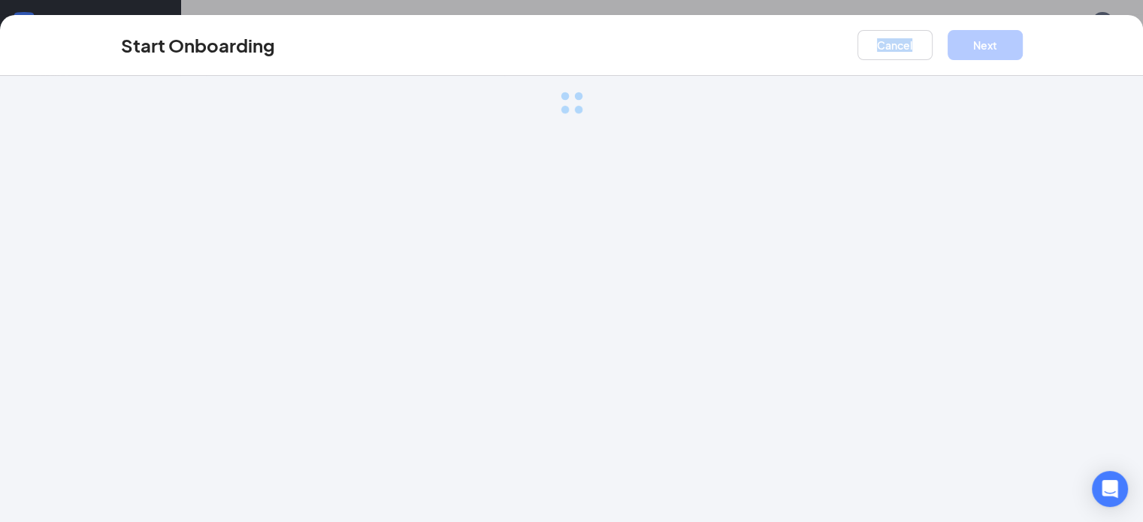
click at [932, 273] on div "Start Onboarding Cancel Next Loading..." at bounding box center [571, 268] width 1143 height 507
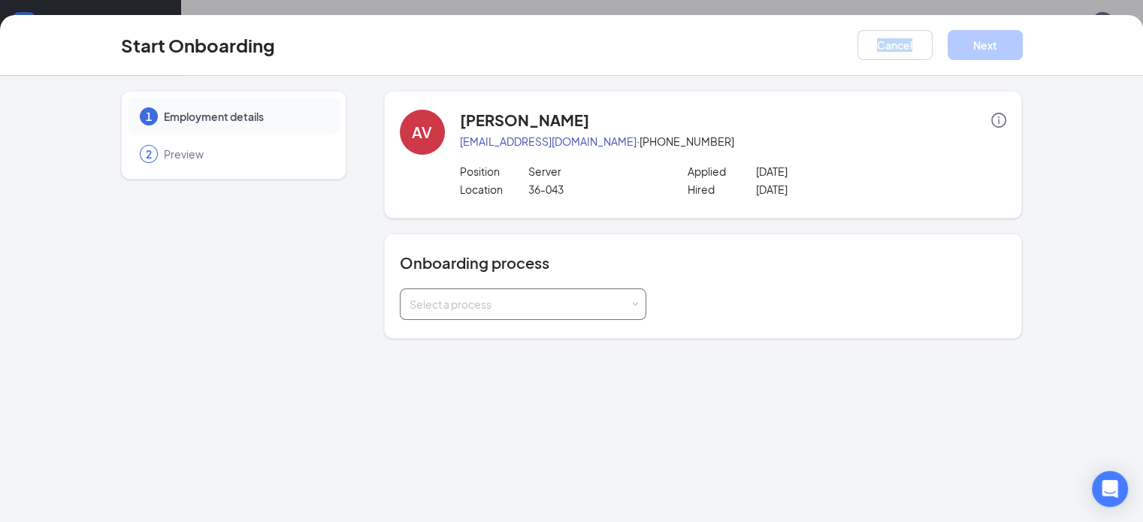
click at [599, 289] on div "Select a process" at bounding box center [523, 305] width 246 height 32
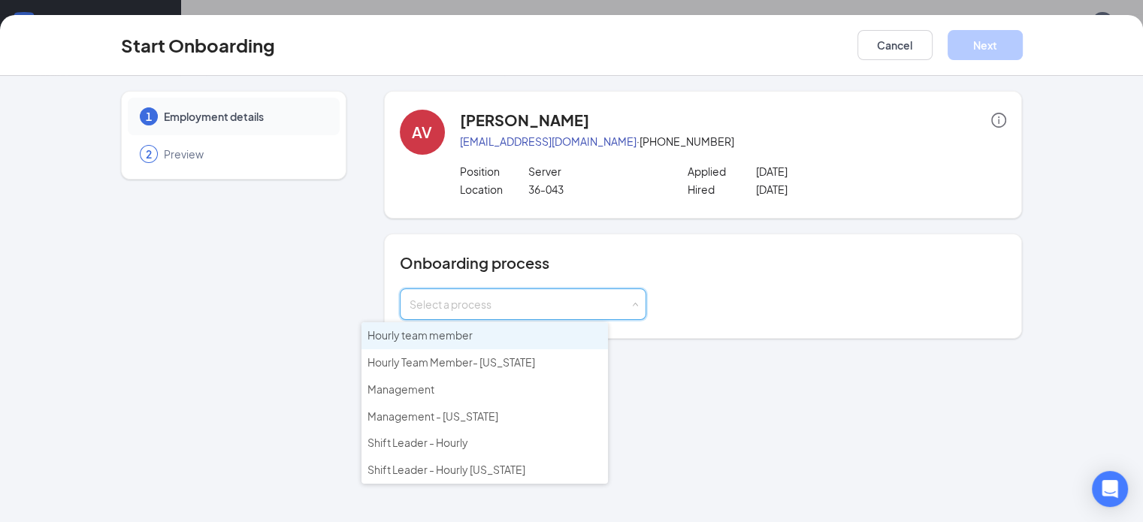
click at [449, 337] on span "Hourly team member" at bounding box center [419, 335] width 105 height 14
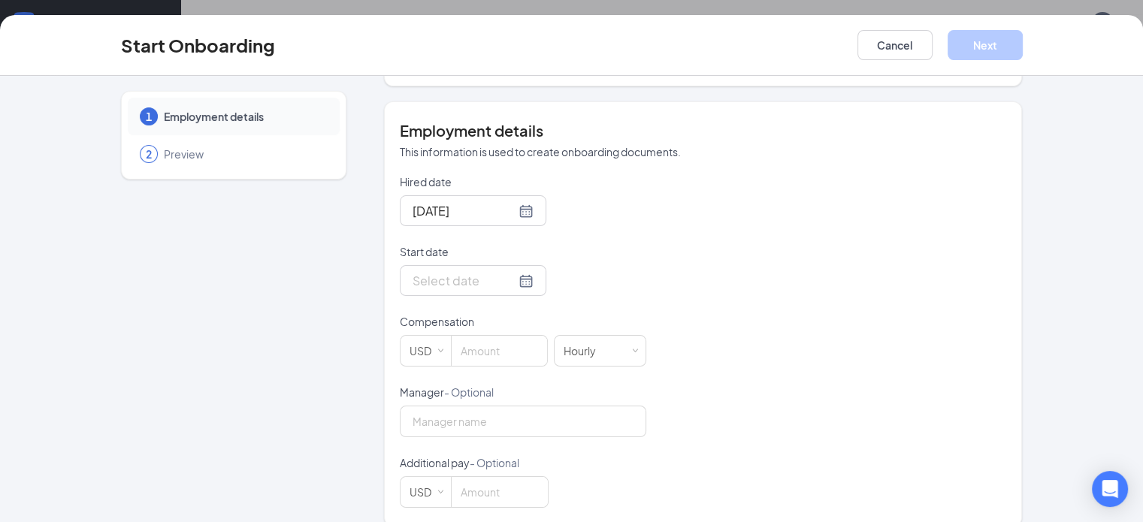
scroll to position [265, 0]
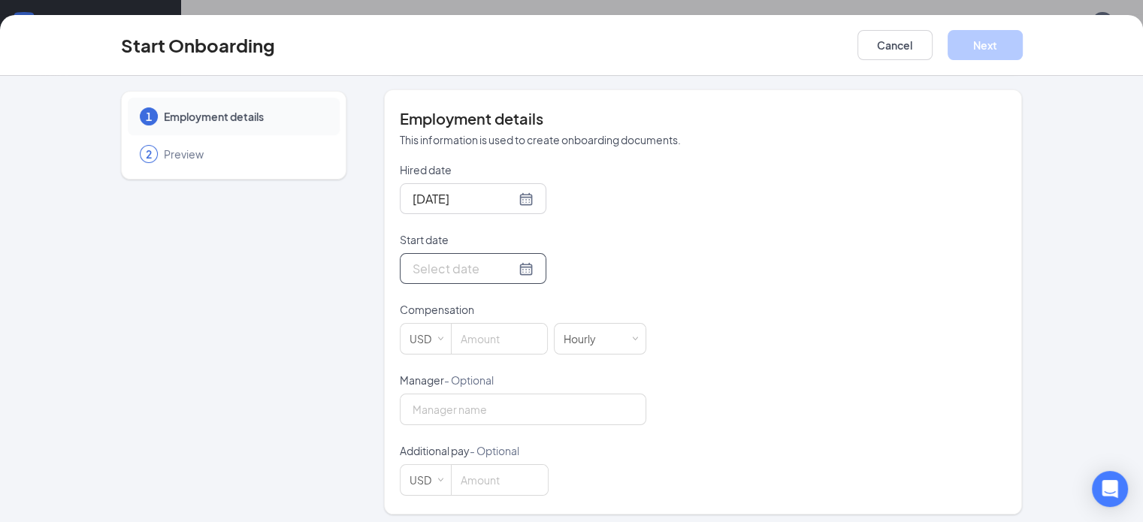
click at [472, 270] on div at bounding box center [473, 268] width 121 height 19
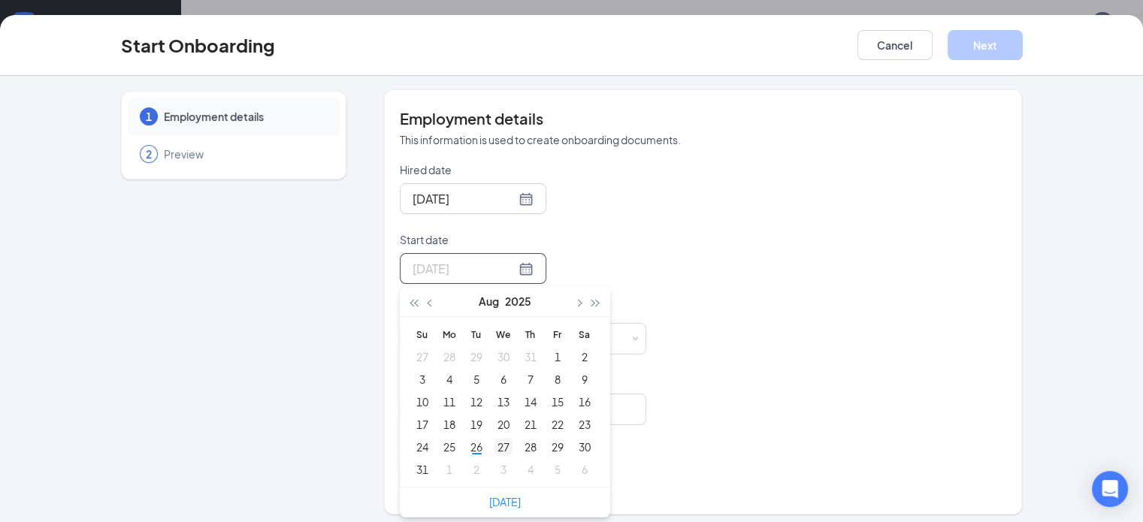
type input "[DATE]"
click at [494, 443] on div "27" at bounding box center [503, 447] width 18 height 18
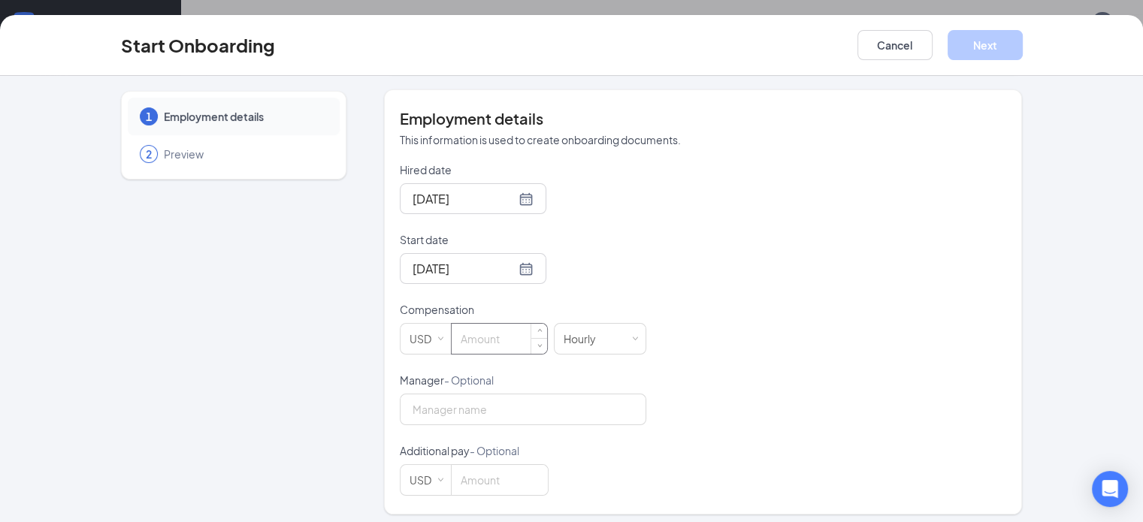
click at [478, 335] on input at bounding box center [499, 339] width 95 height 30
type input "9.98"
click at [1023, 48] on button "Next" at bounding box center [985, 45] width 75 height 30
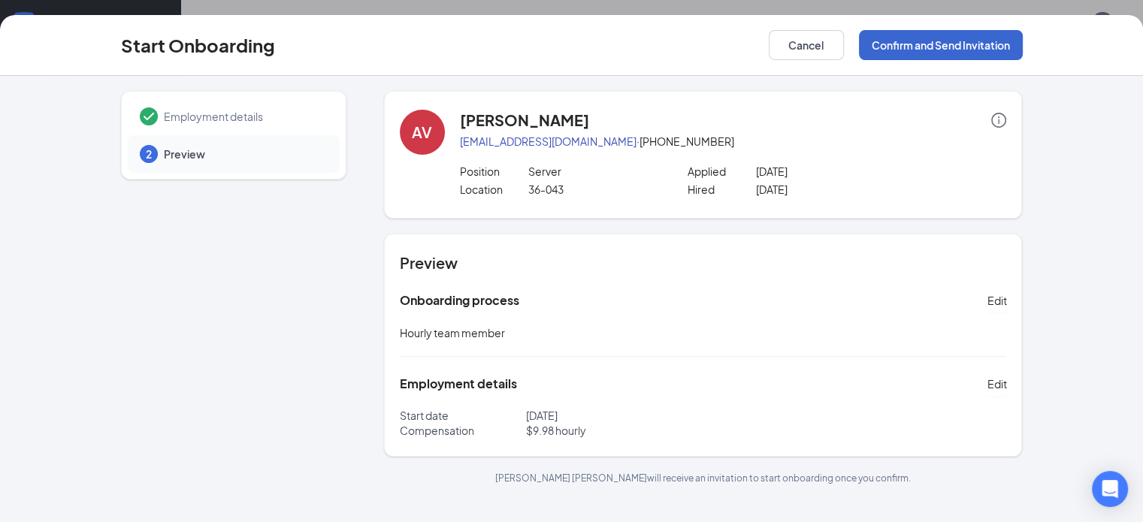
scroll to position [0, 0]
click at [1023, 48] on button "Confirm and Send Invitation" at bounding box center [941, 45] width 164 height 30
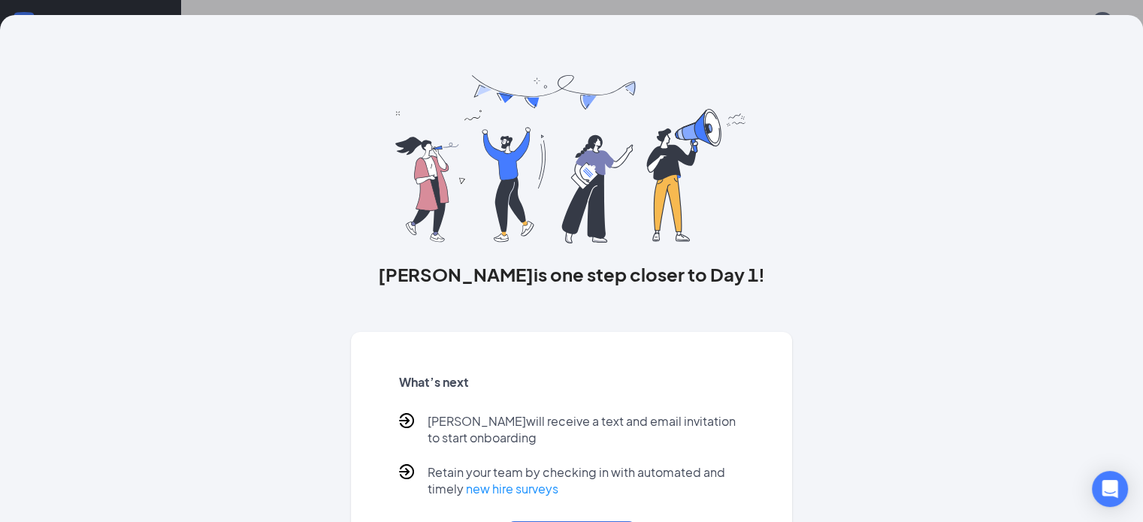
scroll to position [90, 0]
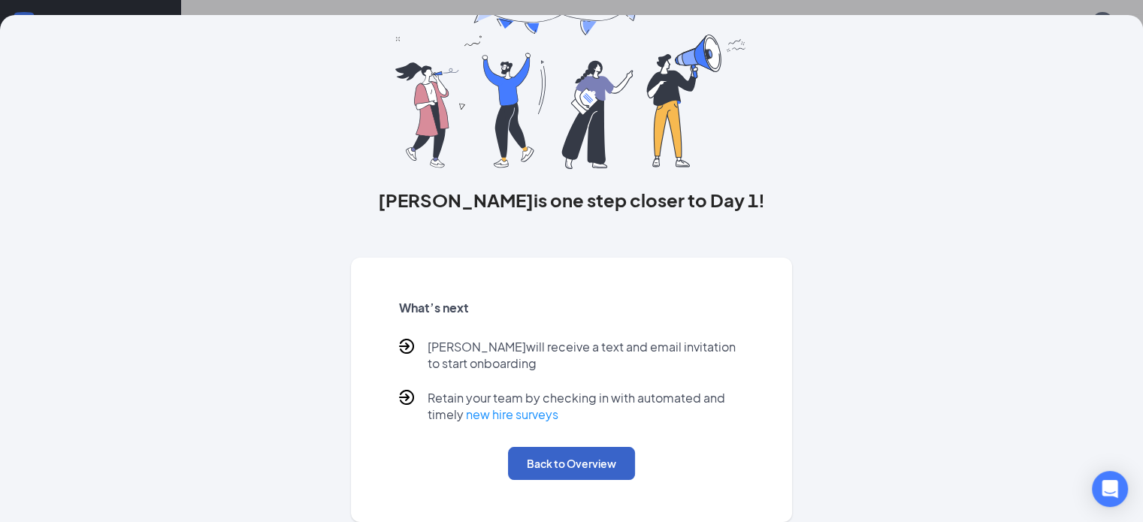
click at [591, 458] on button "Back to Overview" at bounding box center [571, 463] width 127 height 33
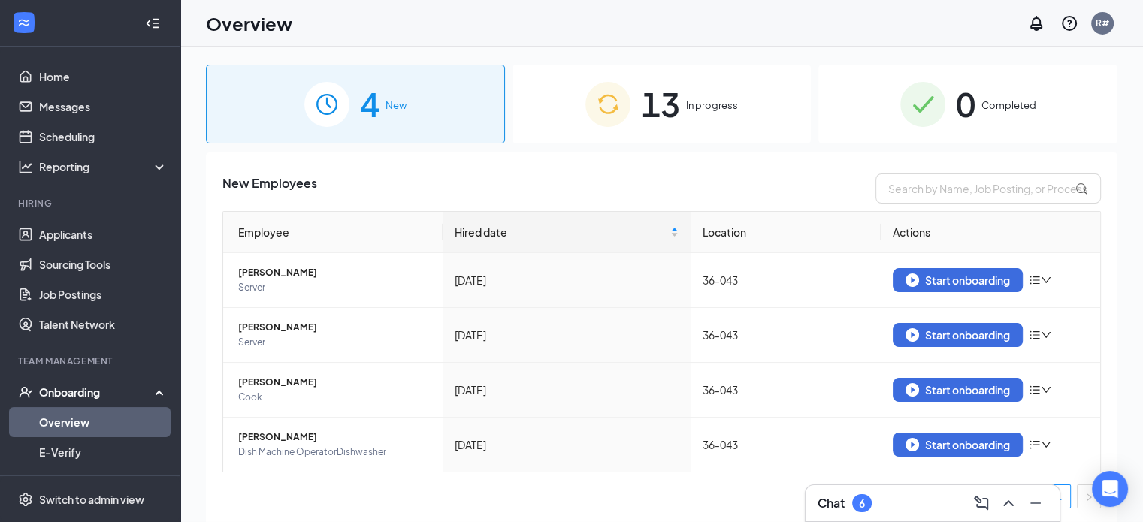
scroll to position [0, 0]
click at [915, 274] on div "Start onboarding" at bounding box center [958, 281] width 104 height 14
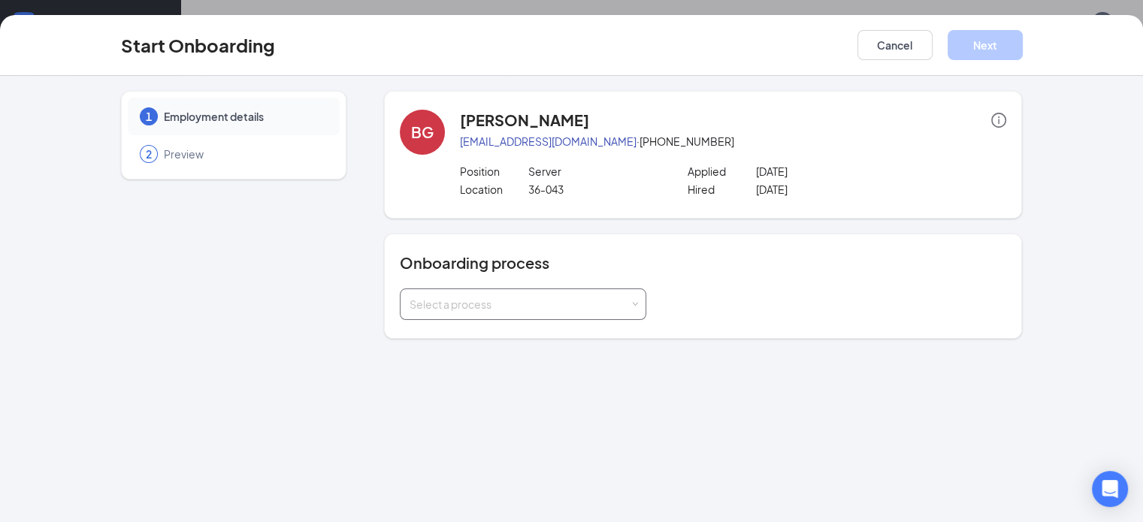
click at [631, 304] on span at bounding box center [634, 304] width 7 height 7
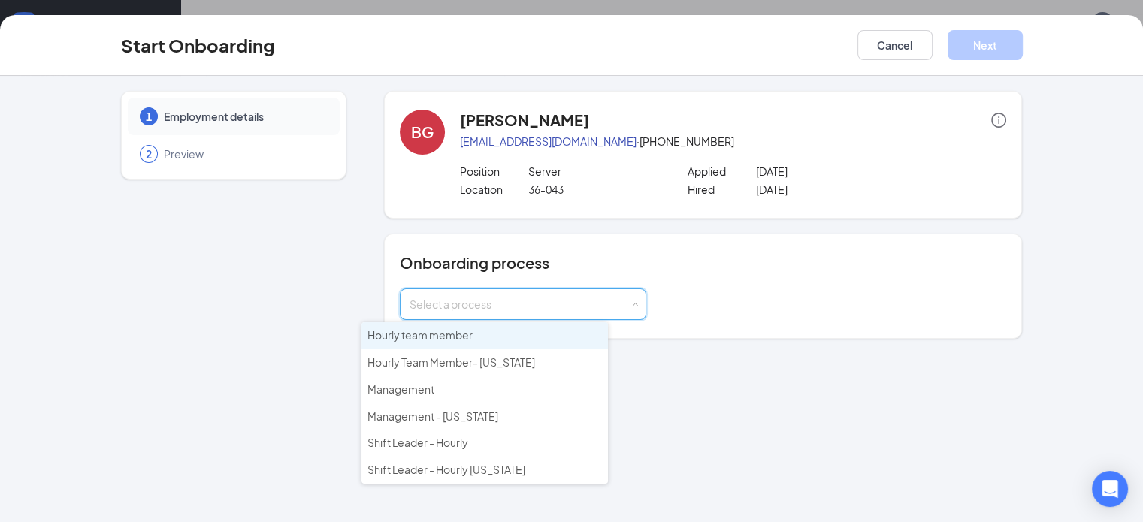
click at [474, 329] on li "Hourly team member" at bounding box center [484, 335] width 246 height 27
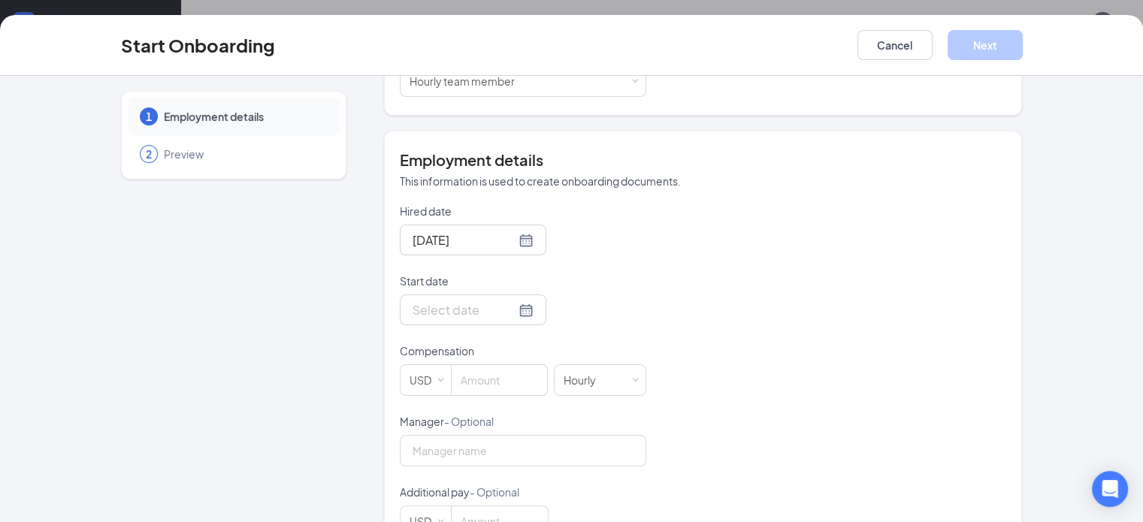
scroll to position [234, 0]
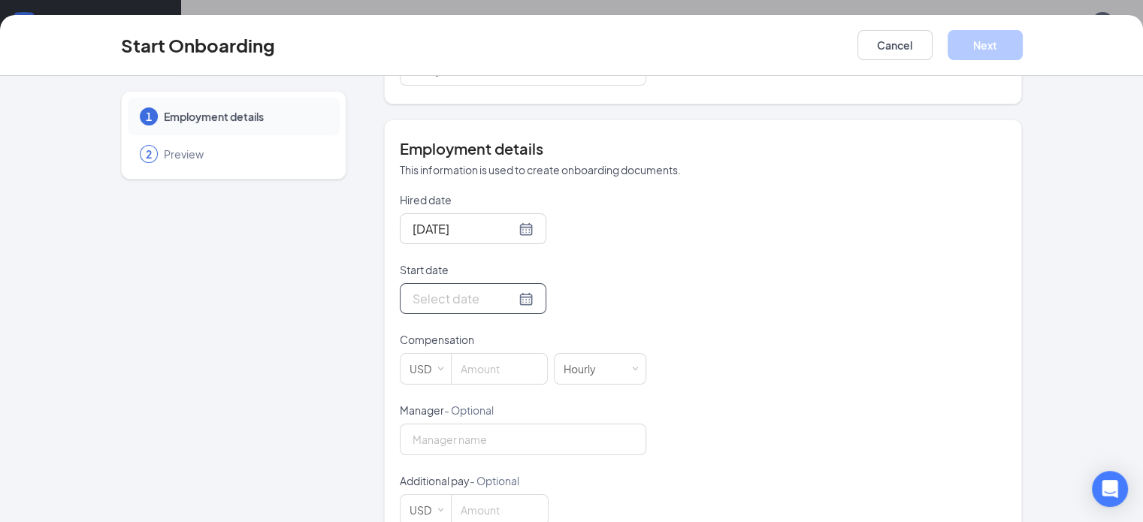
click at [473, 296] on div at bounding box center [473, 298] width 121 height 19
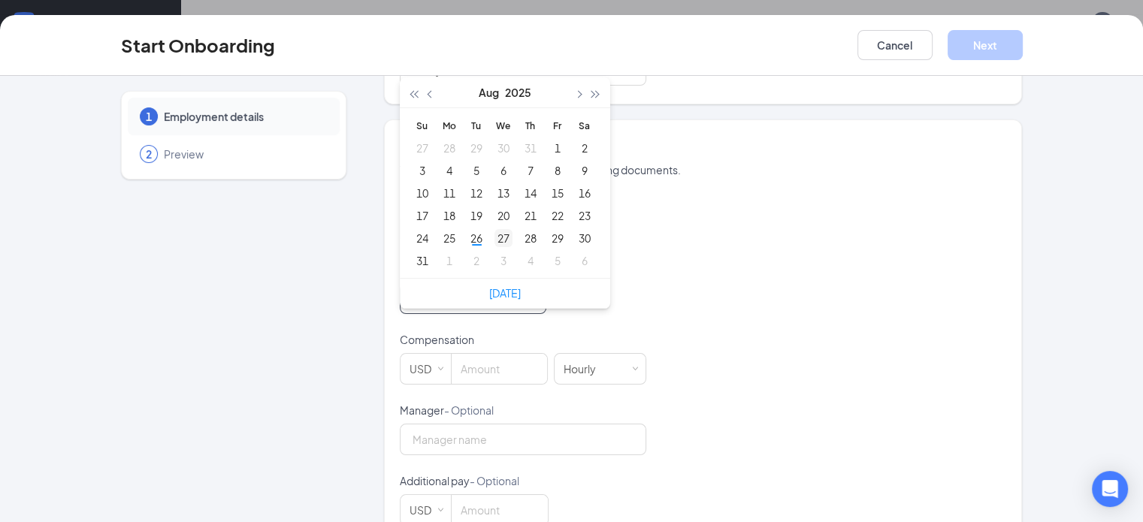
type input "[DATE]"
click at [494, 229] on div "27" at bounding box center [503, 238] width 18 height 18
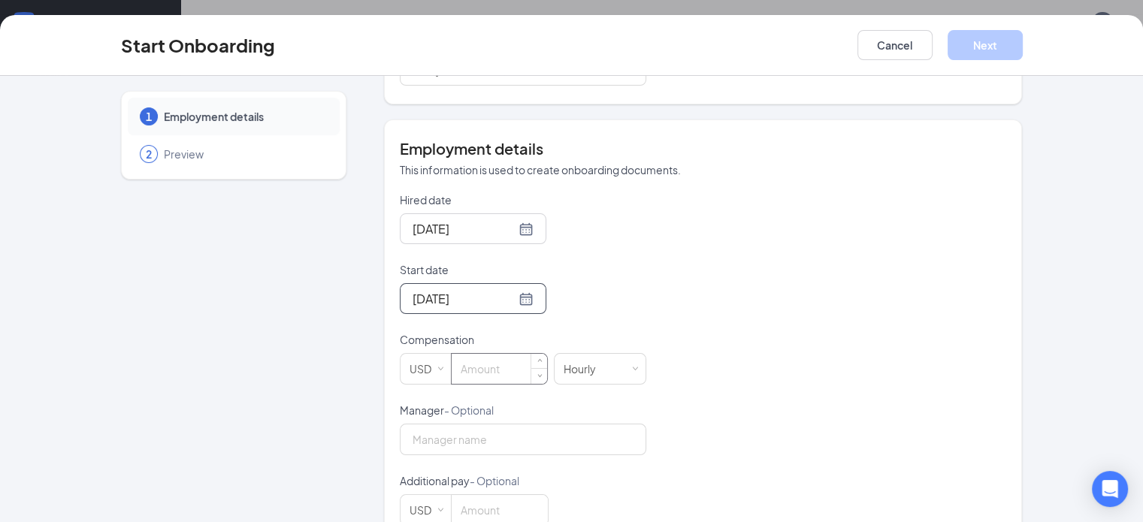
click at [471, 370] on input at bounding box center [499, 369] width 95 height 30
type input "9.98"
click at [1023, 44] on button "Next" at bounding box center [985, 45] width 75 height 30
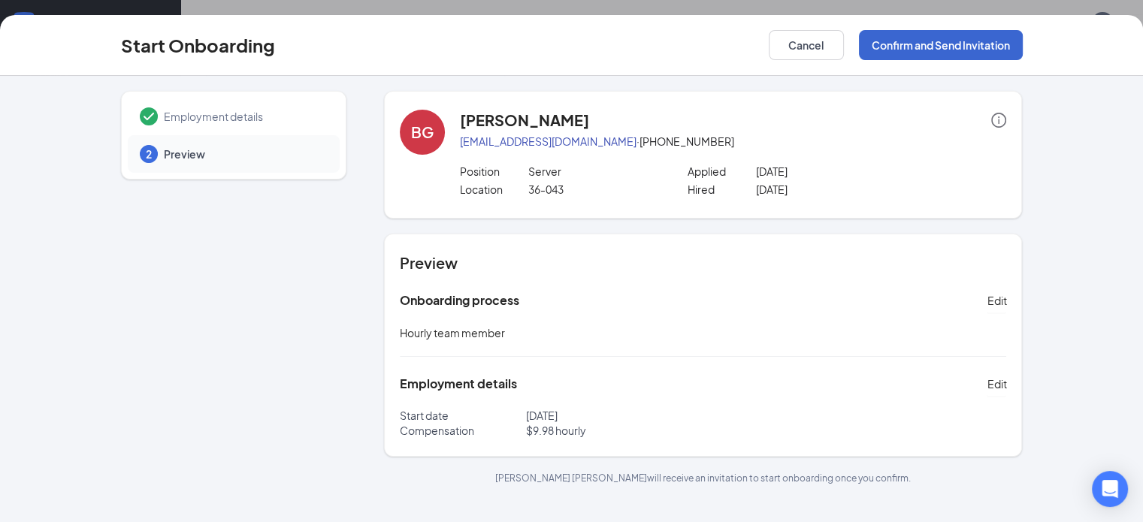
scroll to position [0, 0]
click at [1023, 44] on button "Confirm and Send Invitation" at bounding box center [941, 45] width 164 height 30
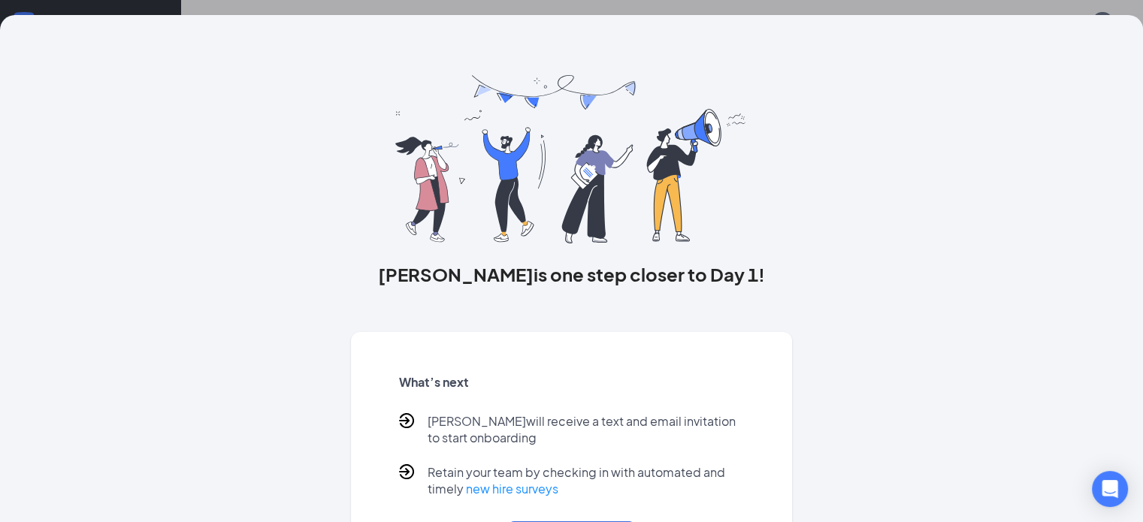
scroll to position [90, 0]
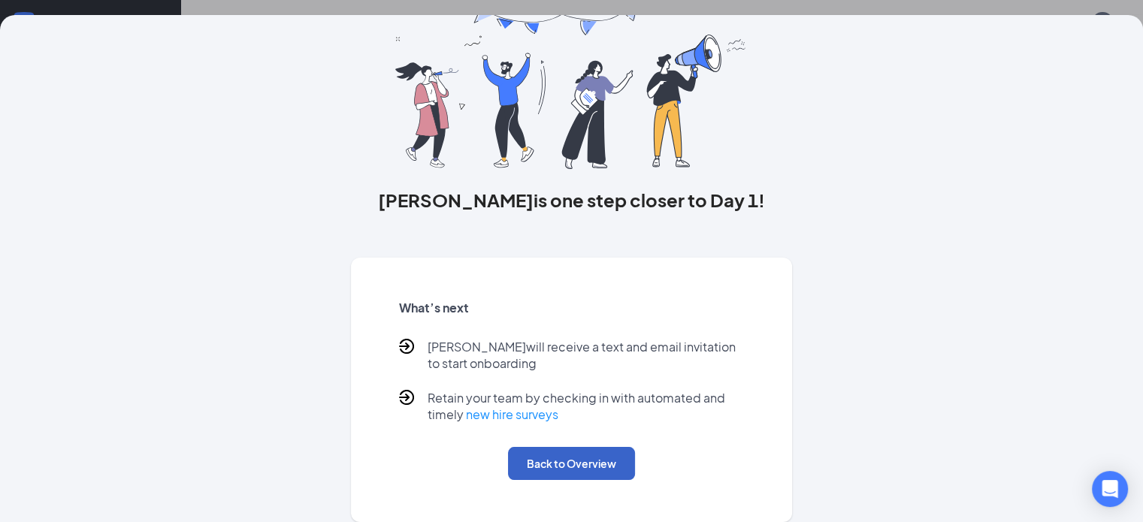
click at [604, 463] on button "Back to Overview" at bounding box center [571, 463] width 127 height 33
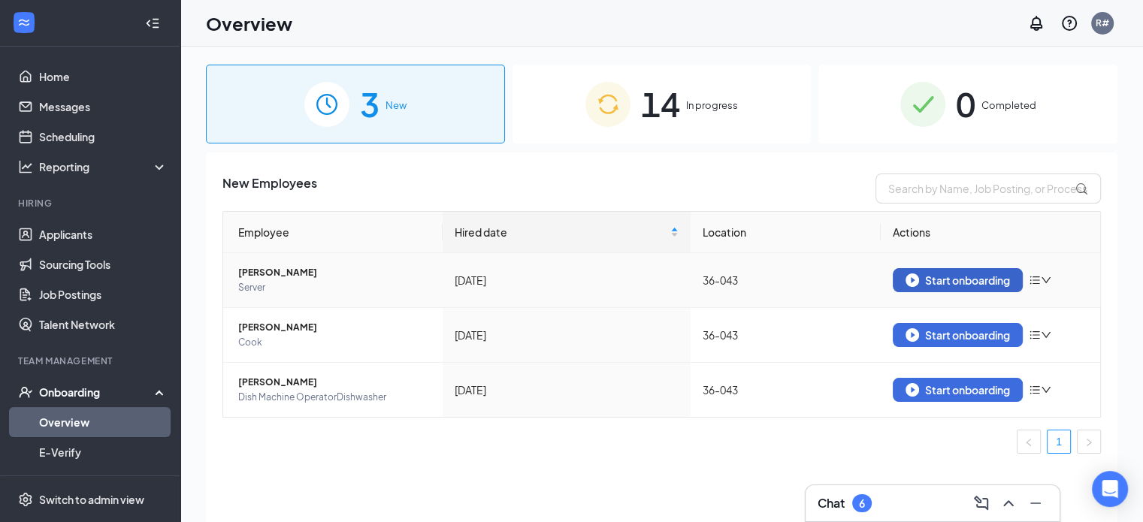
click at [930, 279] on div "Start onboarding" at bounding box center [958, 281] width 104 height 14
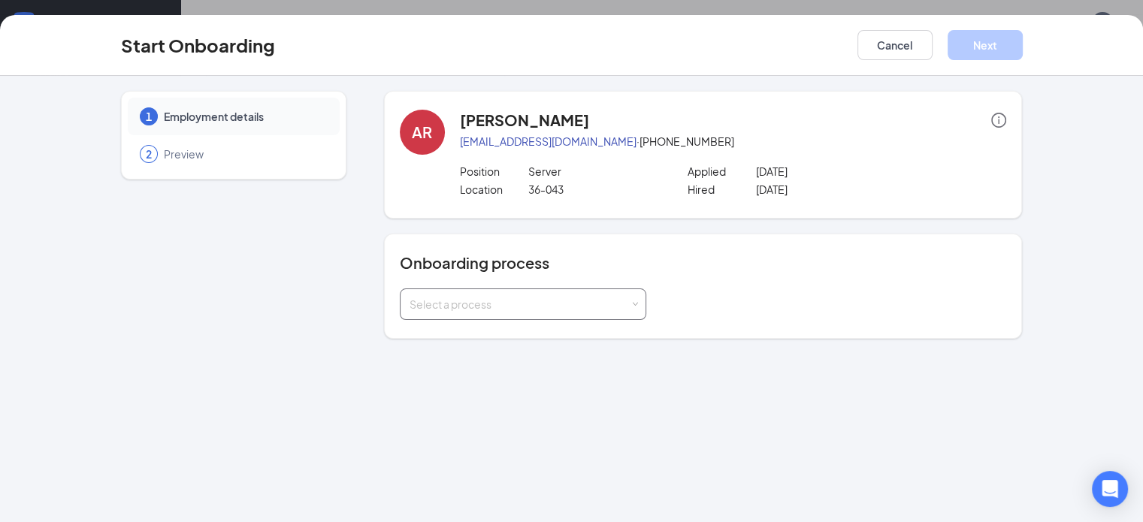
click at [600, 297] on div "Select a process" at bounding box center [523, 305] width 246 height 32
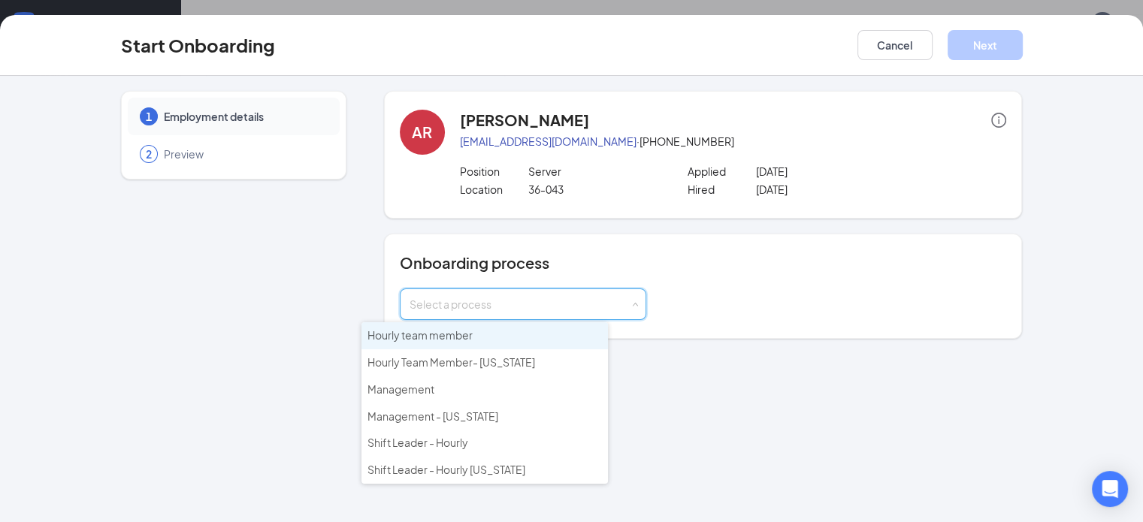
click at [496, 331] on li "Hourly team member" at bounding box center [484, 335] width 246 height 27
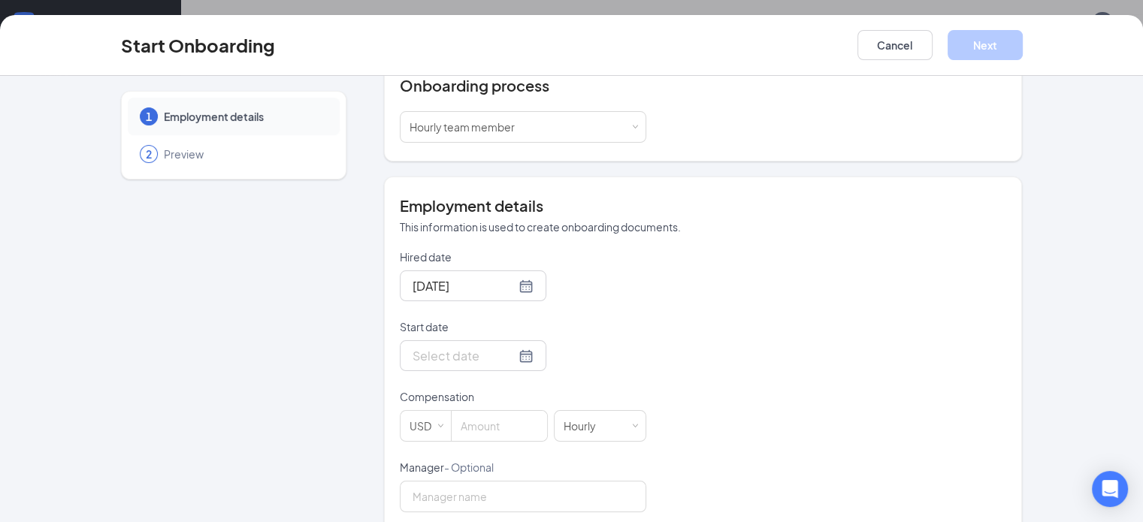
scroll to position [180, 0]
click at [481, 343] on div at bounding box center [473, 352] width 147 height 31
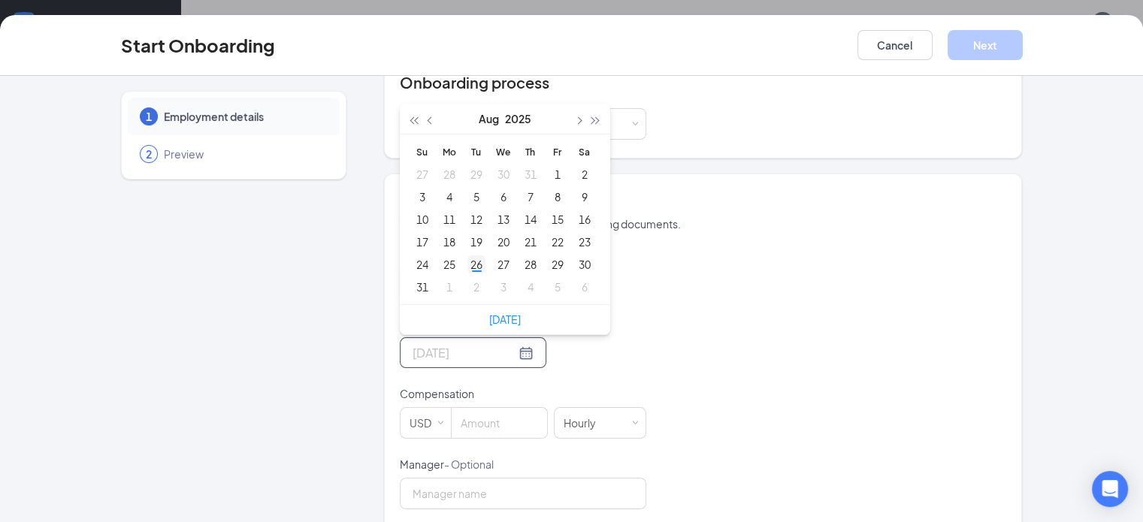
type input "[DATE]"
click at [467, 263] on div "26" at bounding box center [476, 265] width 18 height 18
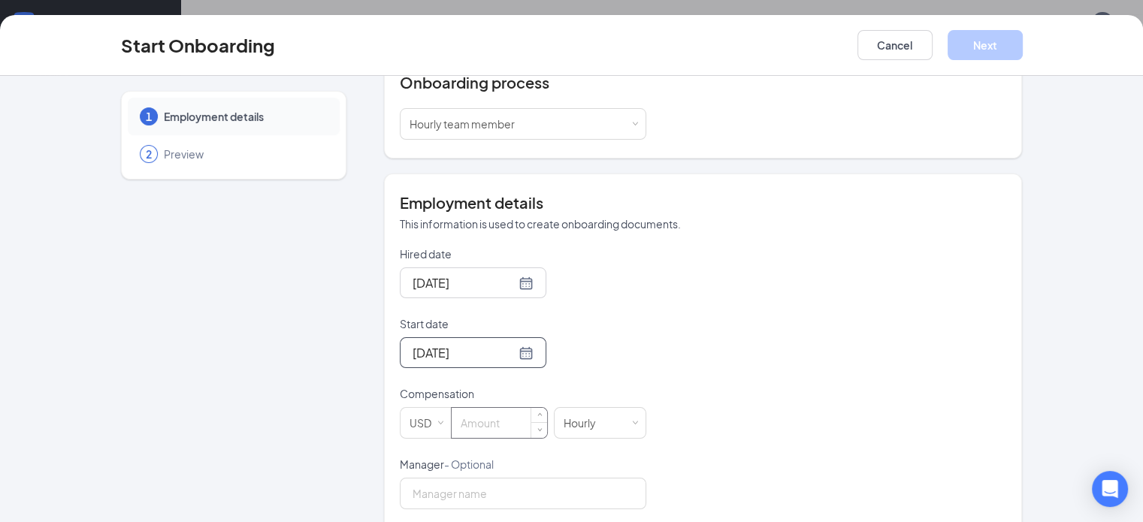
click at [473, 431] on input at bounding box center [499, 423] width 95 height 30
type input "9.98"
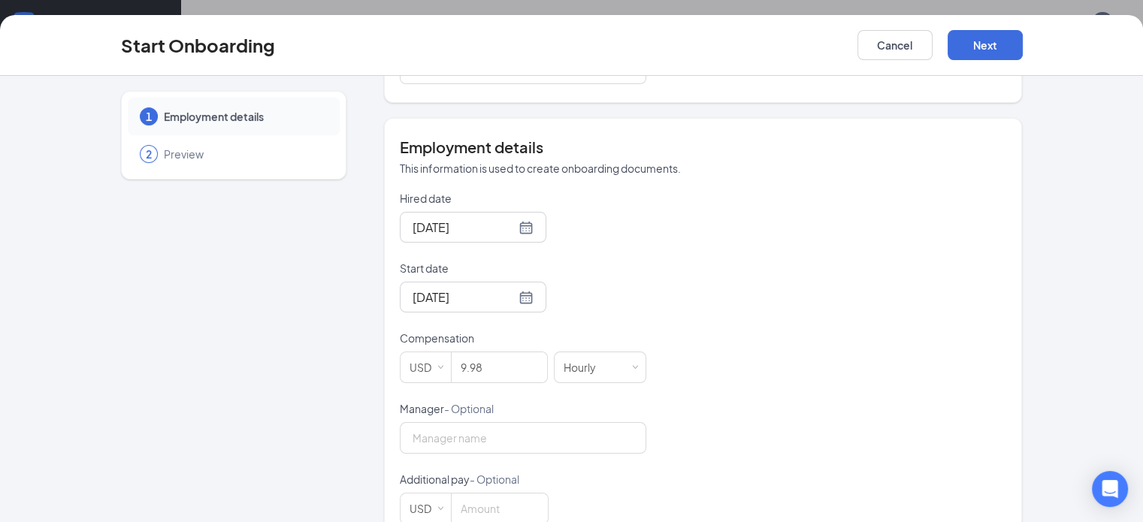
scroll to position [271, 0]
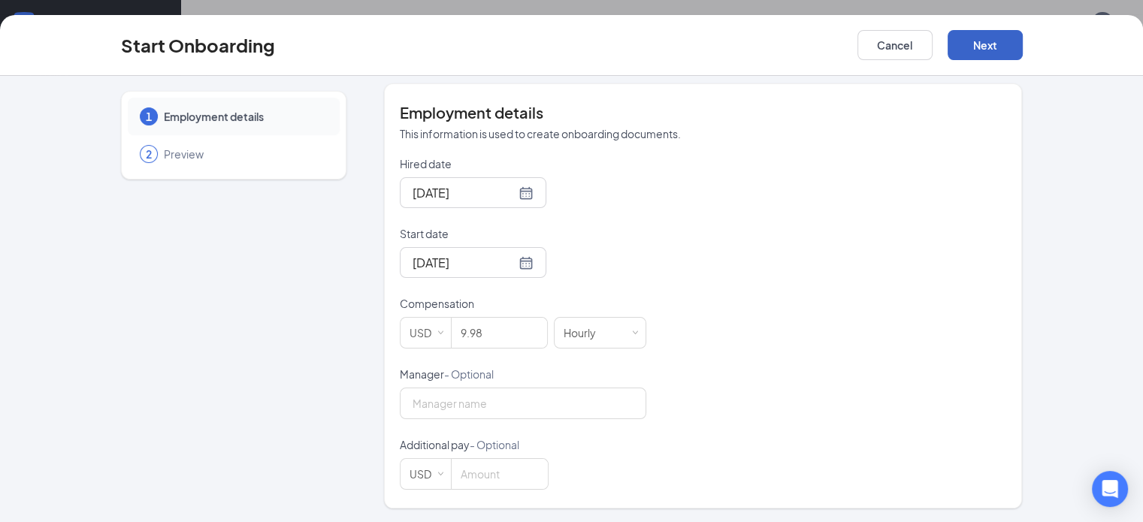
click at [1023, 41] on button "Next" at bounding box center [985, 45] width 75 height 30
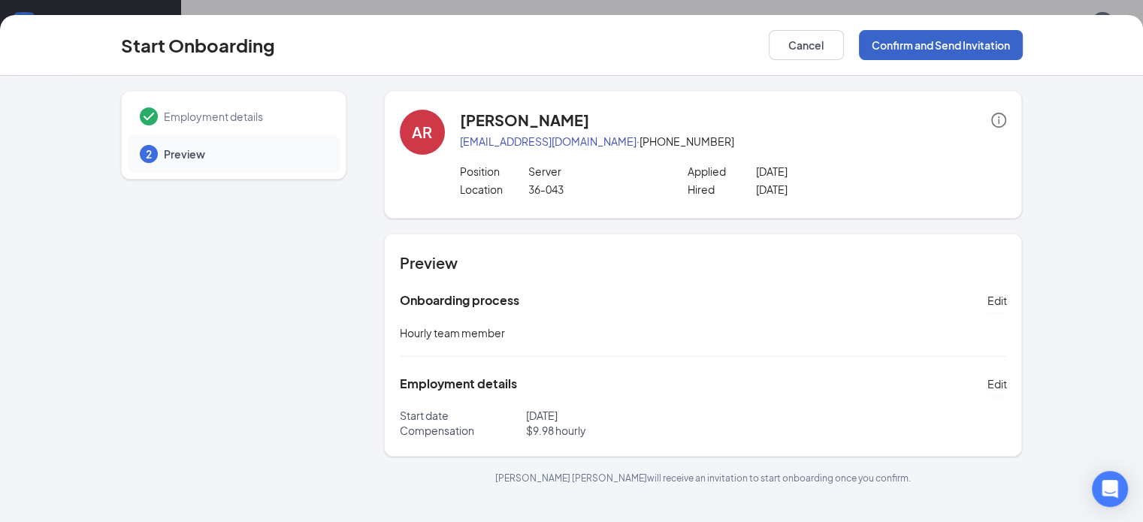
click at [1023, 41] on button "Confirm and Send Invitation" at bounding box center [941, 45] width 164 height 30
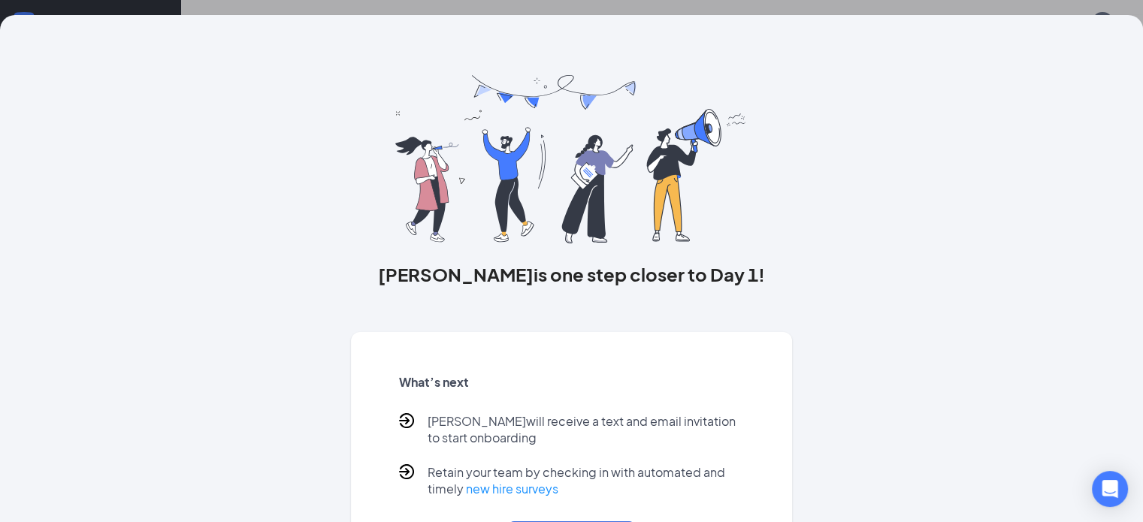
scroll to position [90, 0]
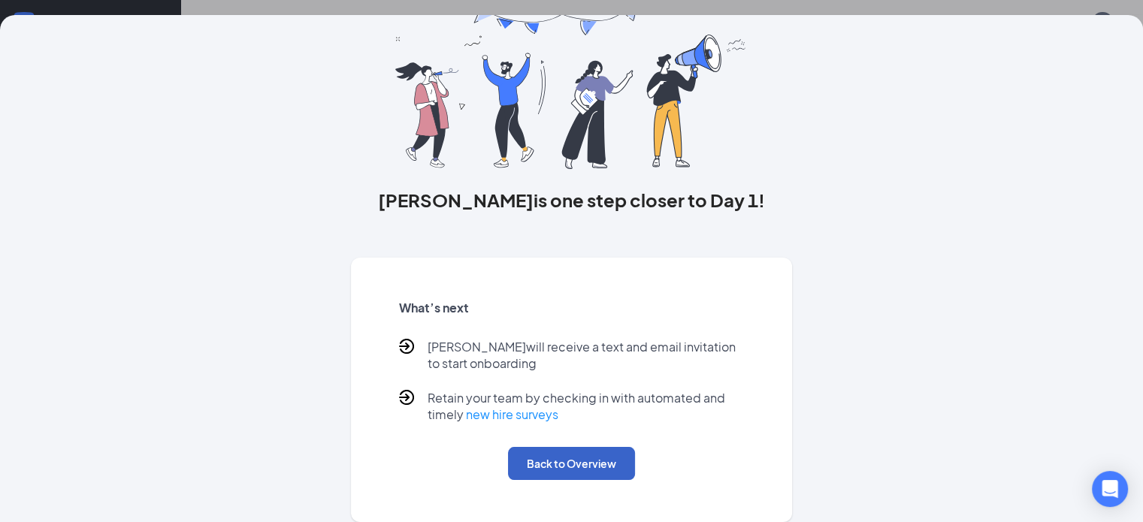
click at [606, 454] on button "Back to Overview" at bounding box center [571, 463] width 127 height 33
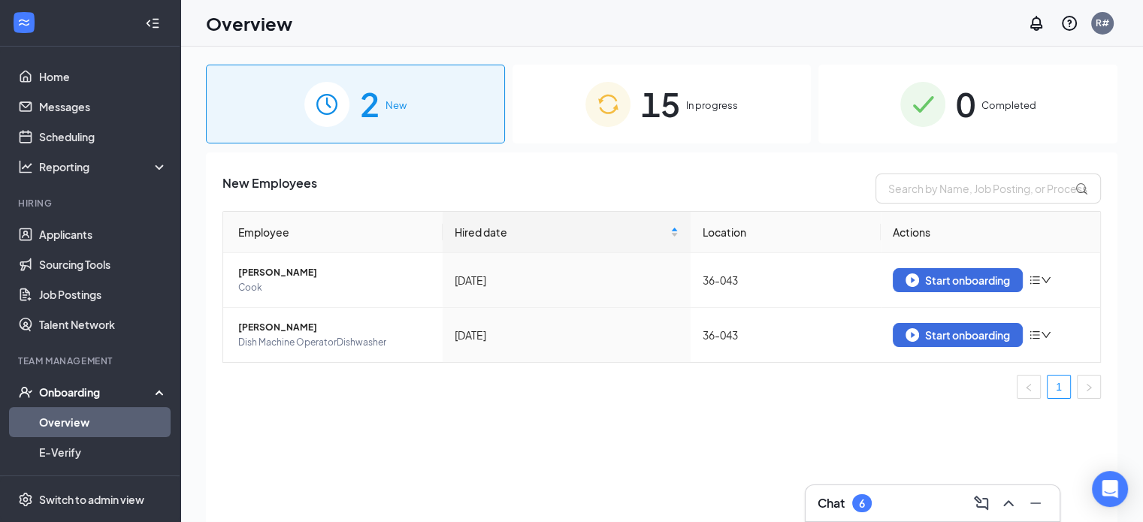
scroll to position [0, 0]
click at [958, 280] on div "Start onboarding" at bounding box center [958, 281] width 104 height 14
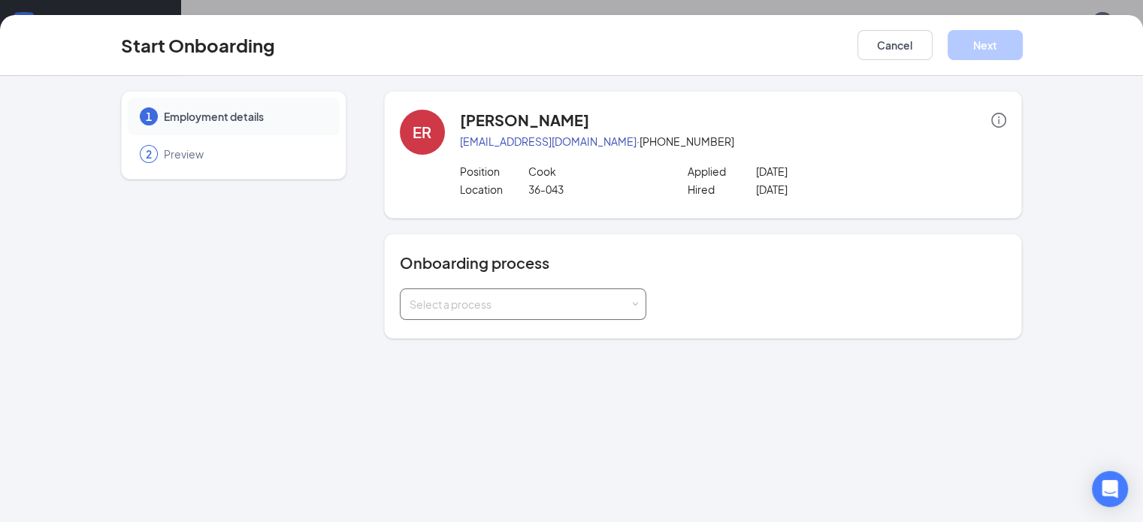
click at [599, 299] on div "Select a process" at bounding box center [523, 305] width 246 height 32
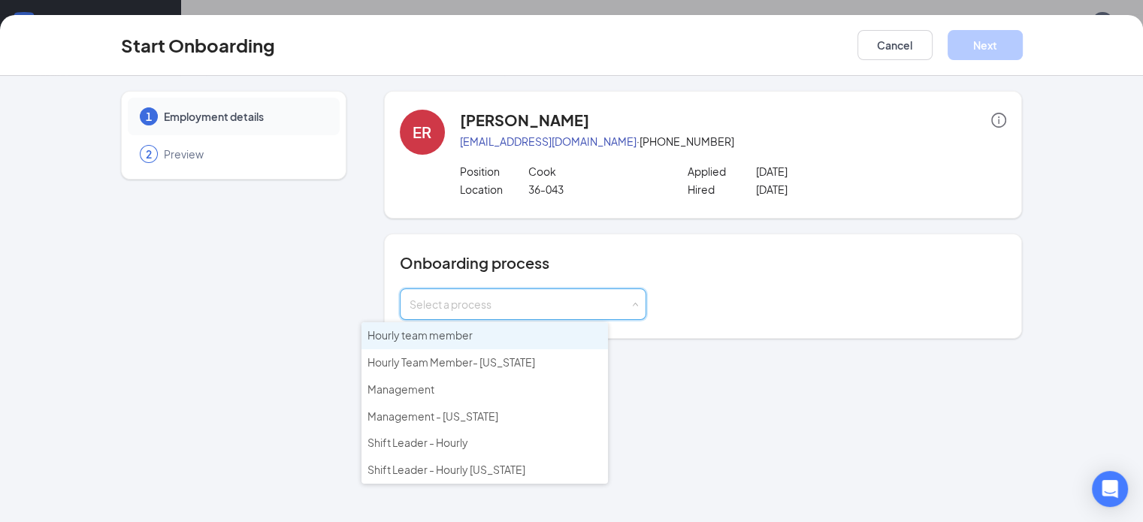
click at [482, 340] on li "Hourly team member" at bounding box center [484, 335] width 246 height 27
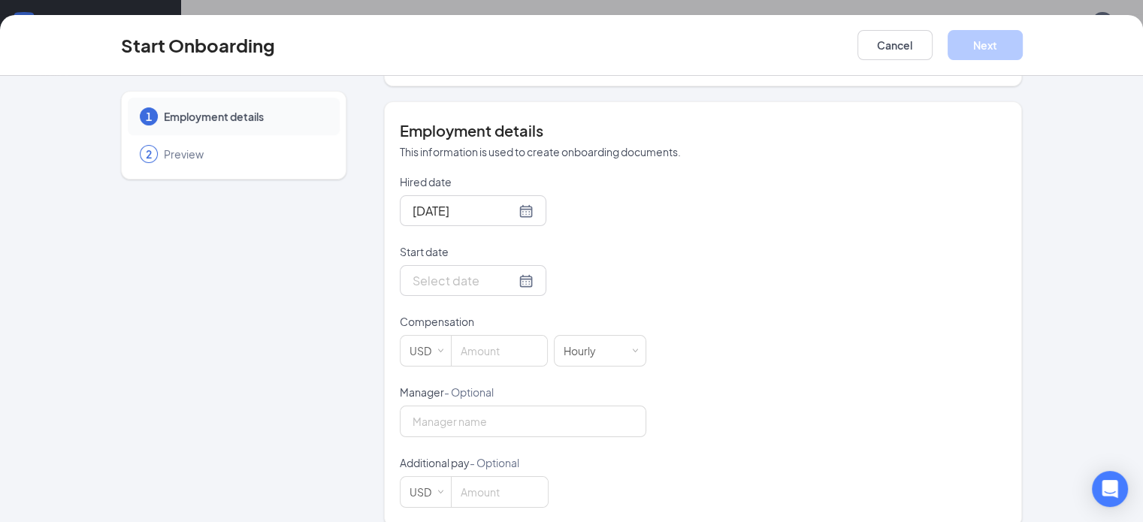
scroll to position [262, 0]
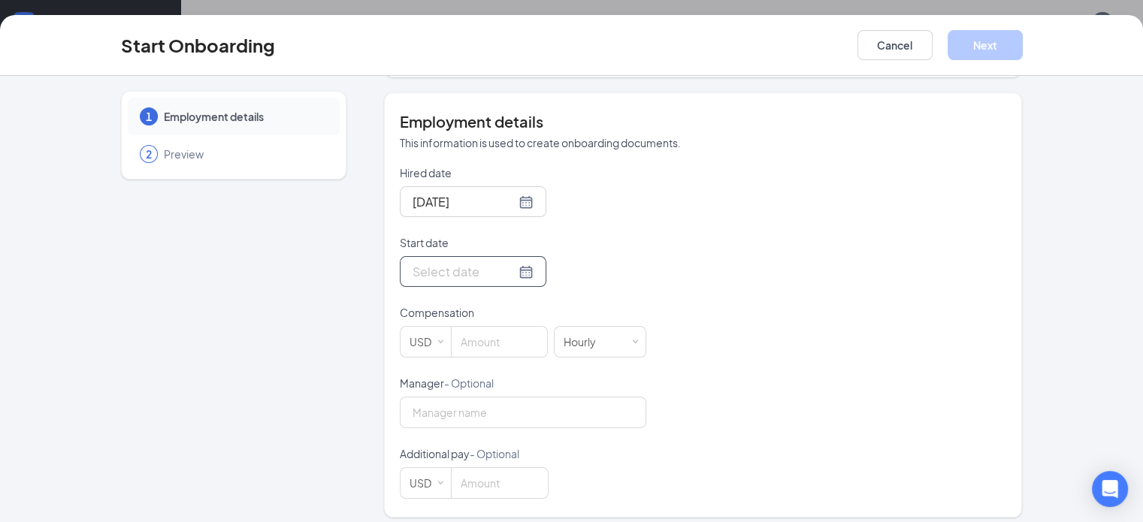
click at [477, 269] on div at bounding box center [473, 271] width 121 height 19
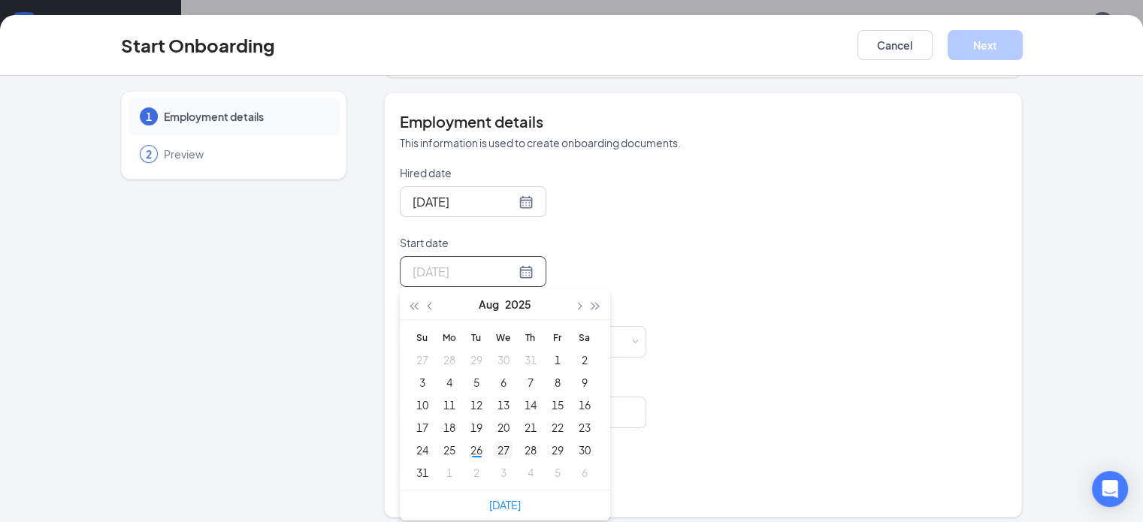
type input "[DATE]"
click at [494, 441] on div "27" at bounding box center [503, 450] width 18 height 18
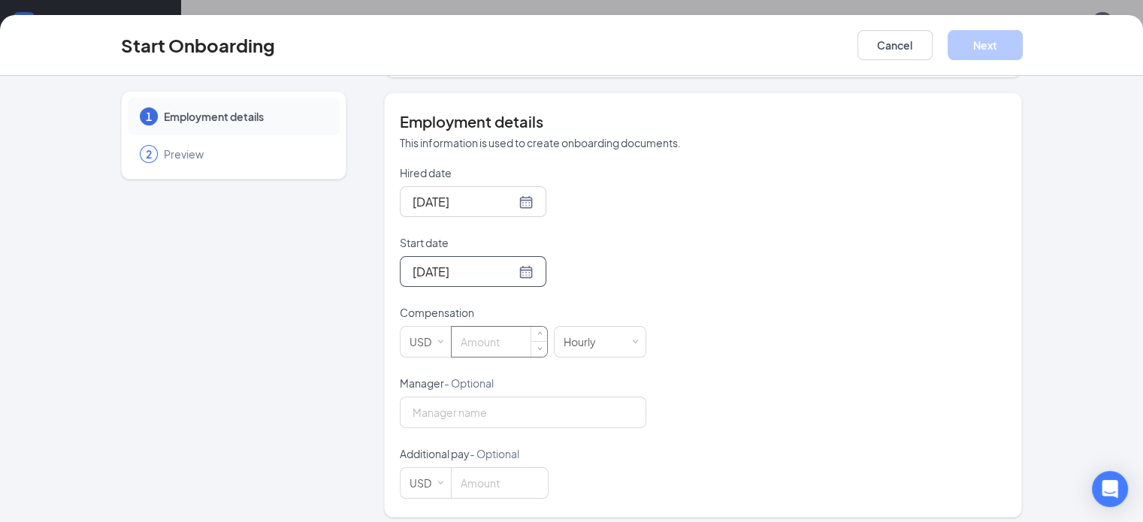
click at [452, 337] on input at bounding box center [499, 342] width 95 height 30
type input "19"
click at [1023, 53] on button "Next" at bounding box center [985, 45] width 75 height 30
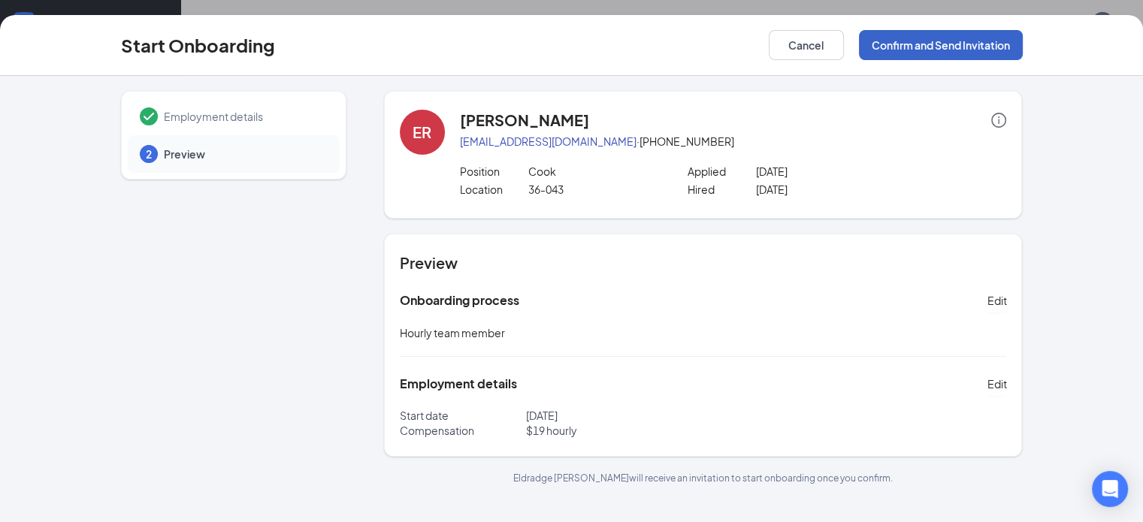
click at [1023, 40] on button "Confirm and Send Invitation" at bounding box center [941, 45] width 164 height 30
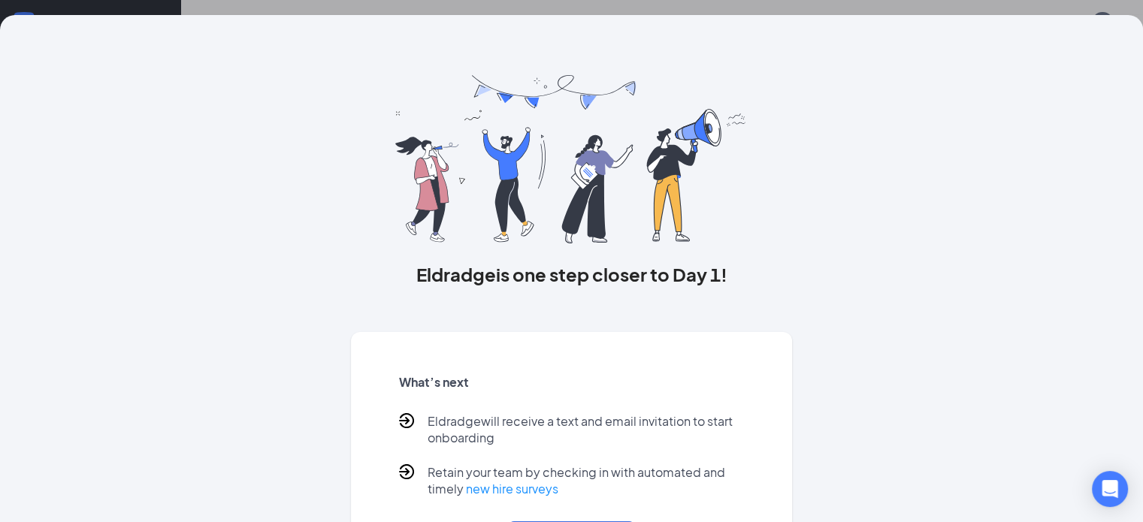
scroll to position [90, 0]
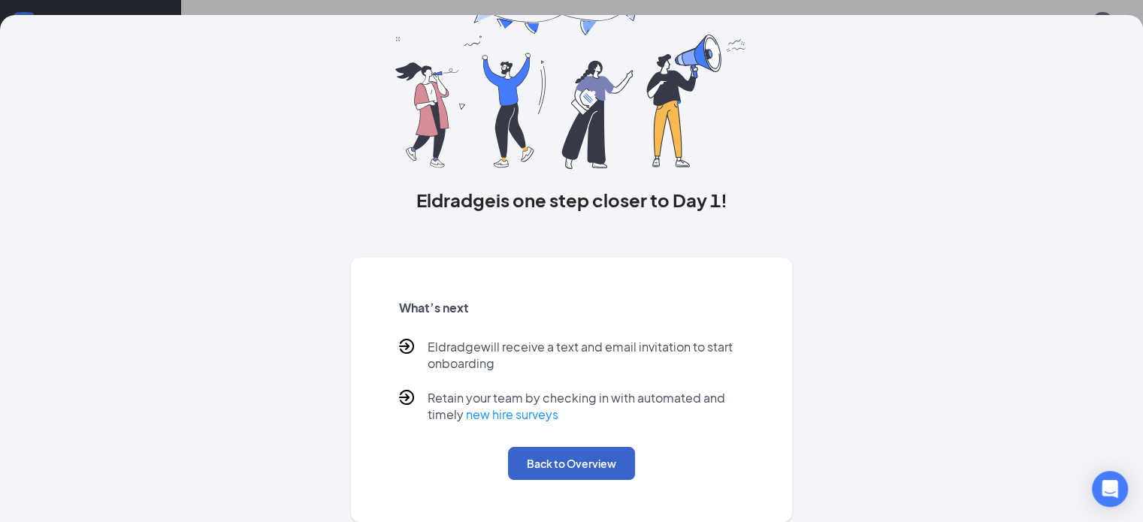
click at [601, 467] on button "Back to Overview" at bounding box center [571, 463] width 127 height 33
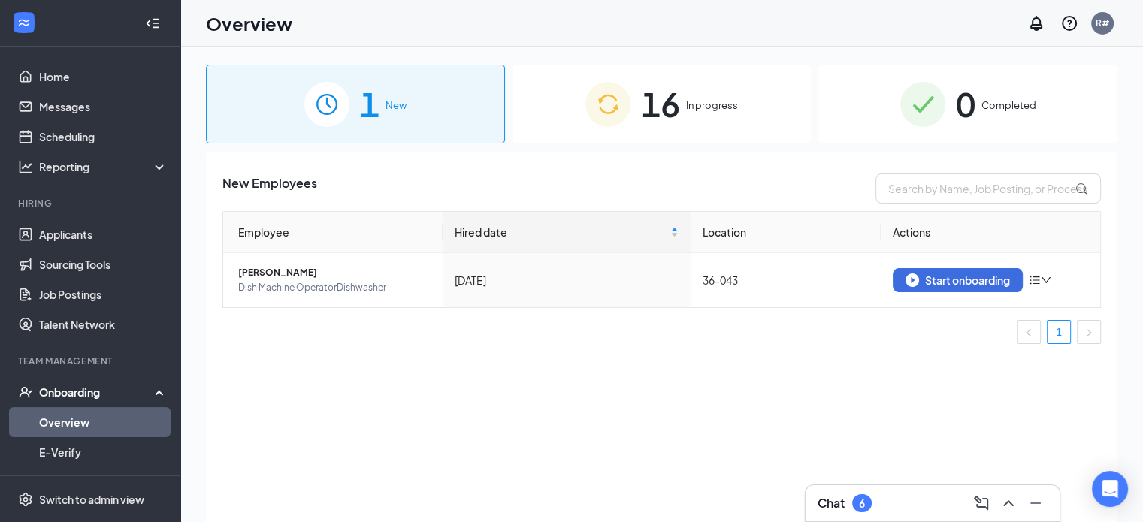
click at [735, 234] on th "Location" at bounding box center [786, 232] width 191 height 41
click at [933, 279] on div "Start onboarding" at bounding box center [958, 281] width 104 height 14
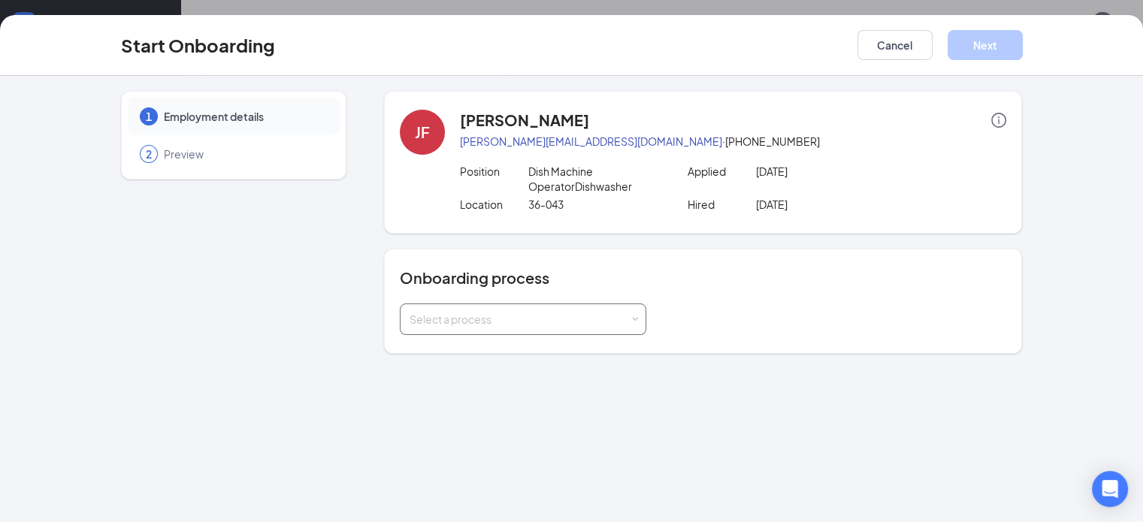
click at [589, 319] on div "Select a process" at bounding box center [520, 319] width 220 height 15
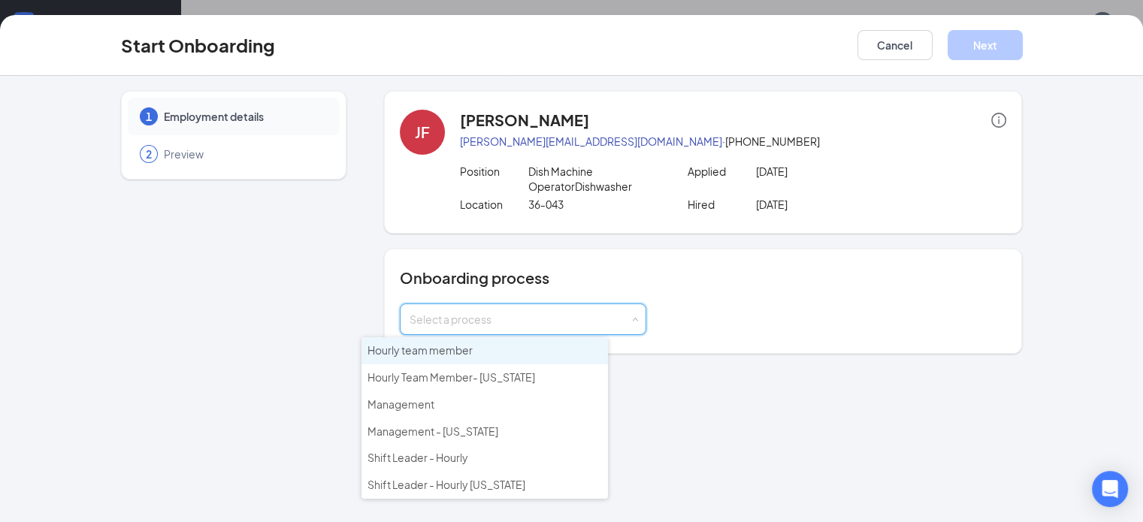
click at [497, 352] on li "Hourly team member" at bounding box center [484, 350] width 246 height 27
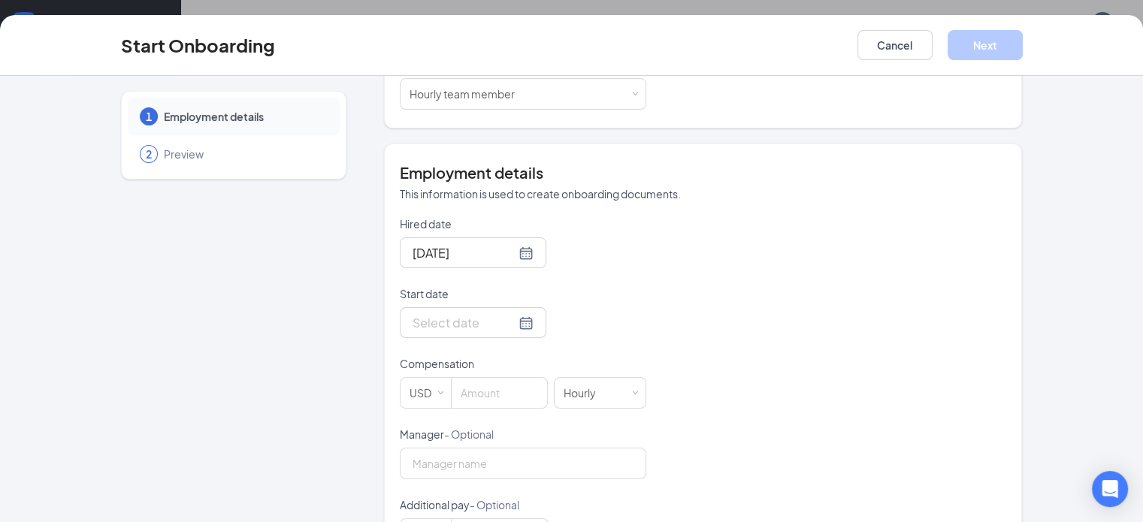
scroll to position [252, 0]
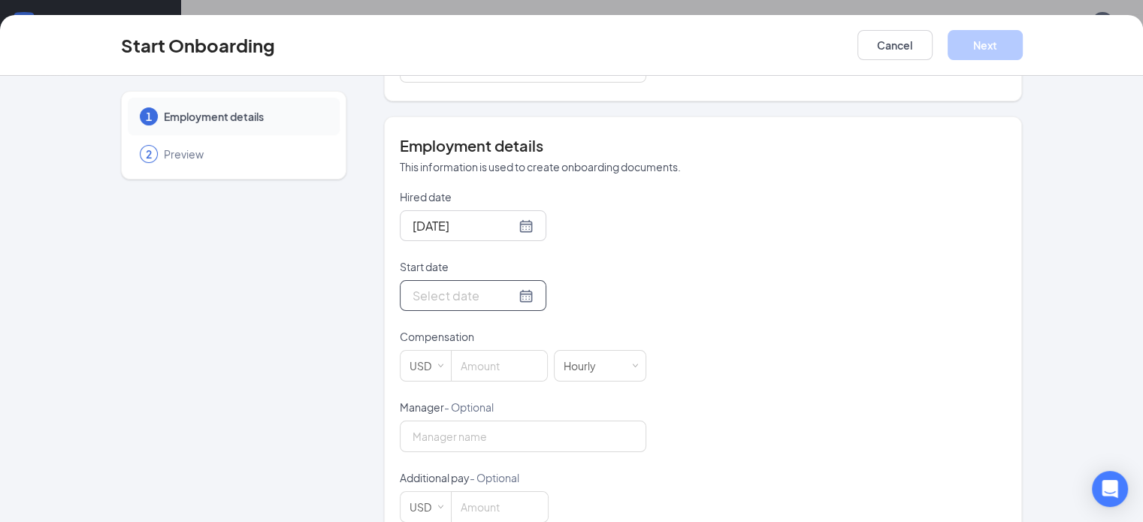
click at [473, 294] on div at bounding box center [473, 295] width 121 height 19
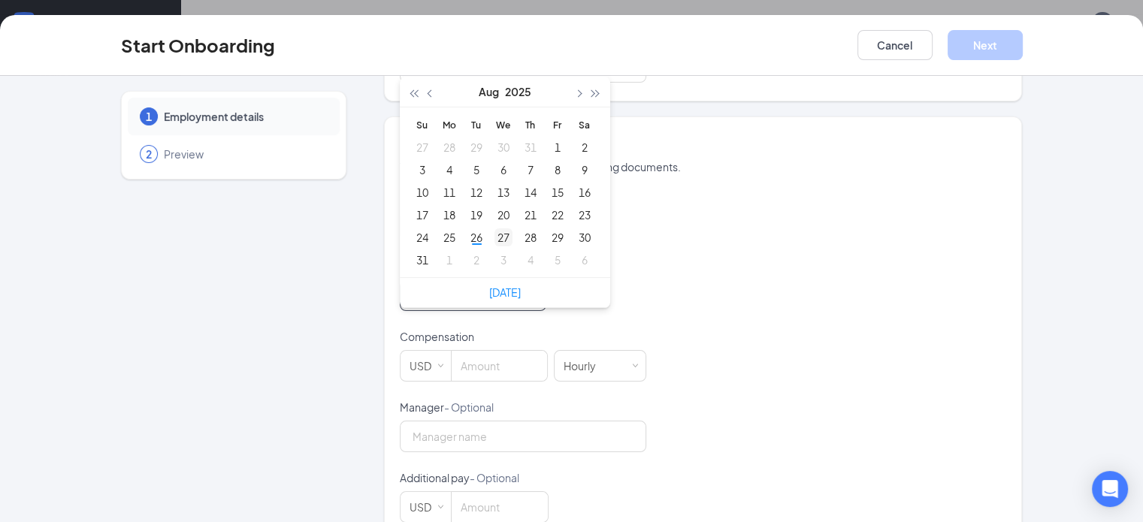
type input "[DATE]"
click at [494, 233] on div "27" at bounding box center [503, 237] width 18 height 18
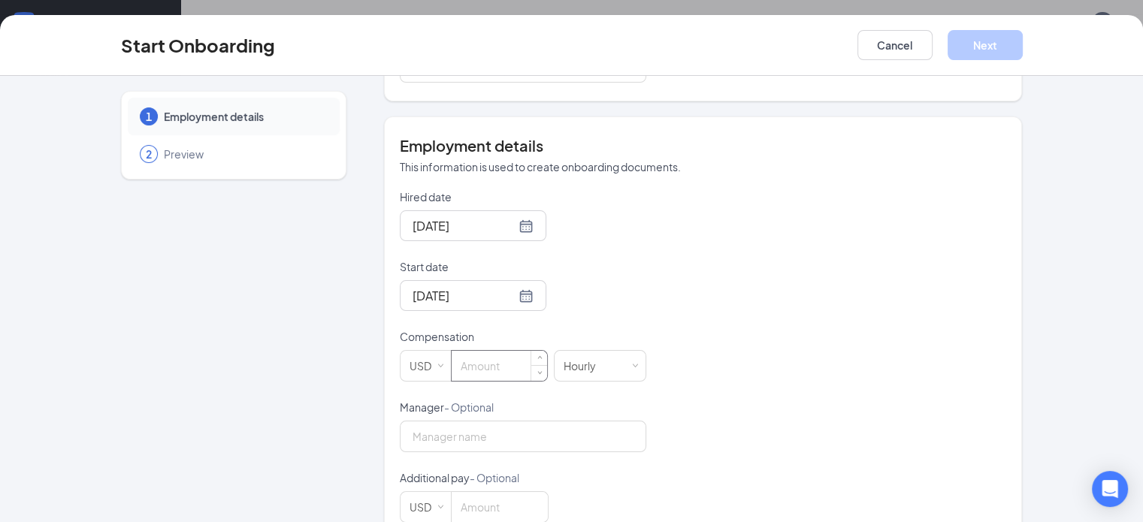
click at [458, 364] on input at bounding box center [499, 366] width 95 height 30
type input "14"
click at [1023, 39] on button "Next" at bounding box center [985, 45] width 75 height 30
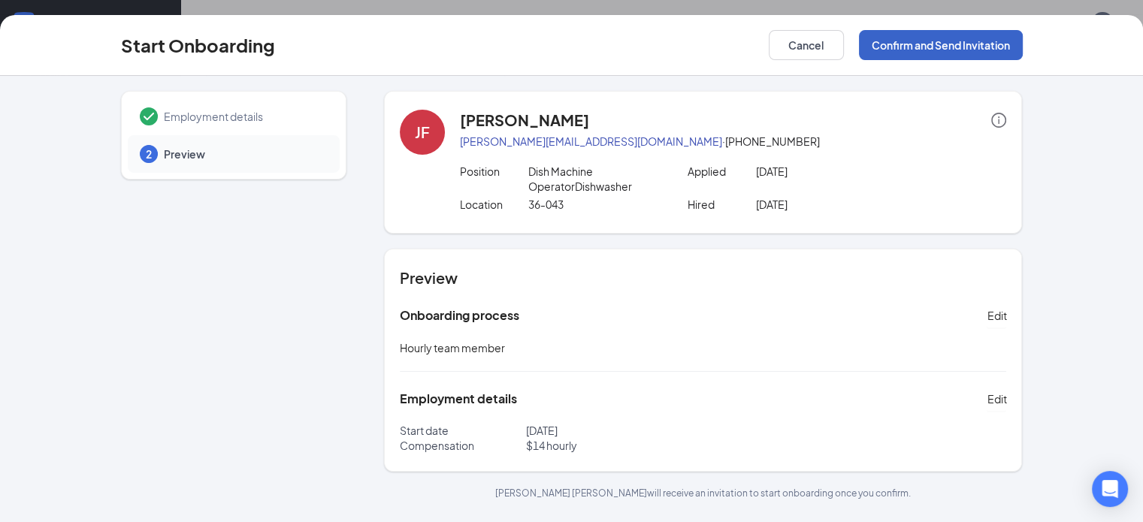
click at [1023, 39] on button "Confirm and Send Invitation" at bounding box center [941, 45] width 164 height 30
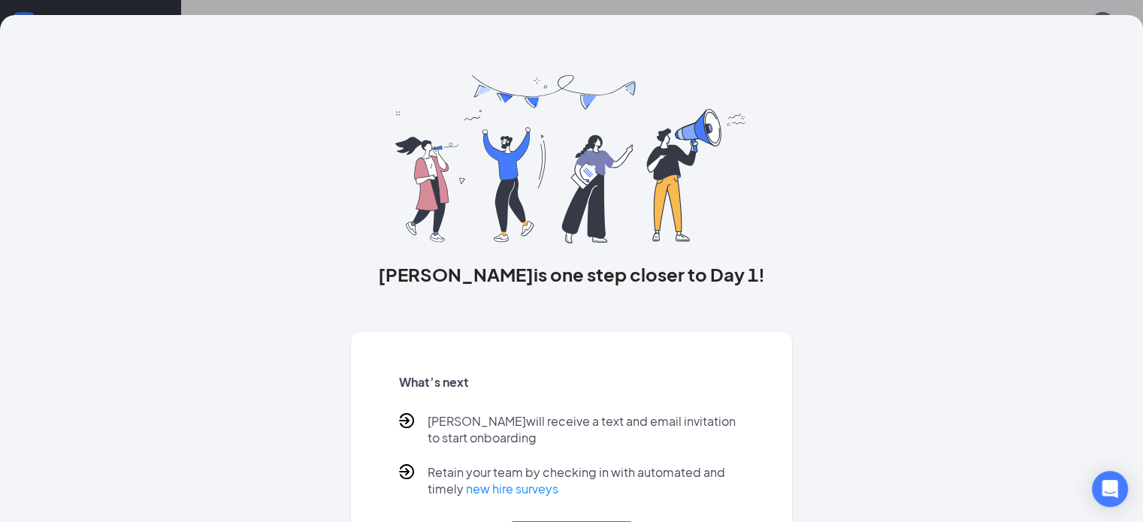
scroll to position [90, 0]
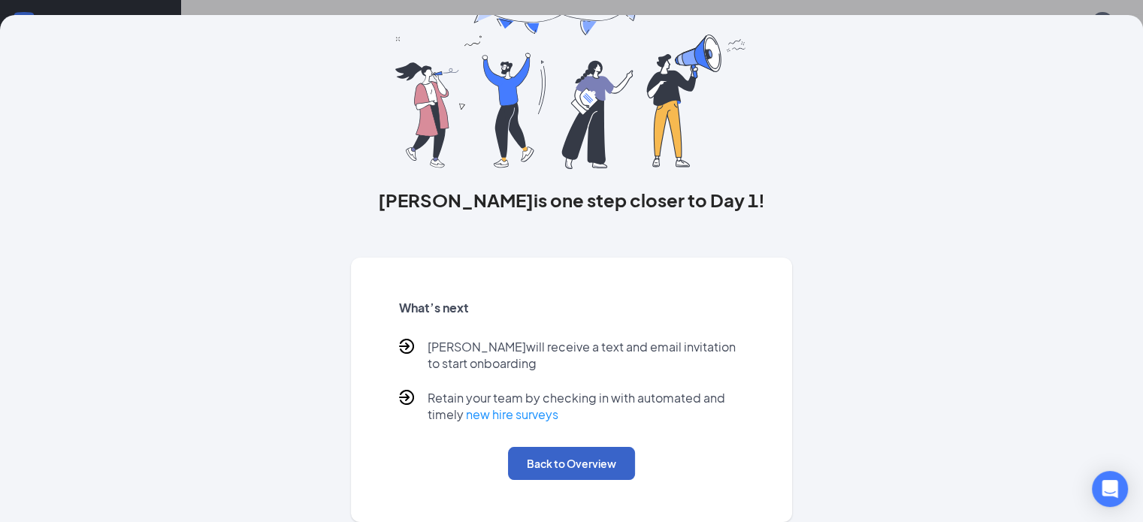
click at [594, 452] on button "Back to Overview" at bounding box center [571, 463] width 127 height 33
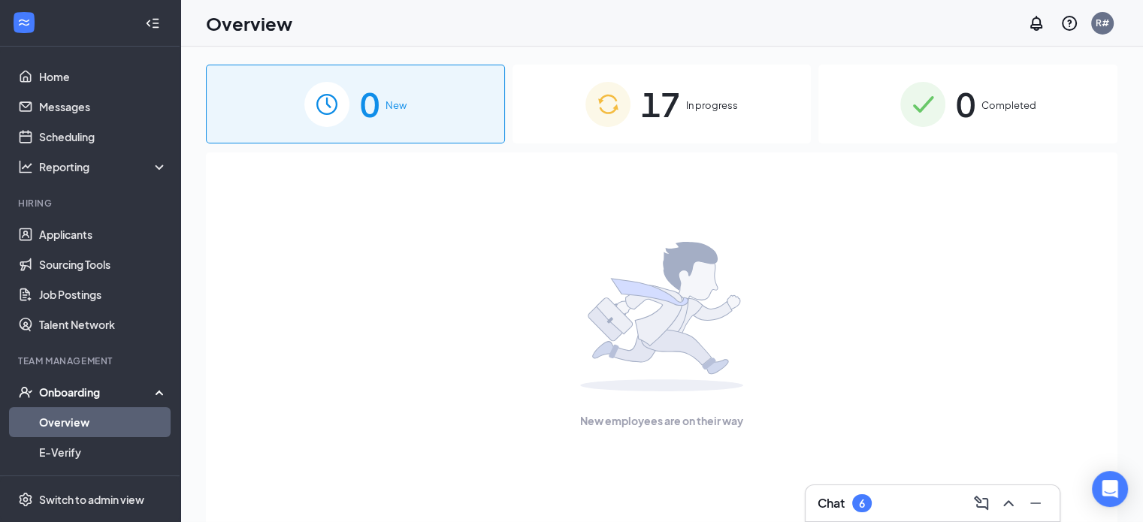
scroll to position [0, 0]
click at [594, 452] on div "New employees are on their way" at bounding box center [661, 336] width 878 height 366
click at [696, 109] on span "In progress" at bounding box center [712, 105] width 52 height 15
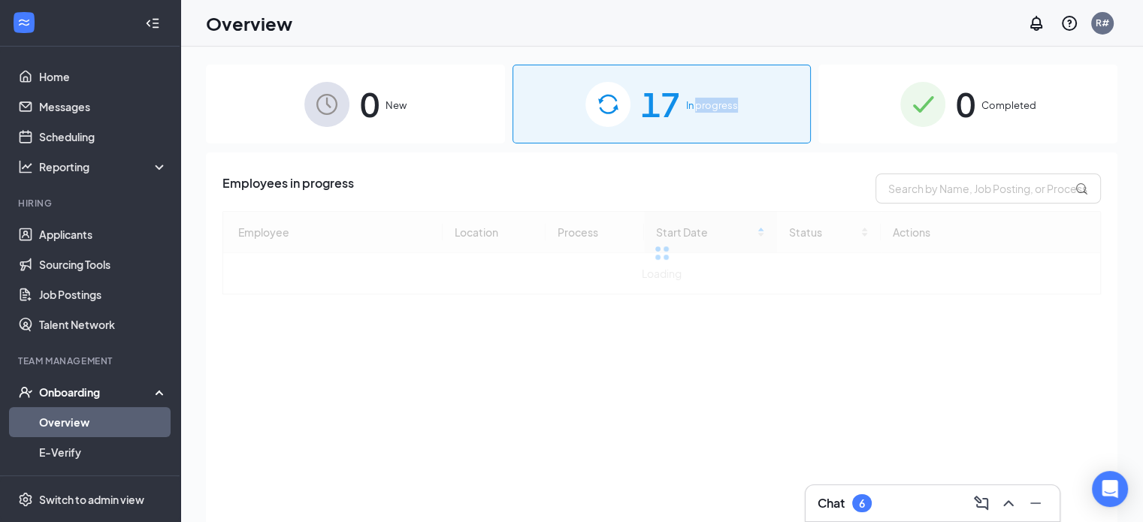
click at [696, 109] on span "In progress" at bounding box center [712, 105] width 52 height 15
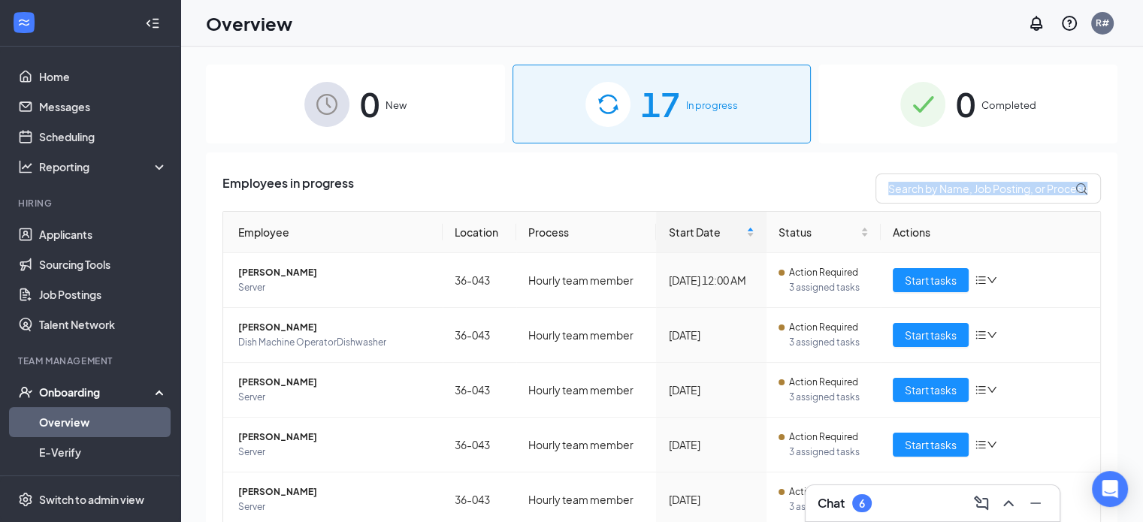
drag, startPoint x: 1120, startPoint y: 153, endPoint x: 1122, endPoint y: 265, distance: 112.7
click at [1122, 265] on div "0 New 17 In progress 0 Completed Employees in progress Employee Location Proces…" at bounding box center [661, 318] width 963 height 543
click at [1118, 284] on div "0 New 17 In progress 0 Completed Employees in progress Employee Location Proces…" at bounding box center [661, 318] width 963 height 543
